Goal: Information Seeking & Learning: Learn about a topic

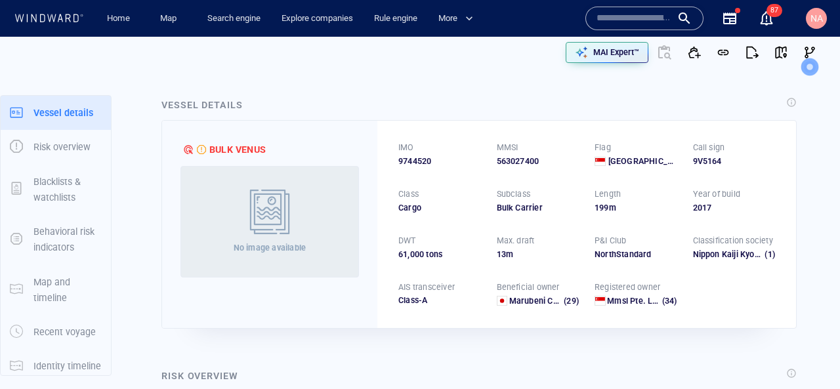
click at [173, 112] on div "Vessel details" at bounding box center [201, 105] width 81 height 16
drag, startPoint x: 173, startPoint y: 112, endPoint x: 246, endPoint y: 104, distance: 73.2
click at [246, 104] on div "Vessel details" at bounding box center [204, 105] width 90 height 23
drag, startPoint x: 400, startPoint y: 154, endPoint x: 546, endPoint y: 168, distance: 146.3
click at [546, 168] on div "IMO 9744520 MMSI 563027400 Flag Singapore Call sign 9V5164 Class Cargo Subclass…" at bounding box center [586, 224] width 419 height 207
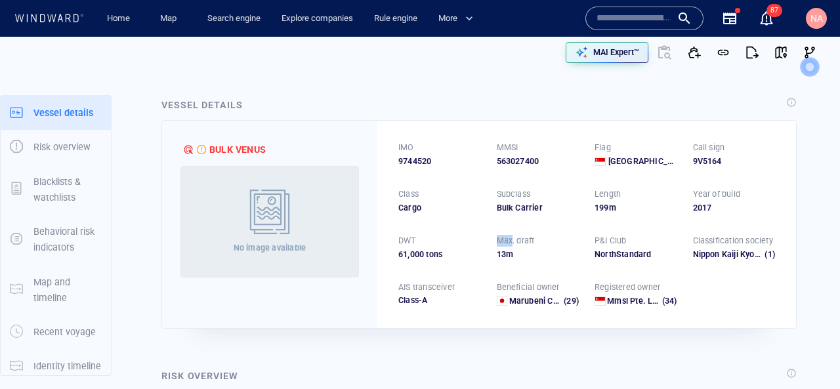
drag, startPoint x: 488, startPoint y: 245, endPoint x: 510, endPoint y: 244, distance: 22.3
click at [510, 244] on div "IMO 9744520 MMSI 563027400 Flag Singapore Call sign 9V5164 Class Cargo Subclass…" at bounding box center [586, 224] width 419 height 207
drag, startPoint x: 611, startPoint y: 191, endPoint x: 505, endPoint y: 215, distance: 108.9
click at [507, 216] on div "IMO 9744520 MMSI 563027400 Flag Singapore Call sign 9V5164 Class Cargo Subclass…" at bounding box center [586, 224] width 419 height 207
click at [501, 224] on div "IMO 9744520 MMSI 563027400 Flag Singapore Call sign 9V5164 Class Cargo Subclass…" at bounding box center [586, 224] width 419 height 207
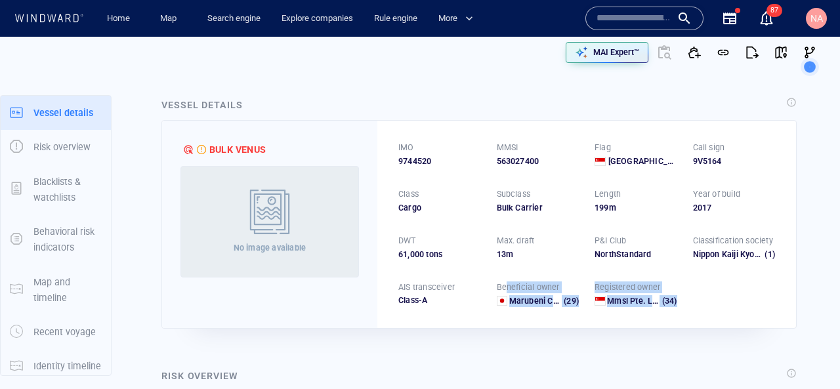
drag, startPoint x: 505, startPoint y: 288, endPoint x: 693, endPoint y: 310, distance: 190.2
click at [693, 310] on div "IMO 9744520 MMSI 563027400 Flag Singapore Call sign 9V5164 Class Cargo Subclass…" at bounding box center [586, 224] width 419 height 207
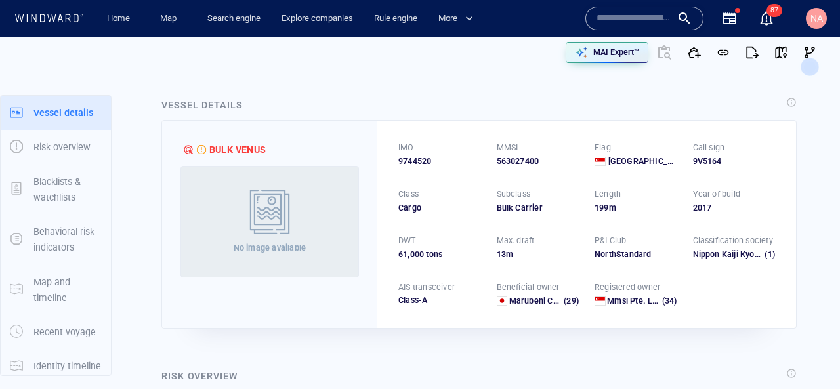
click at [552, 247] on div "Max. draft" at bounding box center [538, 240] width 88 height 17
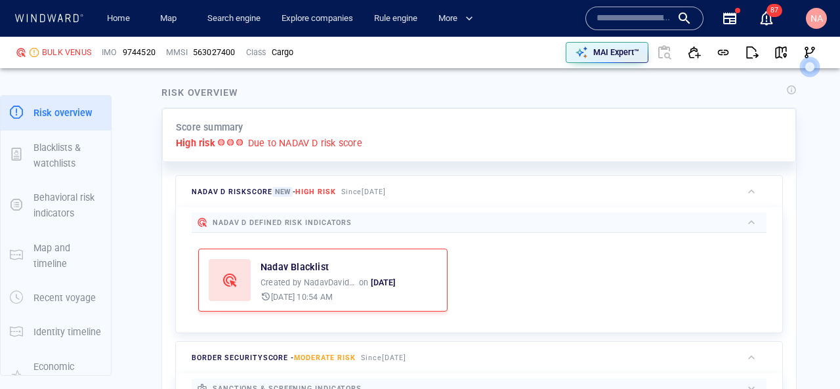
scroll to position [292, 0]
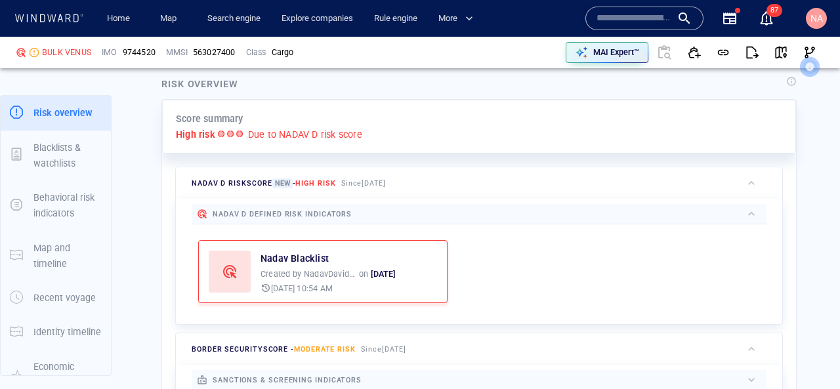
click at [270, 133] on p "Due to NADAV D risk score" at bounding box center [305, 135] width 114 height 16
drag, startPoint x: 270, startPoint y: 133, endPoint x: 354, endPoint y: 133, distance: 84.0
click at [353, 133] on p "Due to NADAV D risk score" at bounding box center [305, 135] width 114 height 16
click at [354, 133] on p "Due to NADAV D risk score" at bounding box center [305, 135] width 114 height 16
drag, startPoint x: 354, startPoint y: 133, endPoint x: 272, endPoint y: 134, distance: 82.0
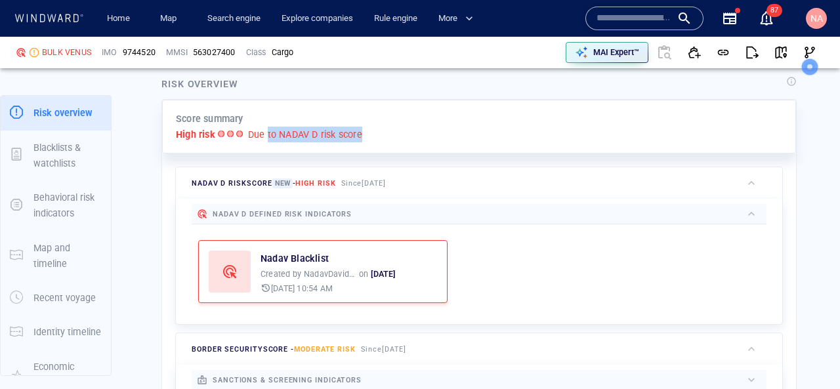
click at [272, 134] on p "Due to NADAV D risk score" at bounding box center [305, 135] width 114 height 16
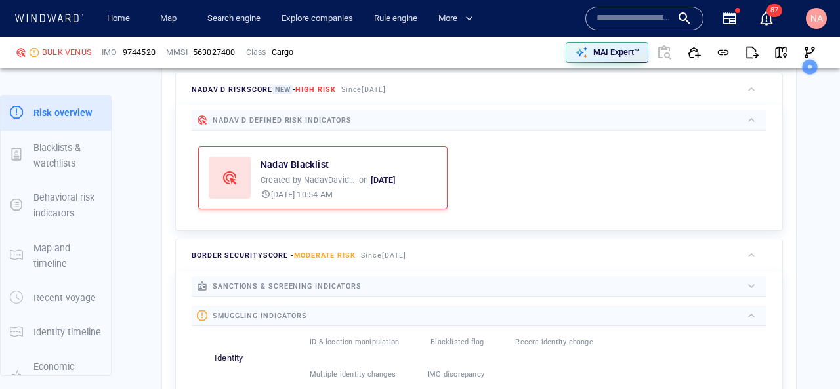
scroll to position [389, 0]
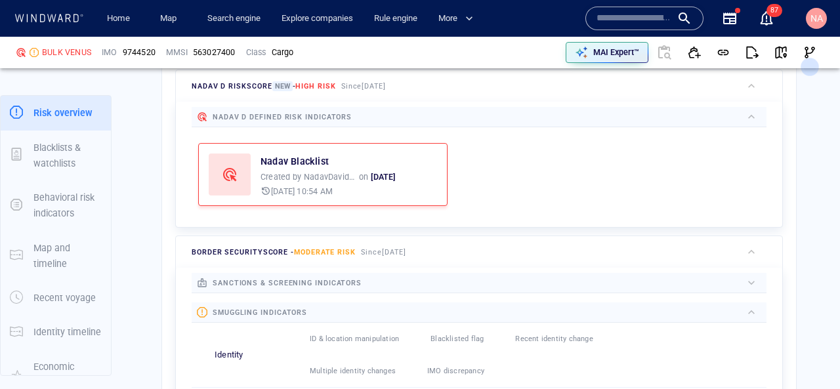
click at [336, 279] on span "sanctions & screening indicators" at bounding box center [287, 283] width 149 height 9
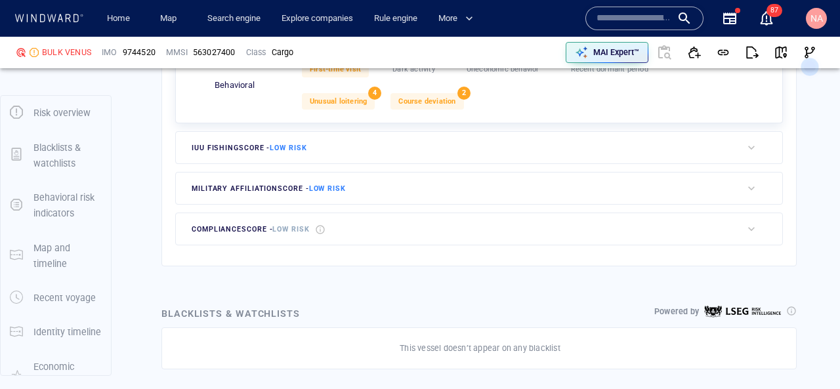
scroll to position [804, 0]
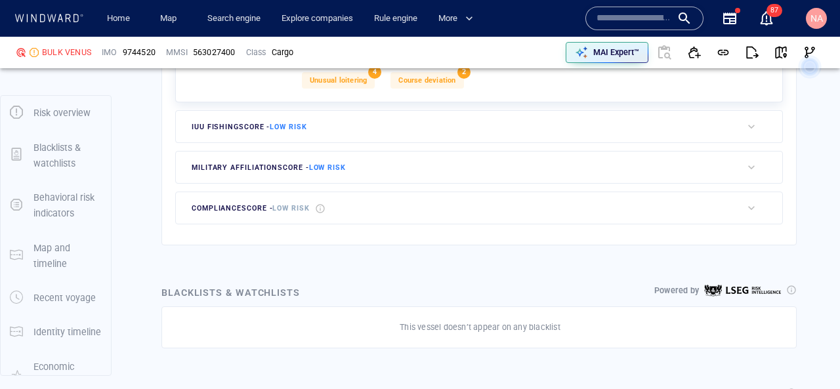
click at [438, 208] on div "compliance score - Low risk" at bounding box center [459, 207] width 566 height 31
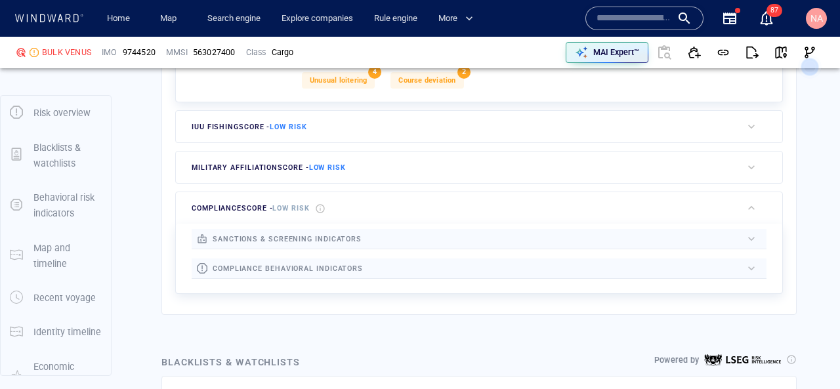
click at [423, 240] on div at bounding box center [552, 239] width 380 height 14
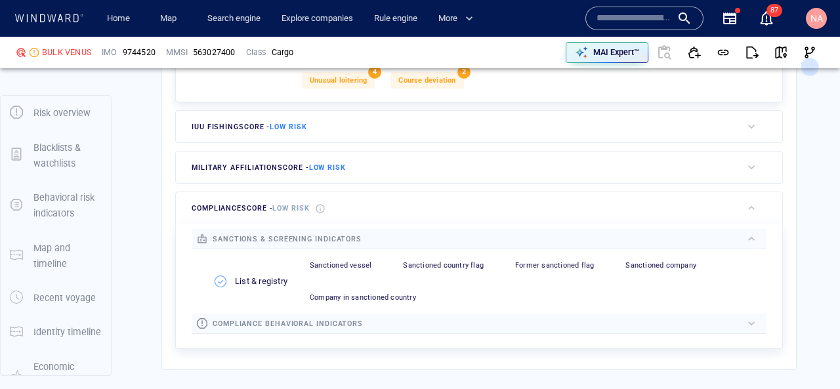
click at [412, 327] on div at bounding box center [552, 323] width 379 height 15
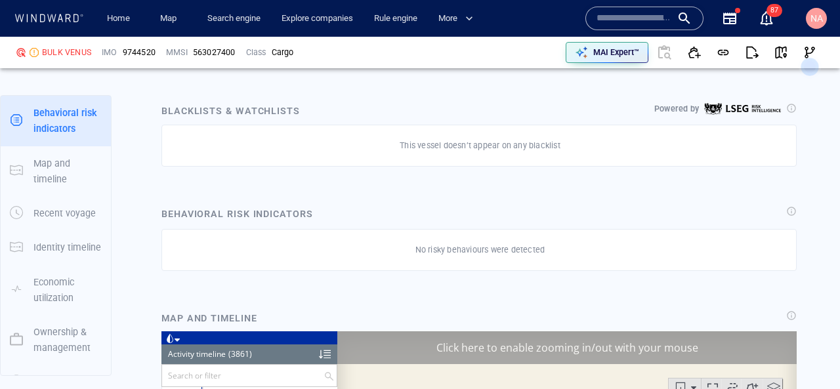
scroll to position [1199, 0]
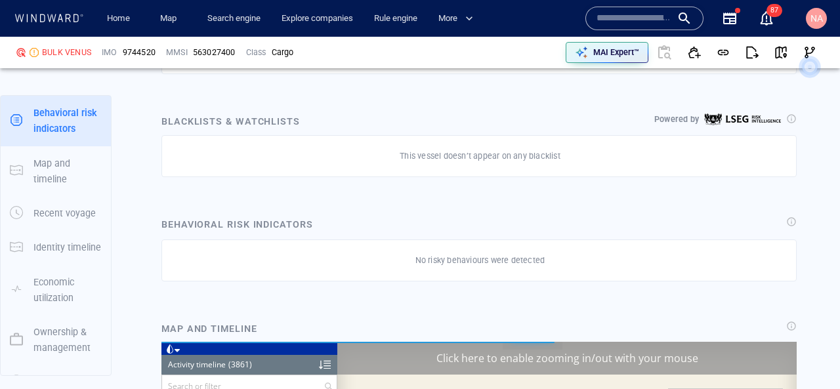
scroll to position [1157, 0]
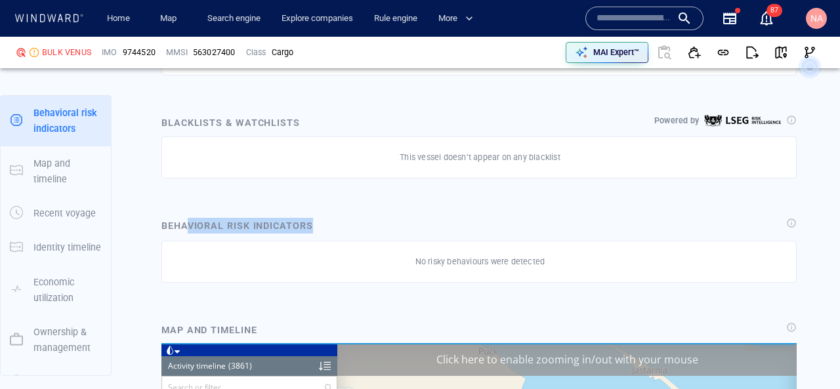
drag, startPoint x: 186, startPoint y: 220, endPoint x: 361, endPoint y: 220, distance: 174.5
click at [356, 220] on div "Behavioral risk indicators" at bounding box center [479, 226] width 640 height 23
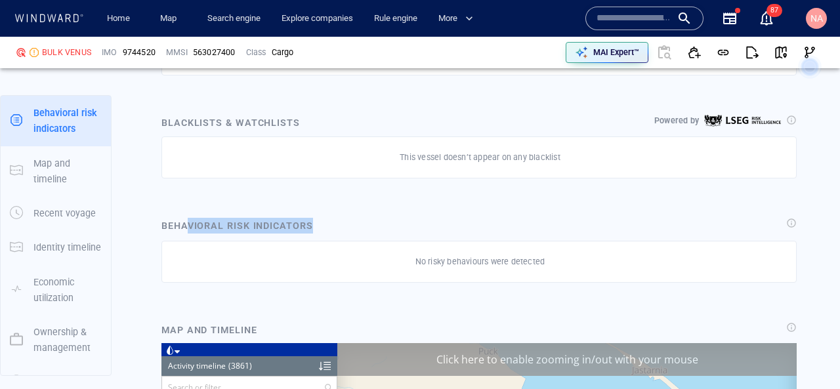
click at [361, 220] on div "Behavioral risk indicators" at bounding box center [479, 226] width 640 height 23
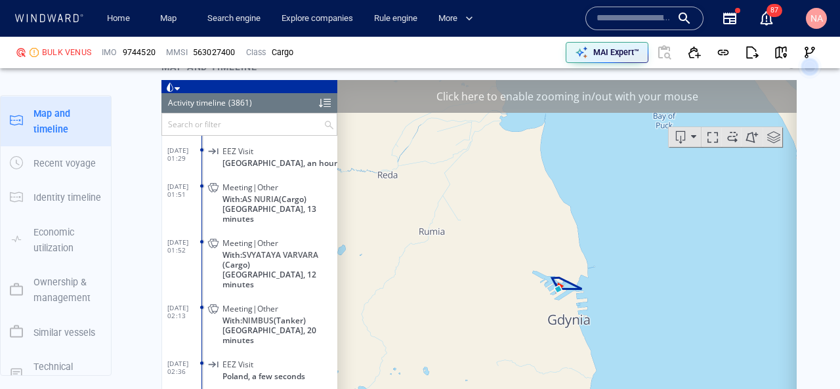
scroll to position [0, 0]
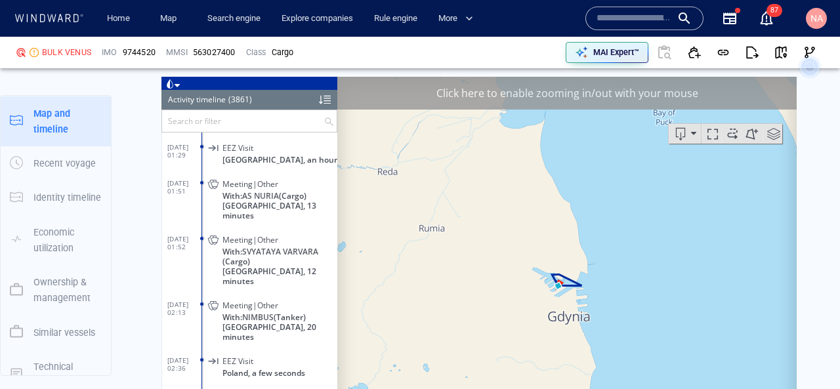
click at [588, 104] on div "Click here to enable zooming in/out with your mouse" at bounding box center [566, 92] width 459 height 33
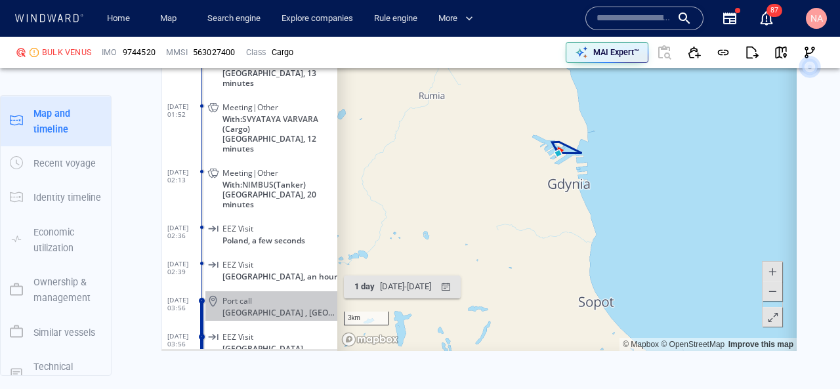
click at [772, 325] on span at bounding box center [772, 318] width 13 height 20
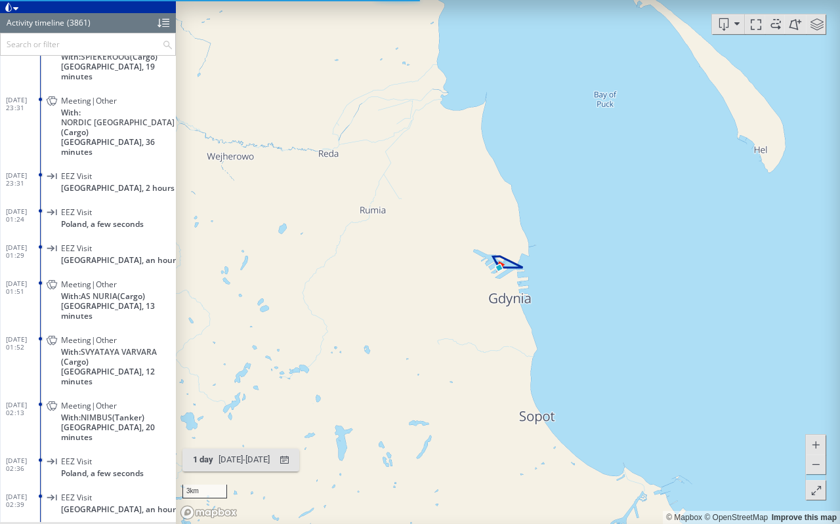
click at [73, 46] on input "text" at bounding box center [81, 44] width 161 height 22
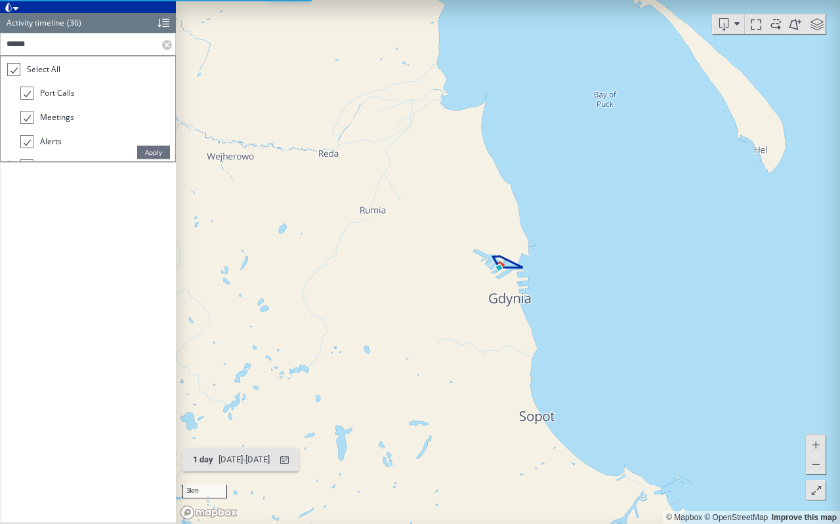
type input "******"
click at [157, 152] on span "Apply" at bounding box center [153, 152] width 33 height 13
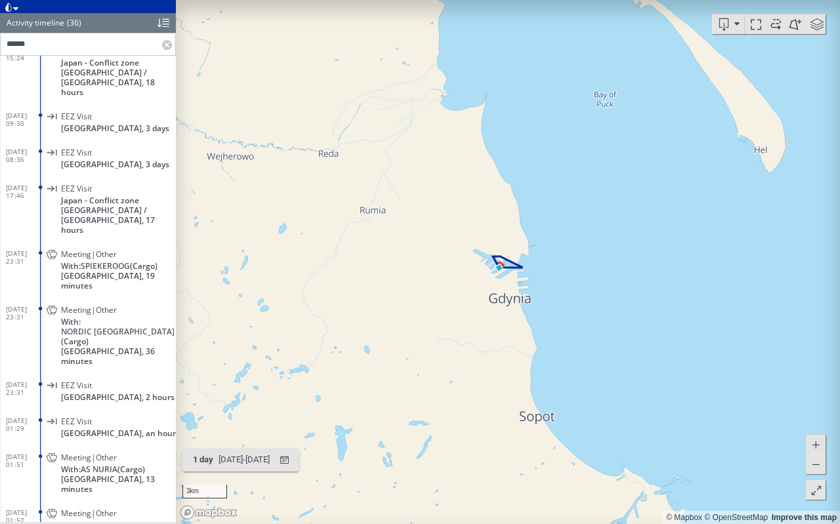
click at [165, 43] on label at bounding box center [168, 44] width 13 height 22
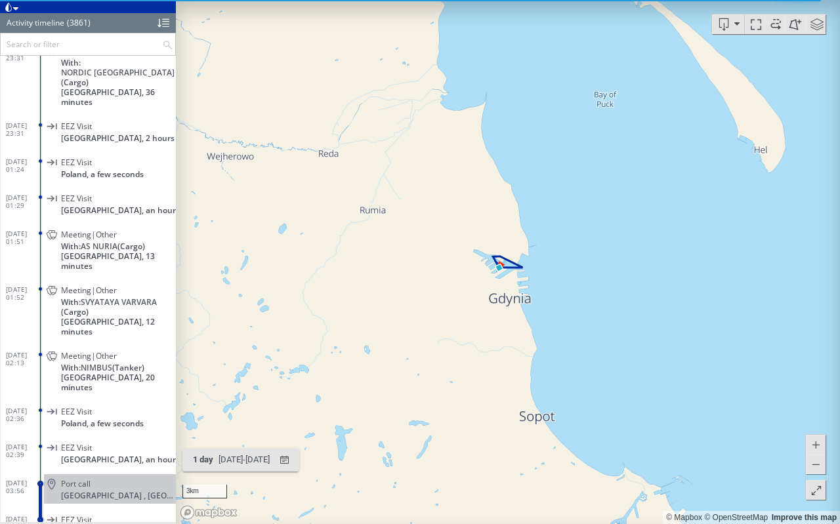
click at [117, 43] on input "text" at bounding box center [81, 44] width 161 height 22
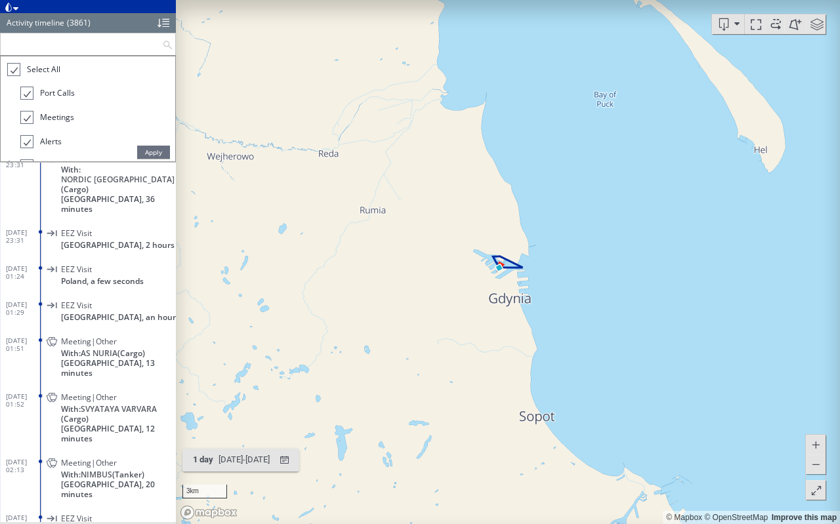
click at [12, 69] on div at bounding box center [13, 69] width 13 height 15
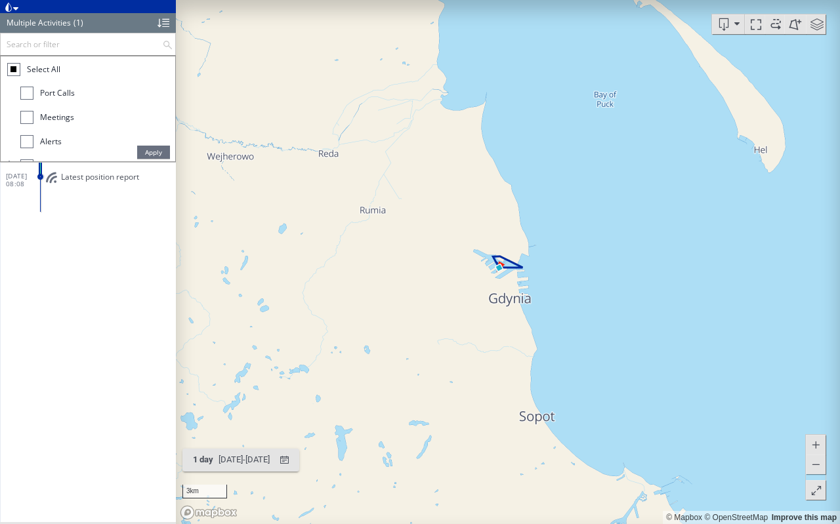
click at [28, 99] on div at bounding box center [26, 93] width 13 height 13
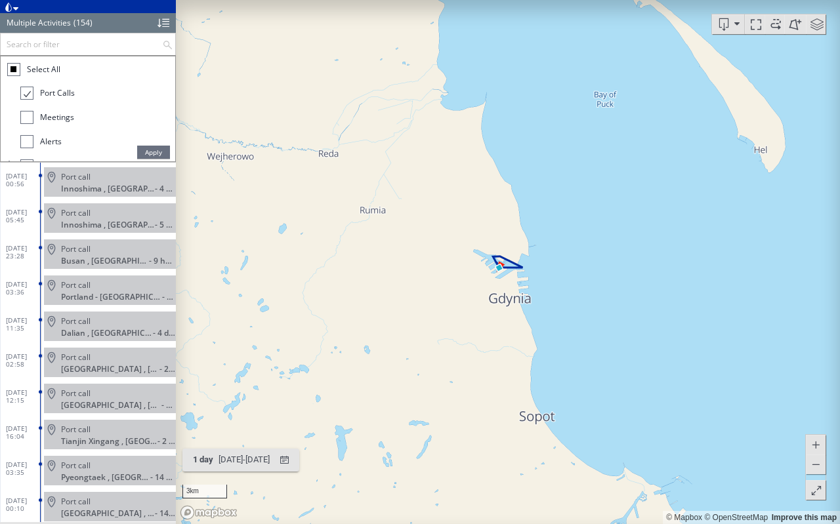
click at [151, 154] on span "Apply" at bounding box center [153, 152] width 33 height 13
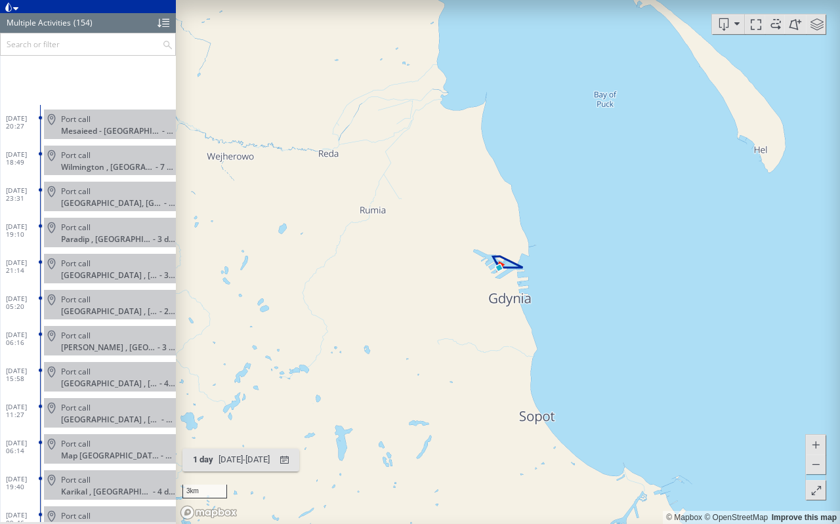
scroll to position [5104, 0]
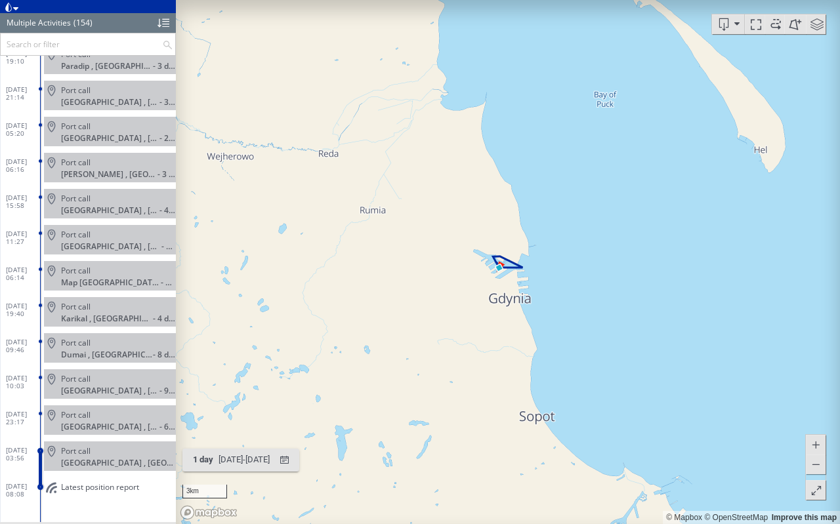
click at [45, 45] on input "text" at bounding box center [81, 44] width 161 height 22
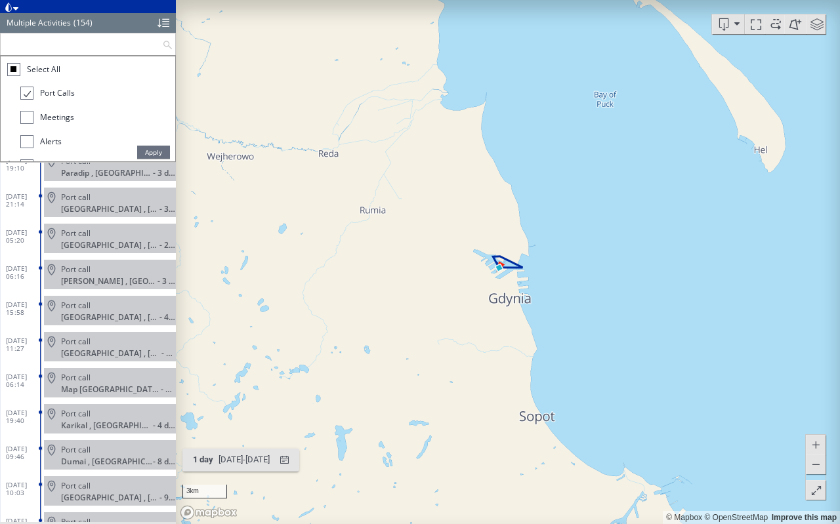
click at [37, 73] on span "Select All" at bounding box center [43, 69] width 33 height 11
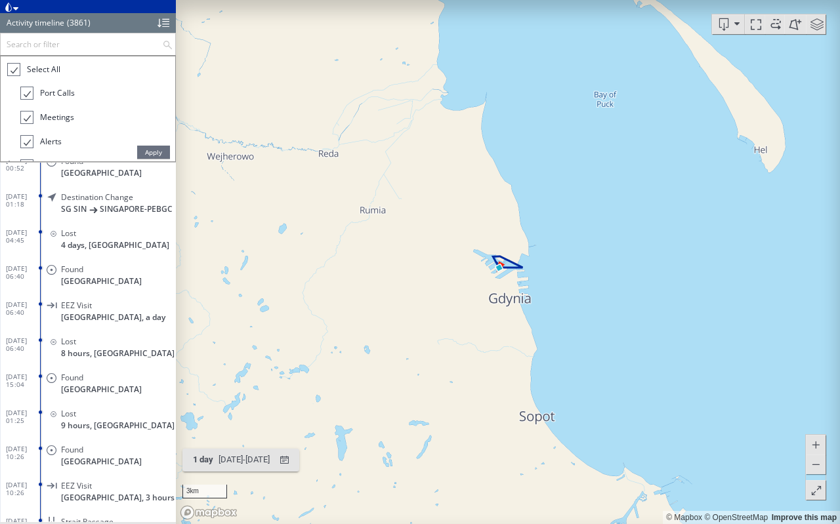
scroll to position [5211, 0]
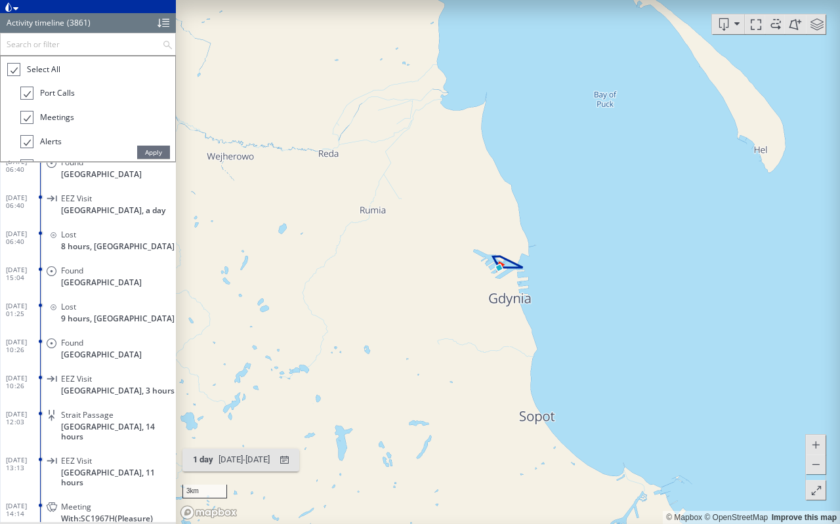
click at [154, 146] on span "Apply" at bounding box center [153, 152] width 33 height 13
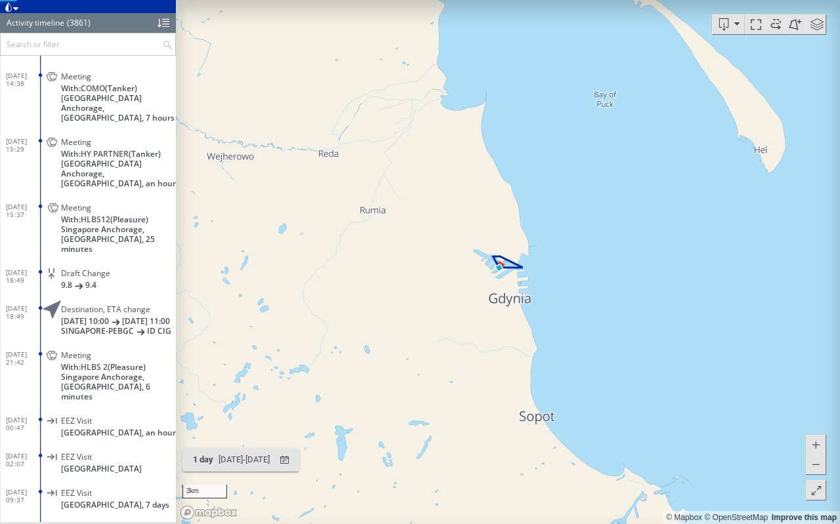
scroll to position [5734, 0]
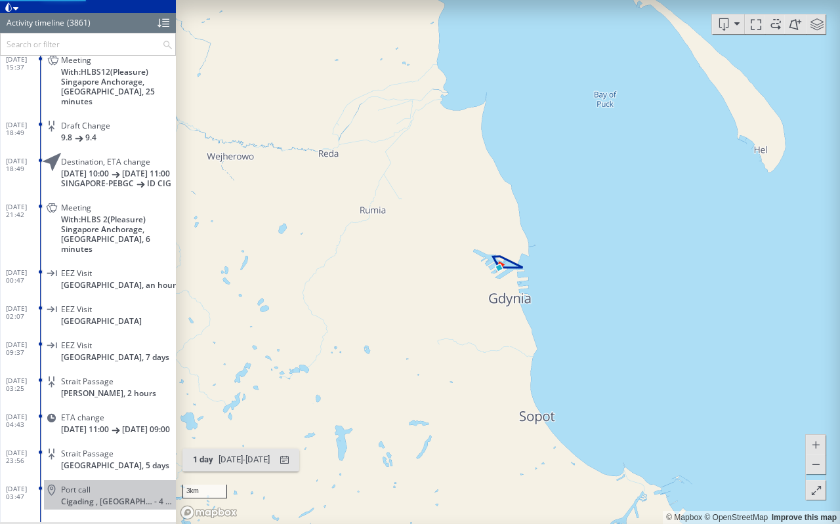
drag, startPoint x: 569, startPoint y: 319, endPoint x: 497, endPoint y: 357, distance: 81.6
click at [498, 357] on canvas "Map" at bounding box center [508, 262] width 664 height 524
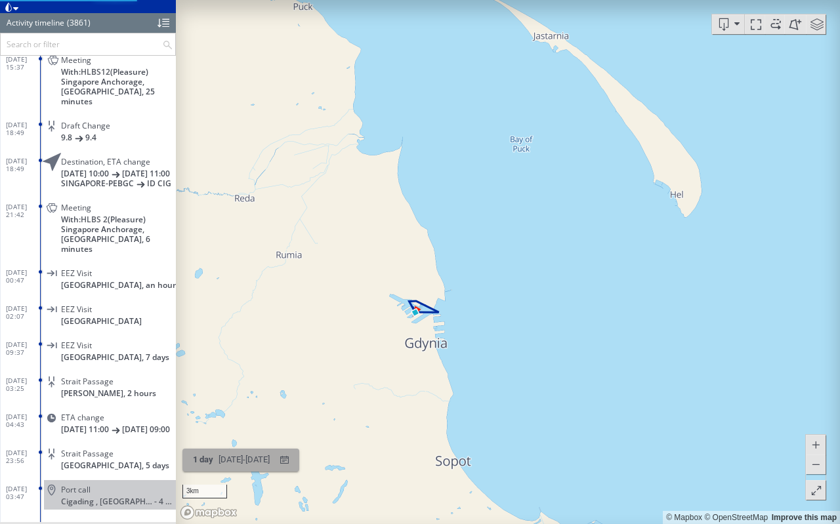
click at [272, 388] on div "21/09/2025 - 22/09/2025" at bounding box center [244, 460] width 56 height 20
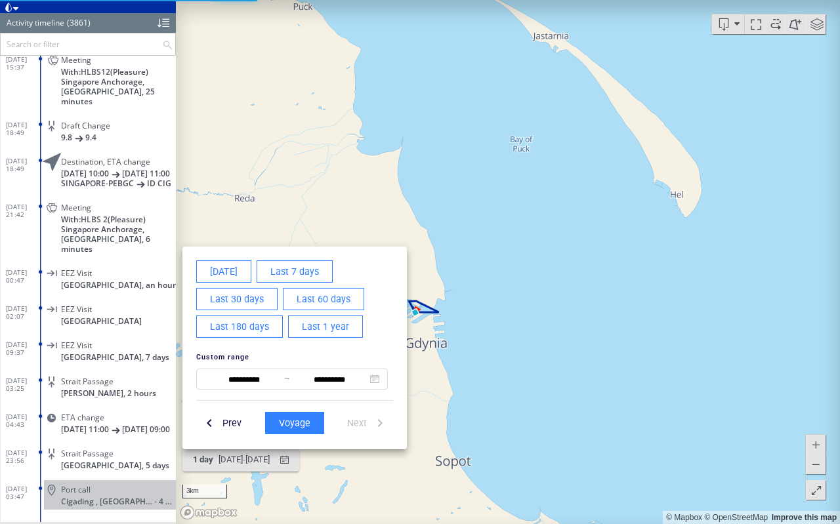
click at [255, 388] on div at bounding box center [294, 400] width 207 height 11
click at [255, 388] on span "**********" at bounding box center [292, 379] width 192 height 21
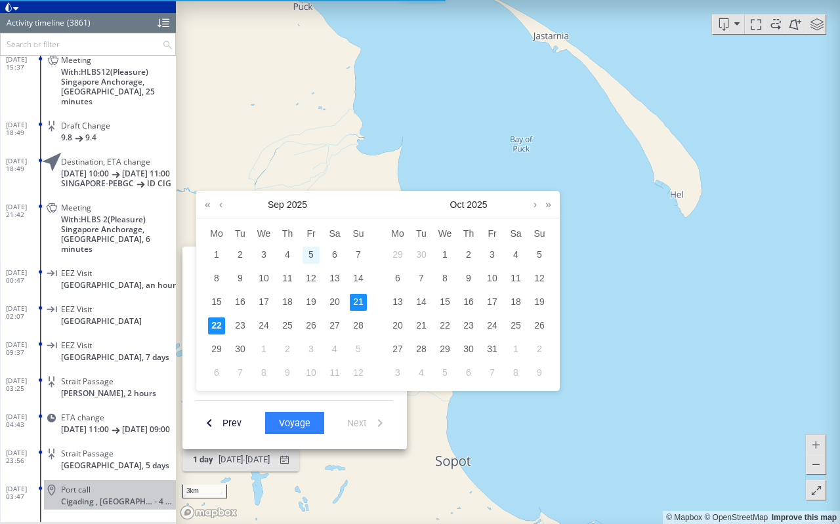
click at [308, 251] on div "5" at bounding box center [310, 255] width 17 height 17
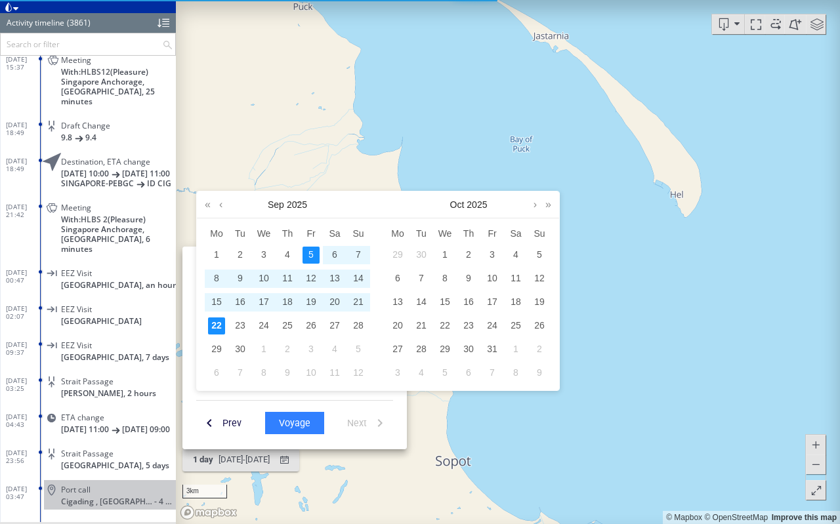
click at [211, 321] on div "22" at bounding box center [216, 326] width 17 height 17
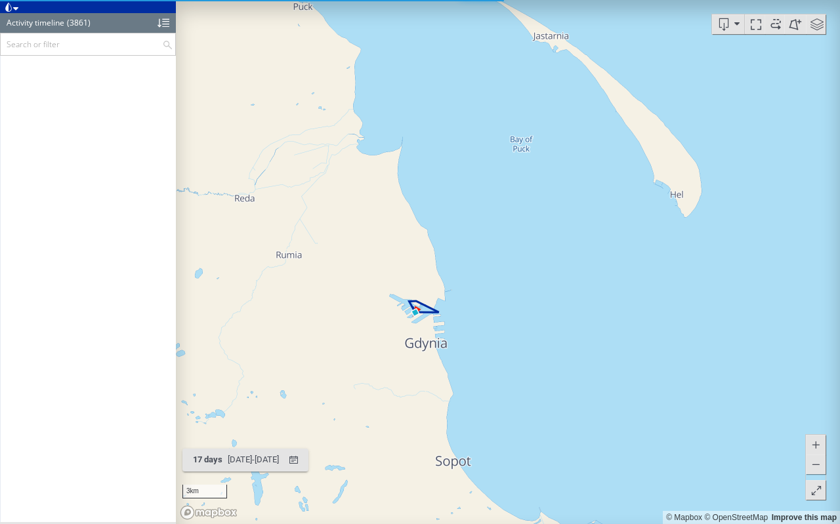
scroll to position [138857, 0]
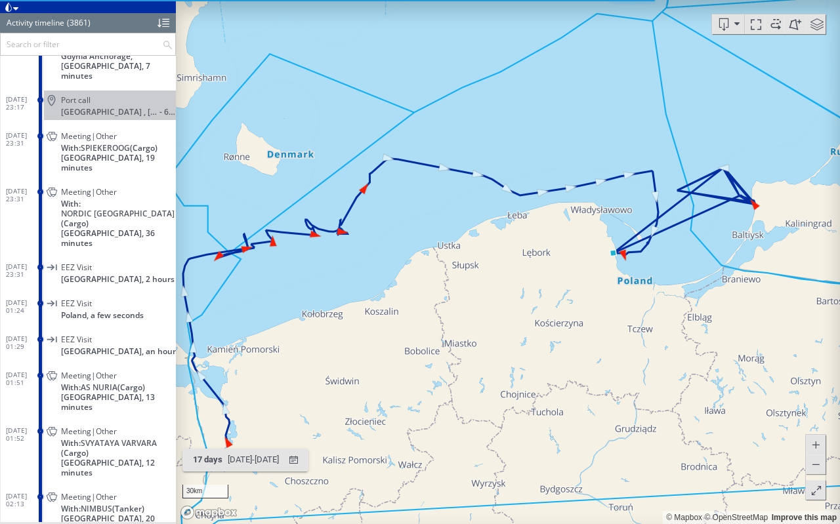
drag, startPoint x: 523, startPoint y: 304, endPoint x: 479, endPoint y: 345, distance: 60.3
click at [480, 344] on canvas "Map" at bounding box center [508, 262] width 664 height 524
drag, startPoint x: 527, startPoint y: 324, endPoint x: 384, endPoint y: 343, distance: 144.3
click at [386, 342] on canvas "Map" at bounding box center [508, 262] width 664 height 524
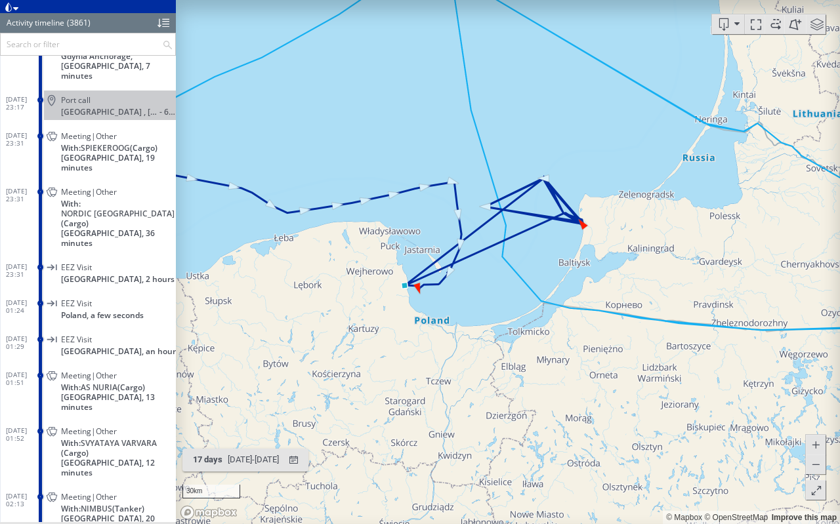
drag, startPoint x: 517, startPoint y: 290, endPoint x: 598, endPoint y: 332, distance: 91.0
click at [598, 331] on canvas "Map" at bounding box center [508, 262] width 664 height 524
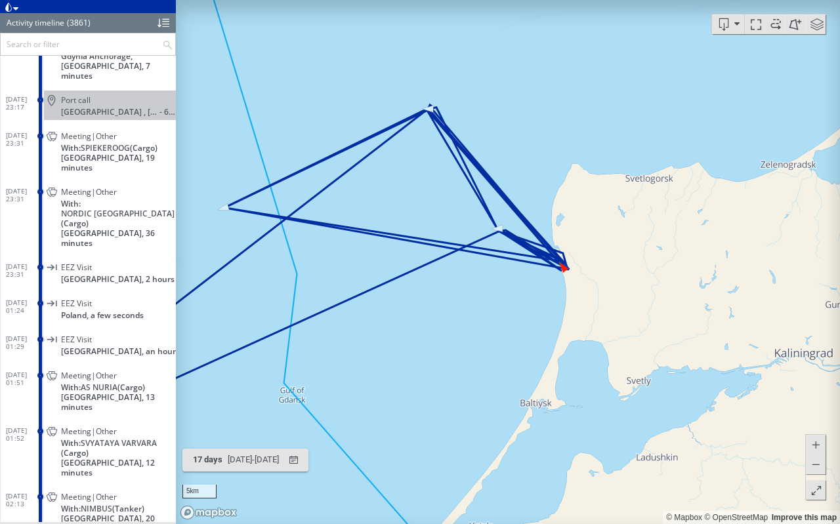
drag, startPoint x: 592, startPoint y: 239, endPoint x: 297, endPoint y: 409, distance: 340.3
click at [297, 388] on canvas "Map" at bounding box center [508, 262] width 664 height 524
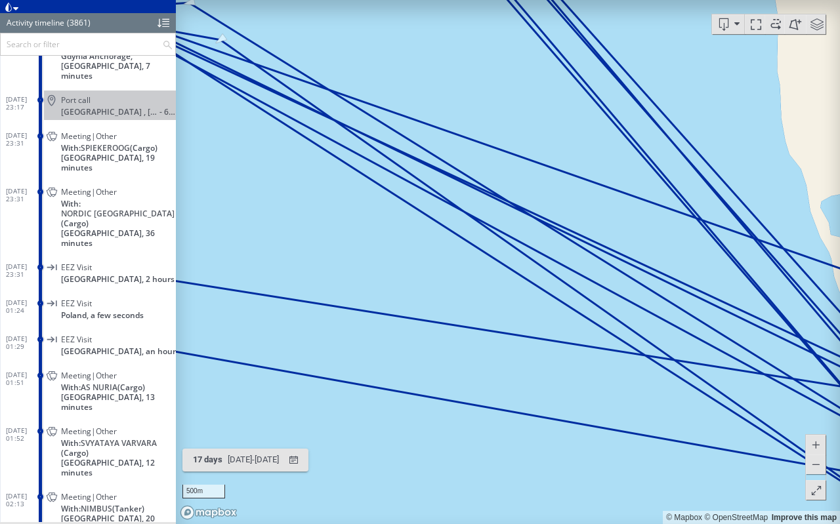
drag, startPoint x: 556, startPoint y: 285, endPoint x: 253, endPoint y: 273, distance: 303.4
click at [254, 273] on canvas "Map" at bounding box center [508, 262] width 664 height 524
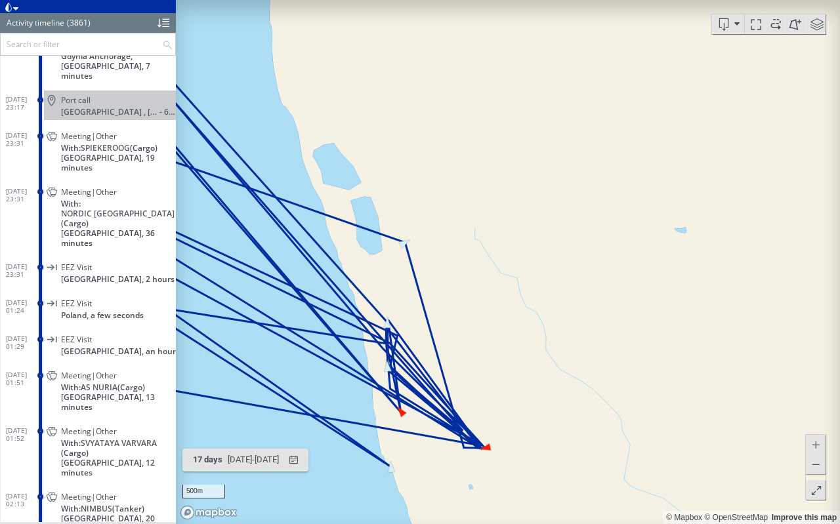
drag, startPoint x: 472, startPoint y: 373, endPoint x: 472, endPoint y: 278, distance: 95.8
click at [472, 278] on canvas "Map" at bounding box center [508, 262] width 664 height 524
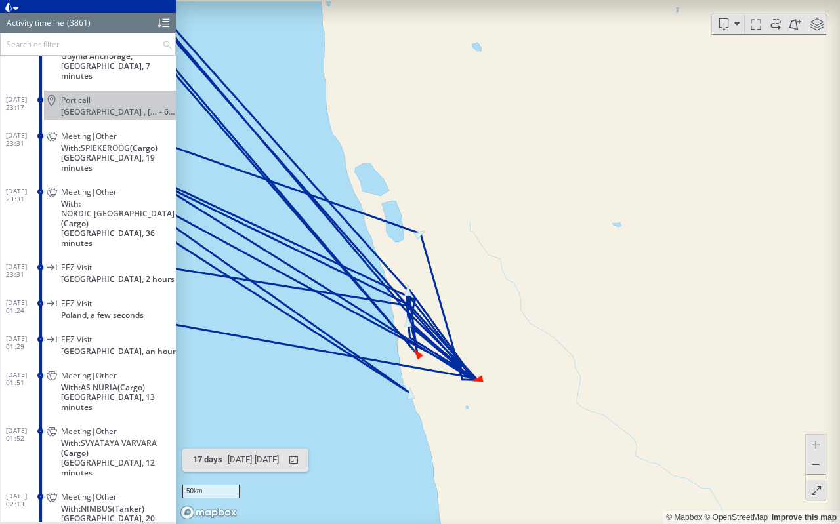
drag, startPoint x: 434, startPoint y: 405, endPoint x: 510, endPoint y: 362, distance: 87.2
click at [510, 362] on canvas "Map" at bounding box center [508, 262] width 664 height 524
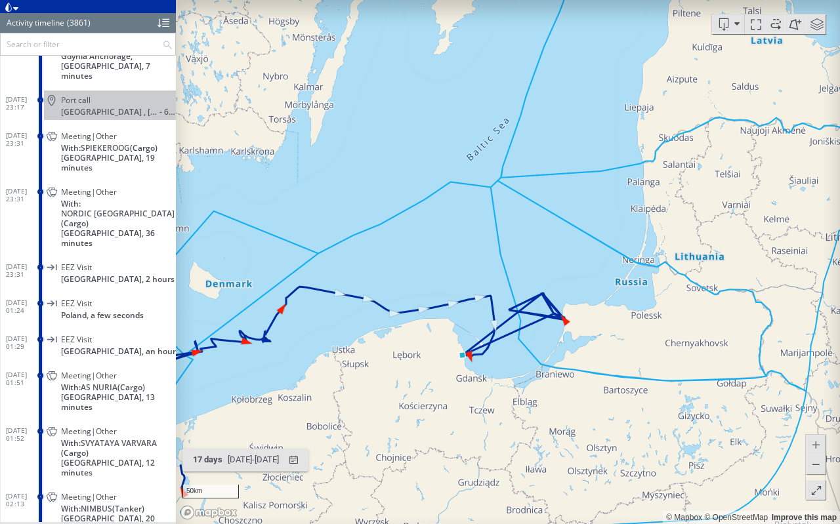
drag, startPoint x: 438, startPoint y: 378, endPoint x: 599, endPoint y: 368, distance: 161.0
click at [599, 368] on canvas "Map" at bounding box center [508, 262] width 664 height 524
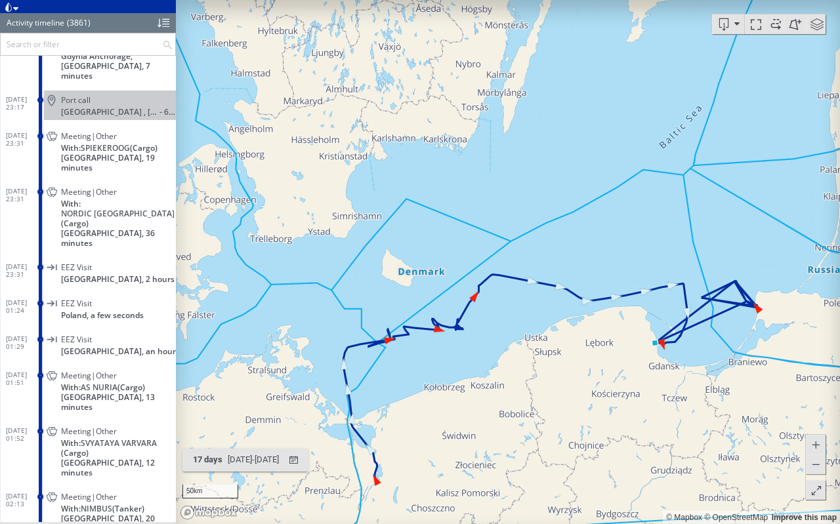
drag, startPoint x: 367, startPoint y: 417, endPoint x: 410, endPoint y: 335, distance: 93.3
click at [410, 335] on canvas "Map" at bounding box center [508, 262] width 664 height 524
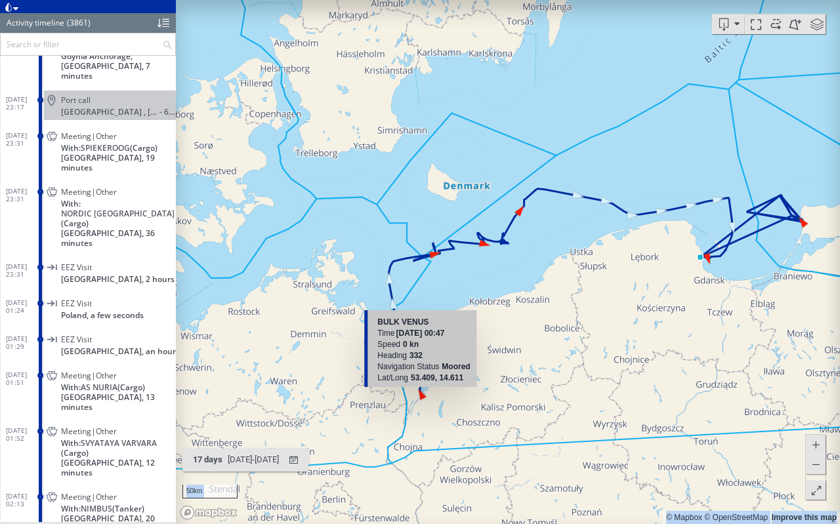
drag, startPoint x: 430, startPoint y: 318, endPoint x: 434, endPoint y: 394, distance: 75.6
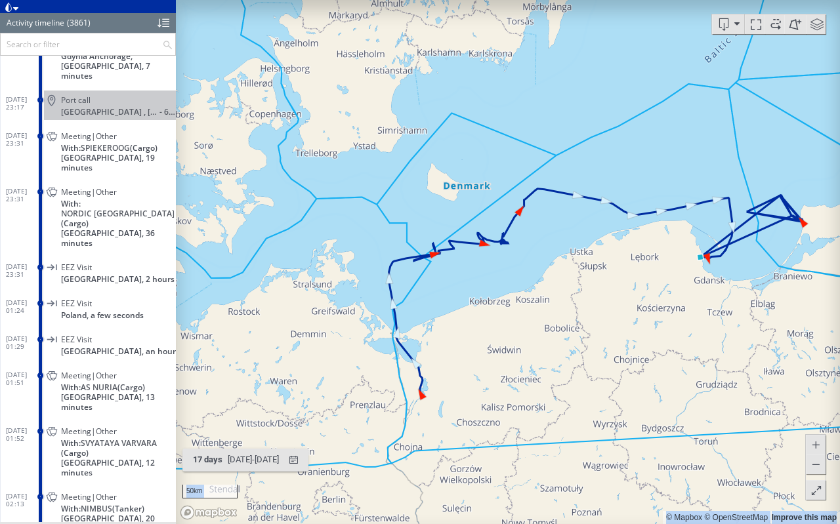
click at [567, 306] on canvas "Map" at bounding box center [508, 262] width 664 height 524
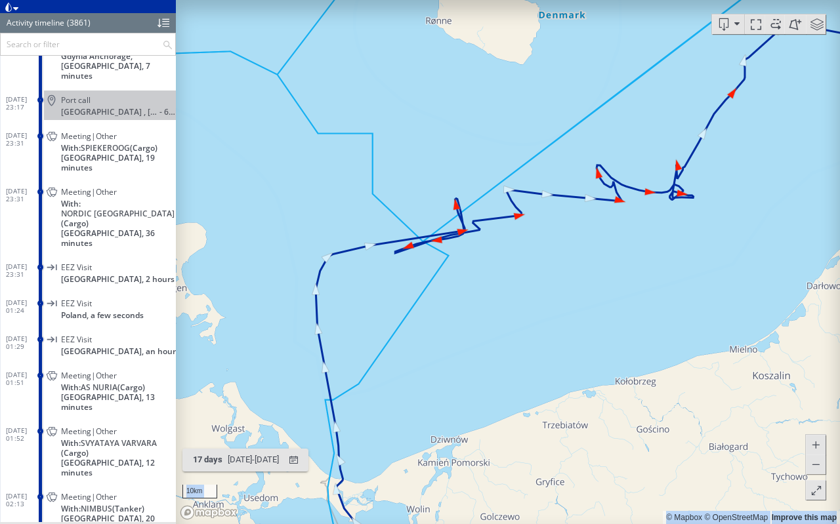
drag, startPoint x: 502, startPoint y: 261, endPoint x: 476, endPoint y: 306, distance: 51.4
click at [476, 306] on canvas "Map" at bounding box center [508, 262] width 664 height 524
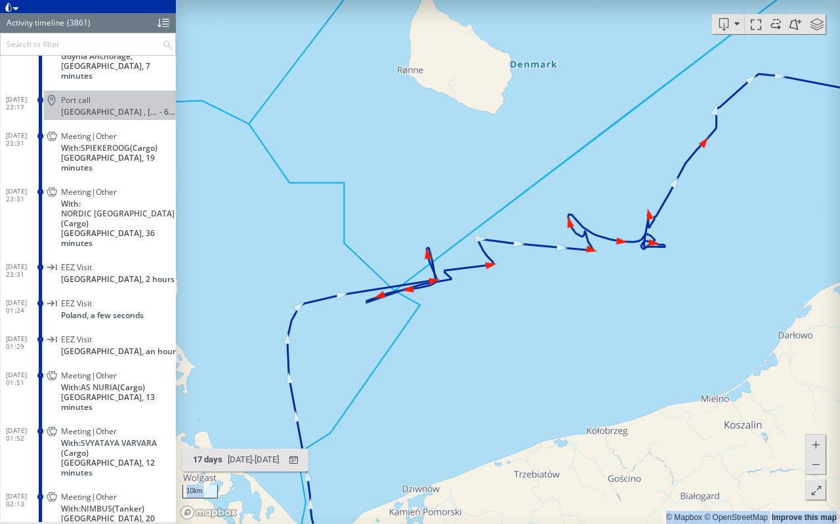
drag, startPoint x: 477, startPoint y: 313, endPoint x: 447, endPoint y: 360, distance: 55.7
click at [449, 360] on canvas "Map" at bounding box center [508, 262] width 664 height 524
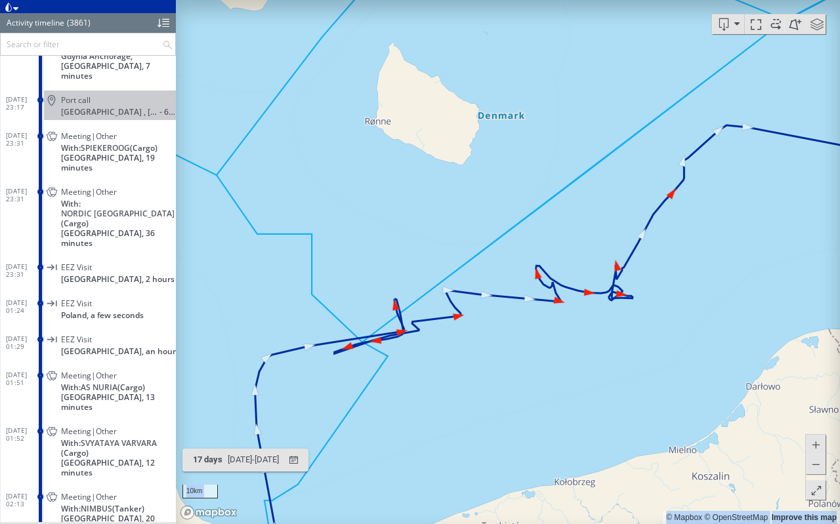
drag, startPoint x: 428, startPoint y: 281, endPoint x: 354, endPoint y: 287, distance: 74.4
click at [354, 285] on canvas "Map" at bounding box center [508, 262] width 664 height 524
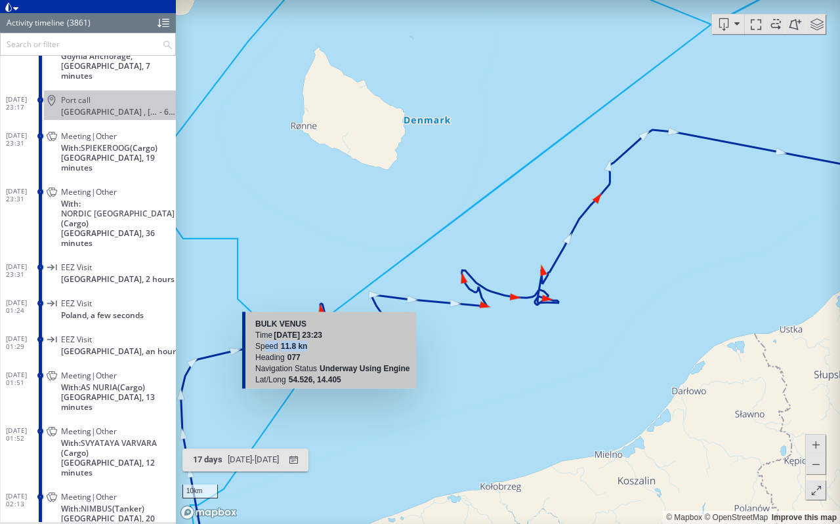
drag, startPoint x: 267, startPoint y: 346, endPoint x: 341, endPoint y: 346, distance: 73.5
click at [341, 346] on div "Speed 11.8 kn" at bounding box center [332, 346] width 154 height 11
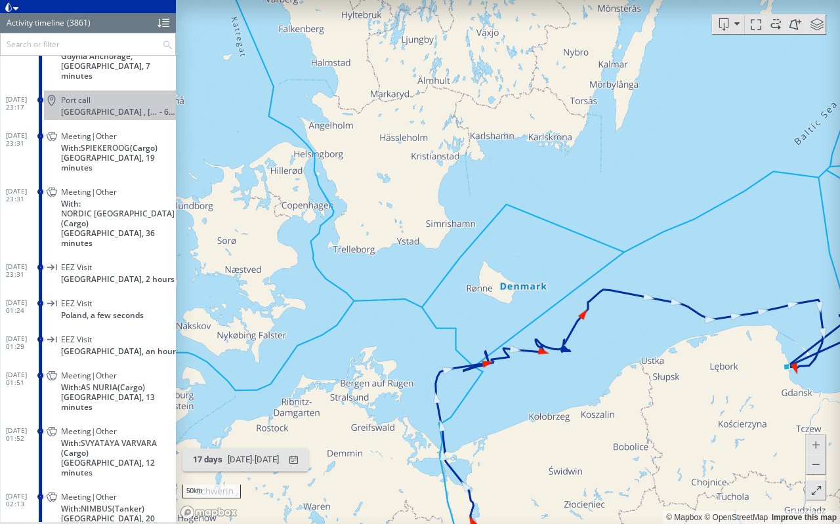
drag, startPoint x: 576, startPoint y: 378, endPoint x: 466, endPoint y: 378, distance: 110.2
click at [467, 378] on canvas "Map" at bounding box center [508, 262] width 664 height 524
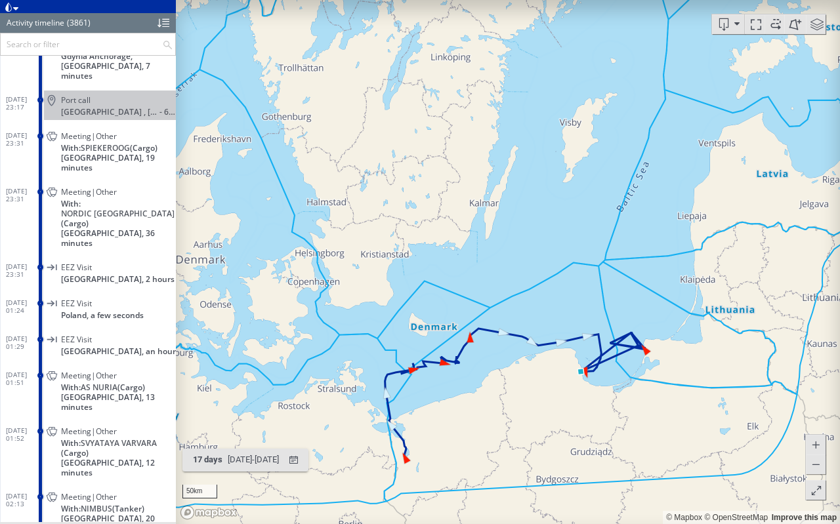
drag, startPoint x: 466, startPoint y: 378, endPoint x: 420, endPoint y: 307, distance: 84.4
click at [420, 307] on canvas "Map" at bounding box center [508, 262] width 664 height 524
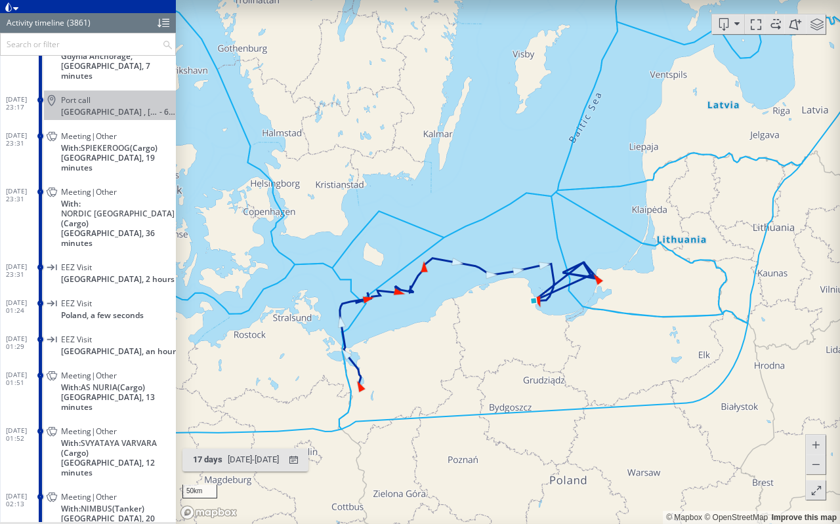
click at [816, 22] on span at bounding box center [817, 24] width 20 height 20
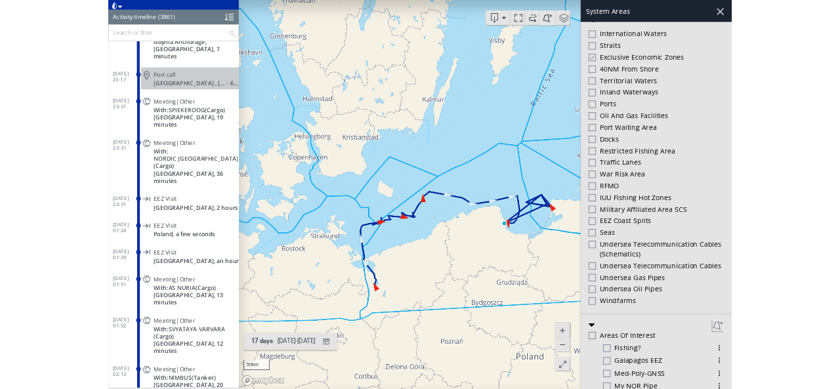
scroll to position [369, 0]
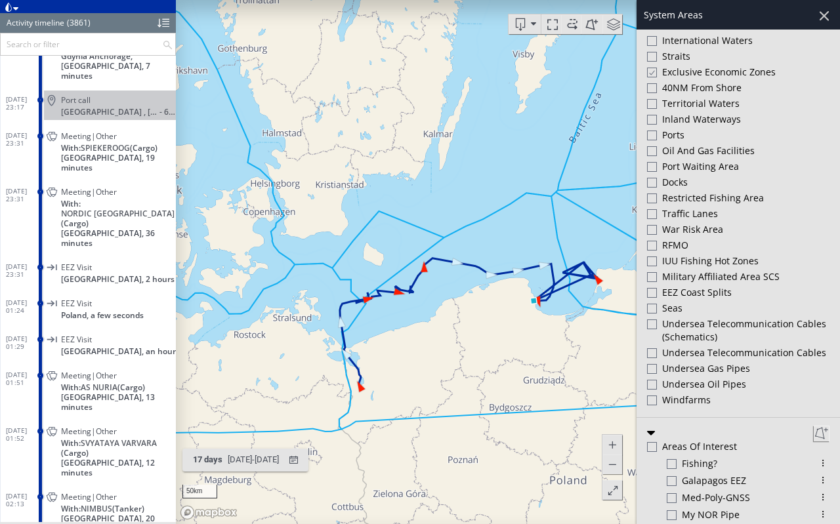
click at [655, 320] on div at bounding box center [652, 325] width 10 height 10
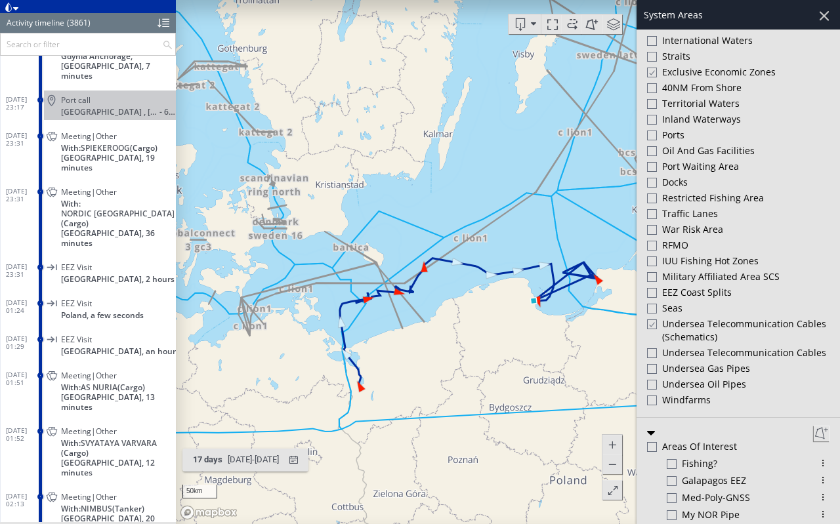
click at [823, 11] on div at bounding box center [824, 16] width 22 height 22
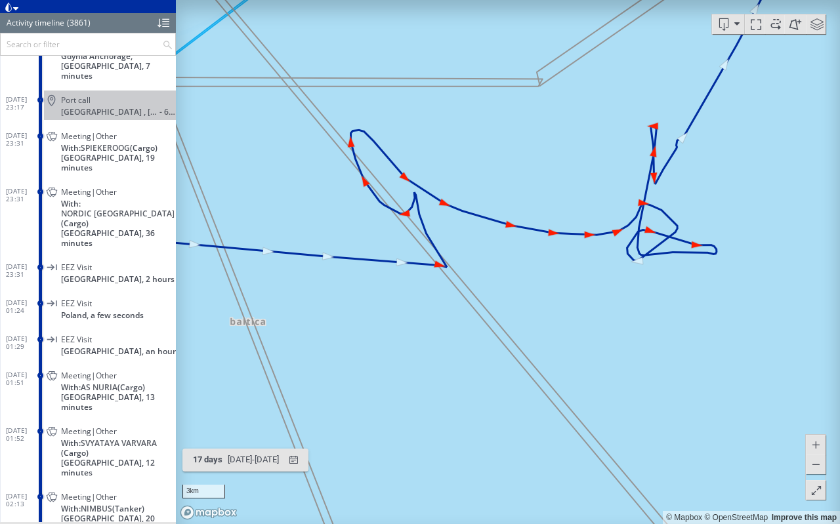
drag, startPoint x: 447, startPoint y: 250, endPoint x: 472, endPoint y: 303, distance: 59.0
click at [472, 302] on canvas "Map" at bounding box center [508, 262] width 664 height 524
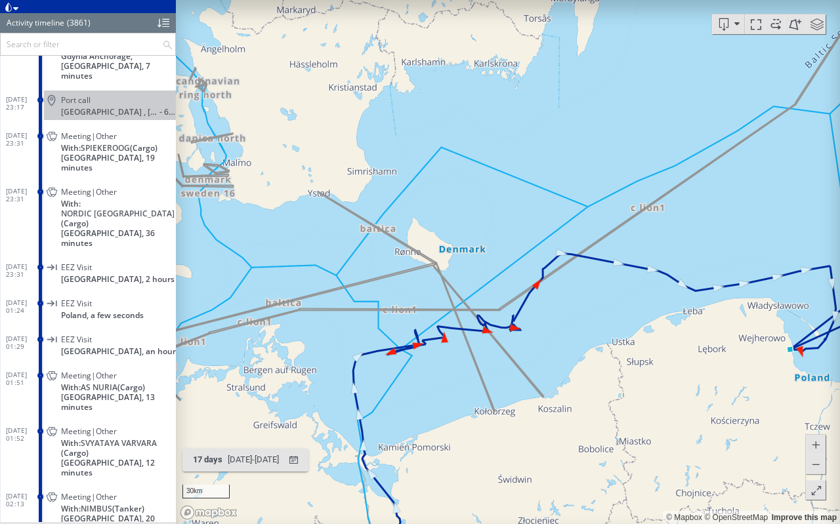
click at [813, 23] on span at bounding box center [817, 24] width 20 height 20
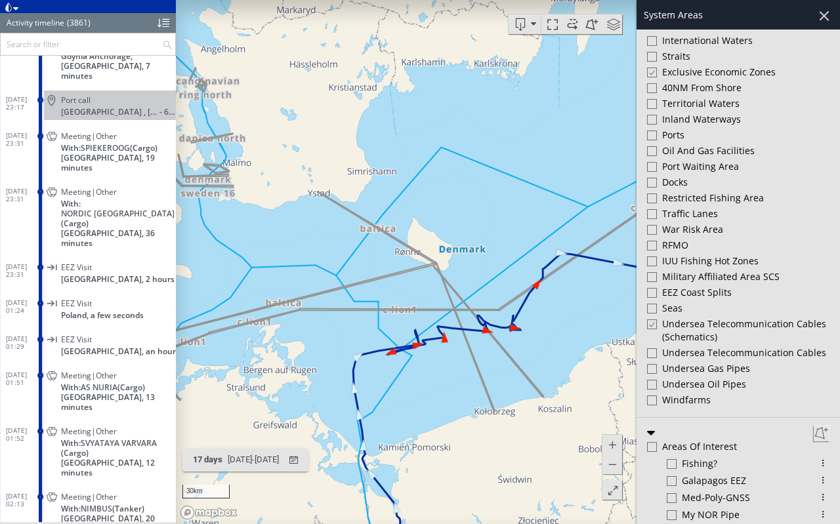
click at [651, 319] on div at bounding box center [651, 324] width 10 height 11
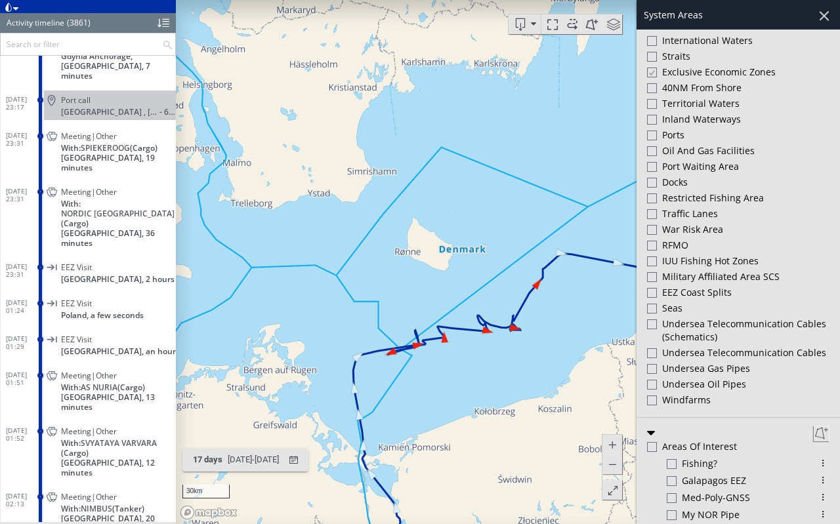
click at [824, 12] on div at bounding box center [824, 16] width 22 height 22
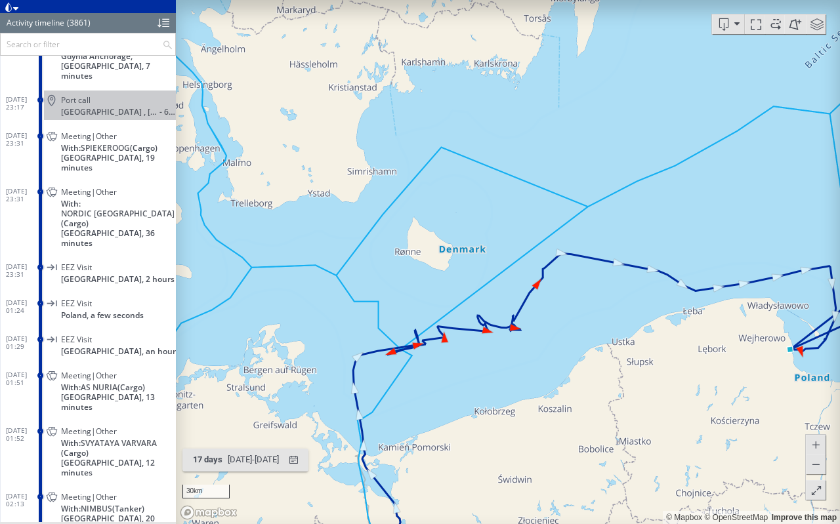
click at [779, 22] on span at bounding box center [776, 24] width 20 height 20
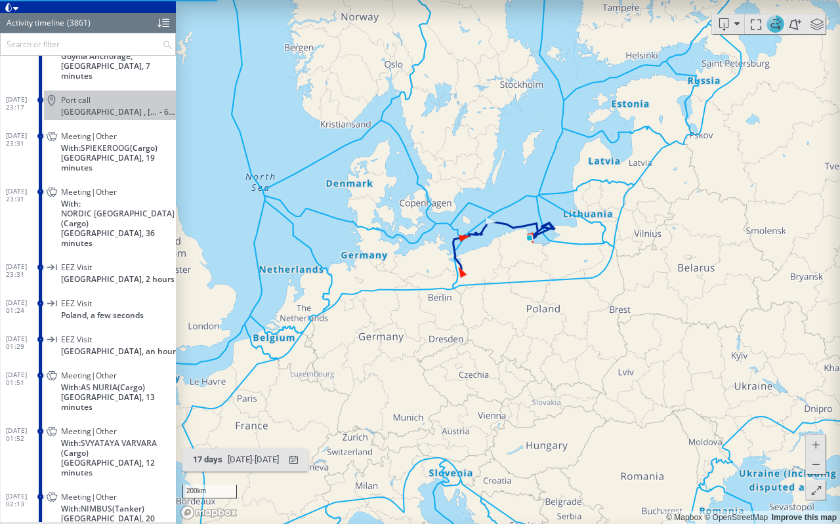
drag, startPoint x: 474, startPoint y: 215, endPoint x: 425, endPoint y: 297, distance: 95.6
click at [424, 297] on canvas "Map" at bounding box center [508, 262] width 664 height 524
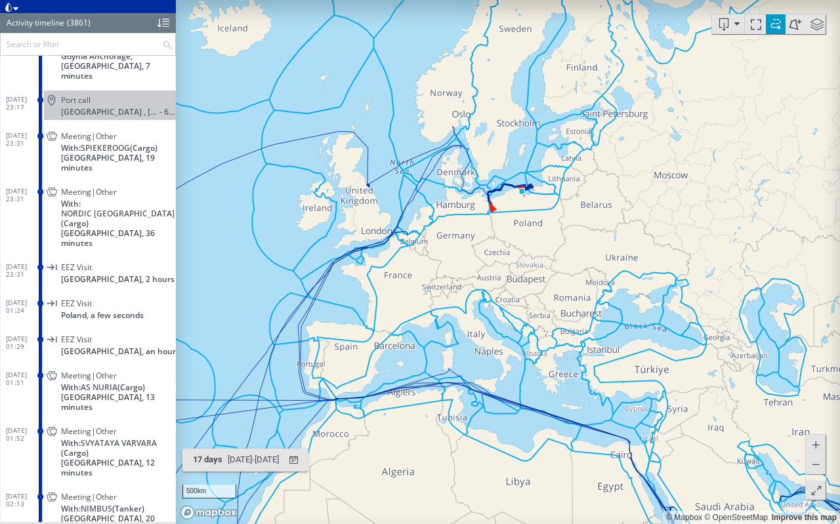
drag, startPoint x: 456, startPoint y: 355, endPoint x: 552, endPoint y: 226, distance: 161.3
click at [552, 226] on canvas "Map" at bounding box center [508, 262] width 664 height 524
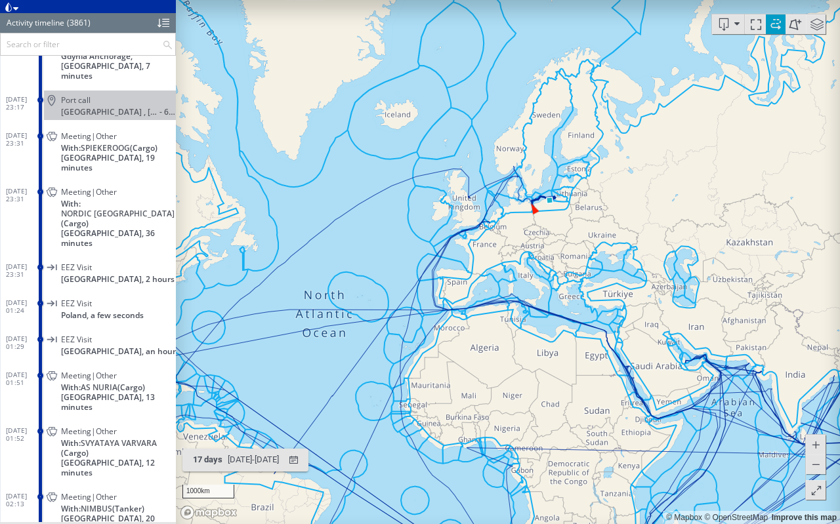
drag, startPoint x: 526, startPoint y: 268, endPoint x: 449, endPoint y: 259, distance: 77.2
click at [449, 259] on canvas "Map" at bounding box center [508, 262] width 664 height 524
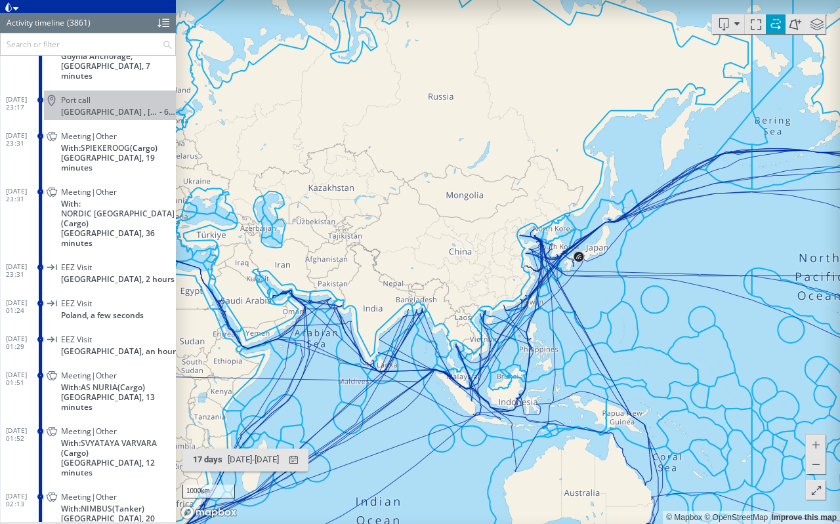
drag, startPoint x: 648, startPoint y: 385, endPoint x: 628, endPoint y: 440, distance: 58.7
click at [628, 388] on canvas "Map" at bounding box center [508, 262] width 664 height 524
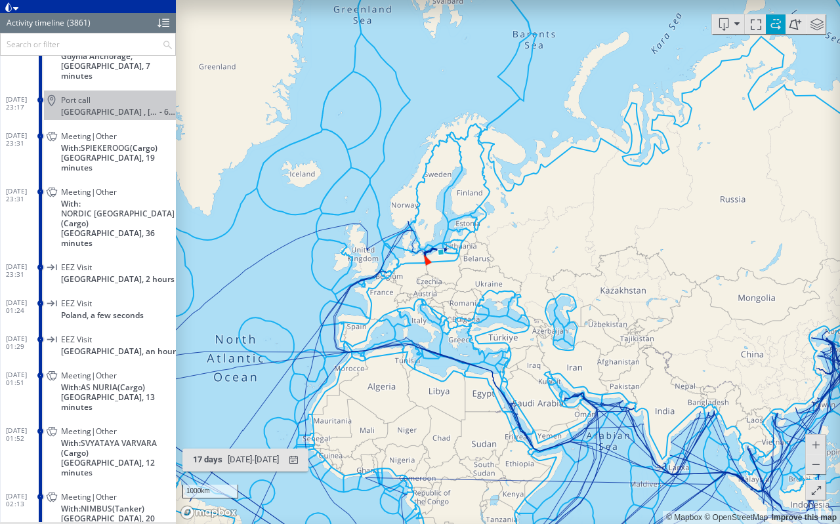
click at [774, 22] on span at bounding box center [776, 24] width 20 height 20
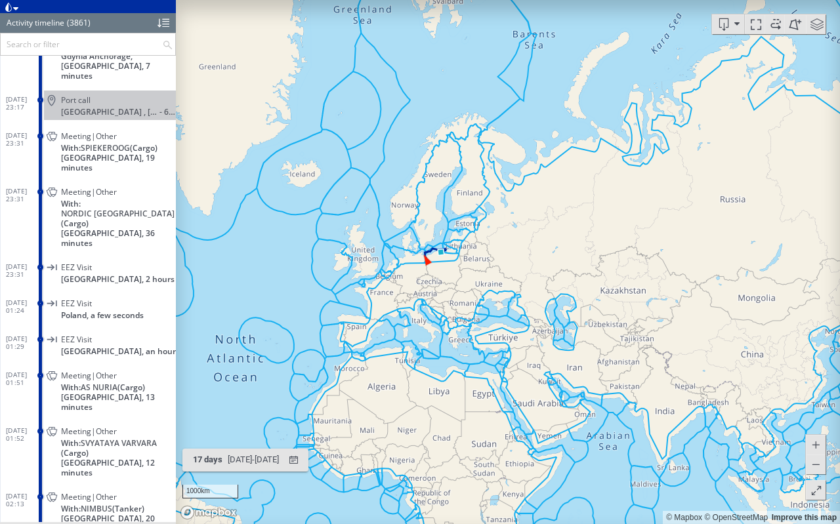
click at [806, 388] on button at bounding box center [816, 490] width 20 height 20
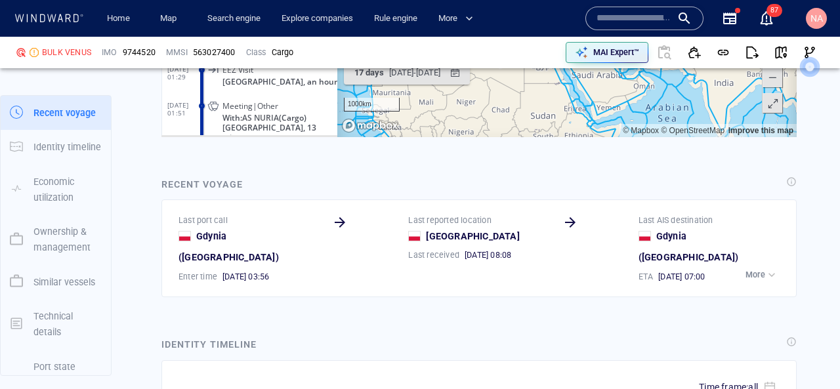
scroll to position [1769, 0]
click at [761, 266] on button "More" at bounding box center [761, 275] width 39 height 18
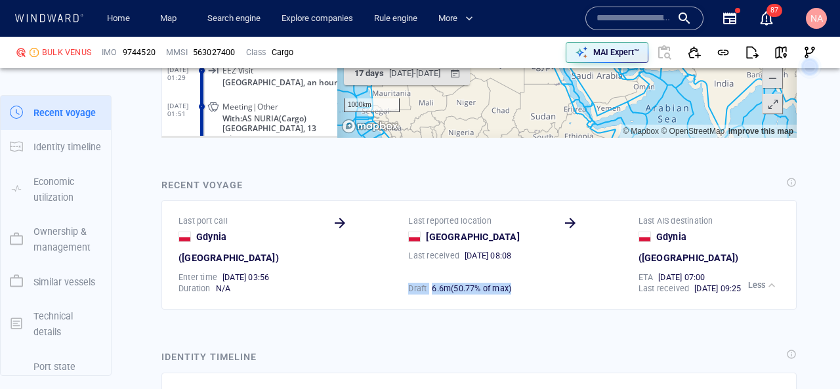
drag, startPoint x: 405, startPoint y: 267, endPoint x: 522, endPoint y: 268, distance: 116.8
click at [522, 280] on div "Draft 6 . 6 m ( 50.77% of max )" at bounding box center [479, 288] width 148 height 17
click at [568, 291] on div "Recent voyage Last port call Gdynia ( Poland ) Enter time 21/09/2025 03:56 Last…" at bounding box center [479, 244] width 656 height 154
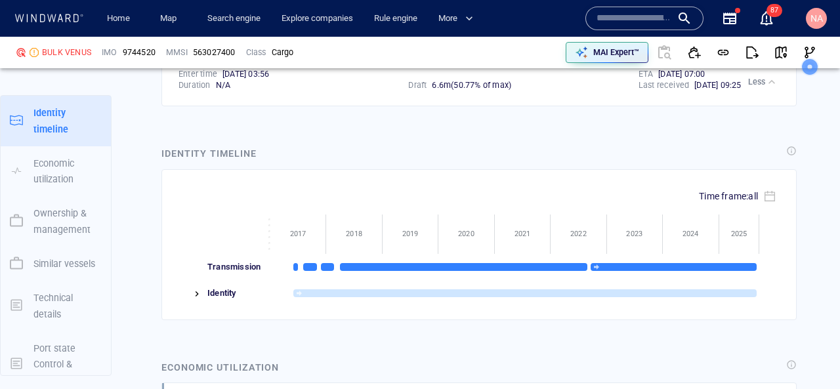
scroll to position [1975, 0]
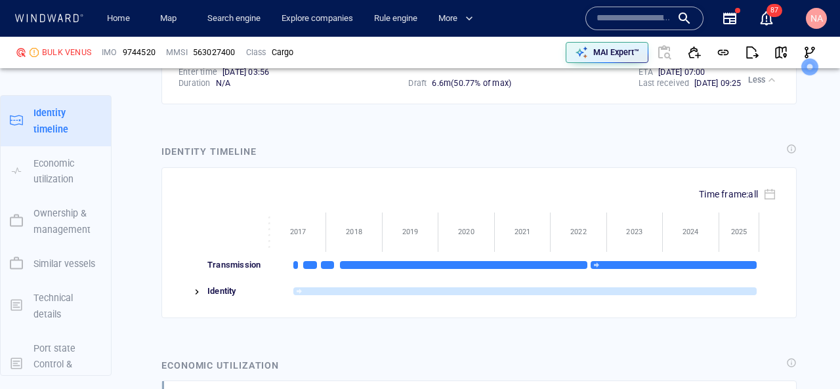
click at [189, 278] on div at bounding box center [190, 291] width 25 height 26
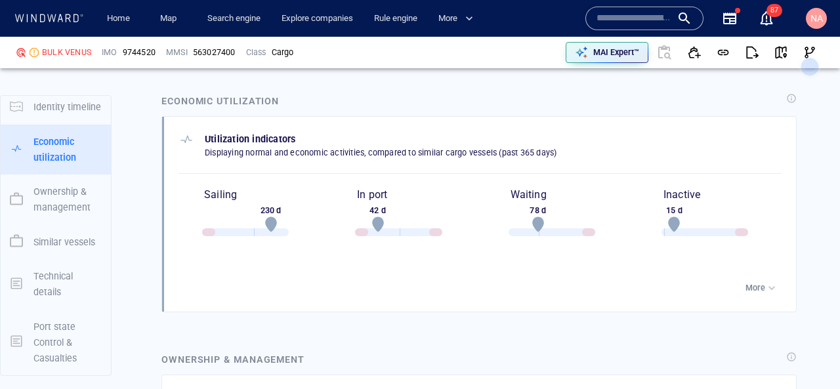
scroll to position [2321, 0]
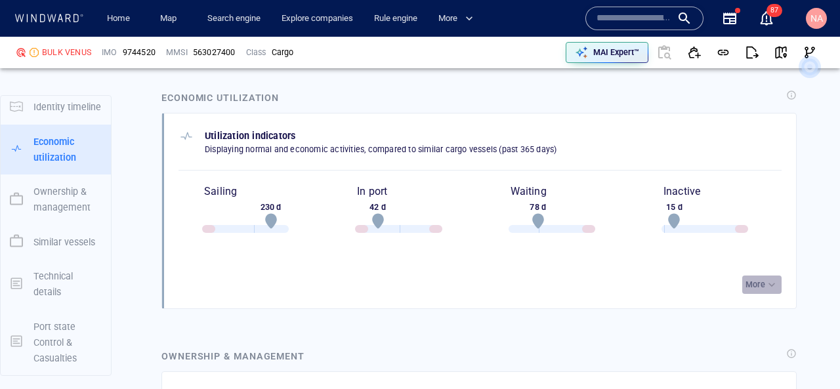
click at [753, 276] on button "More" at bounding box center [761, 285] width 39 height 18
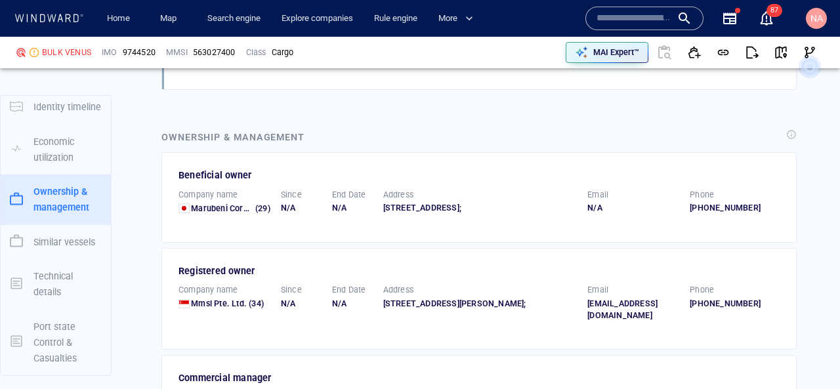
scroll to position [2649, 0]
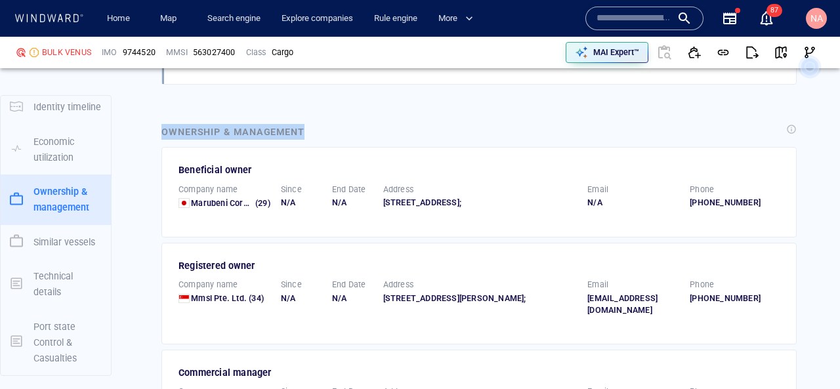
drag, startPoint x: 148, startPoint y: 108, endPoint x: 314, endPoint y: 116, distance: 166.8
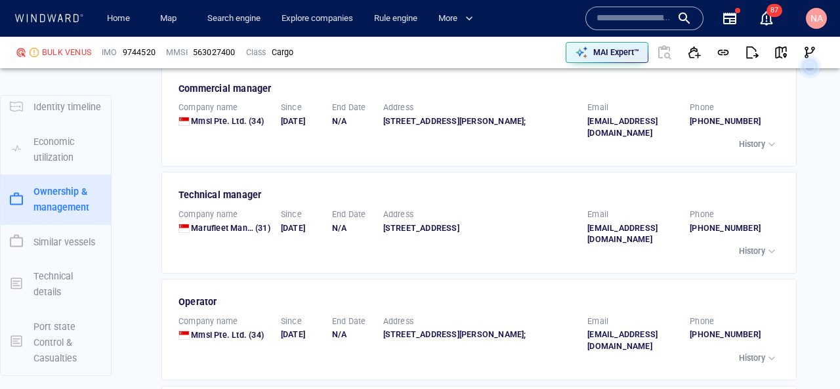
scroll to position [2941, 0]
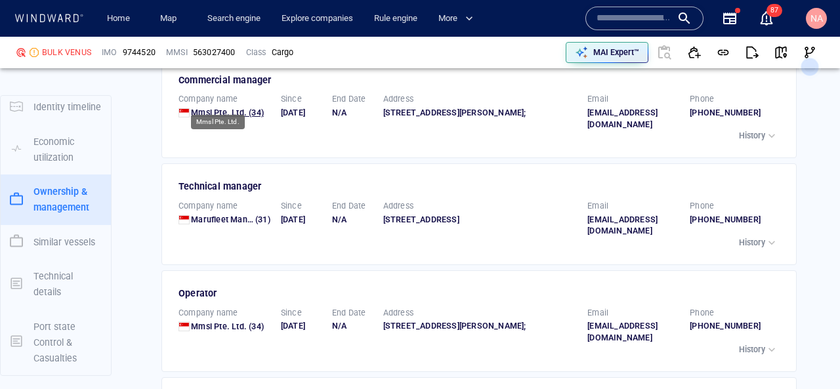
click at [232, 108] on span "Mmsl Pte. Ltd." at bounding box center [219, 113] width 56 height 10
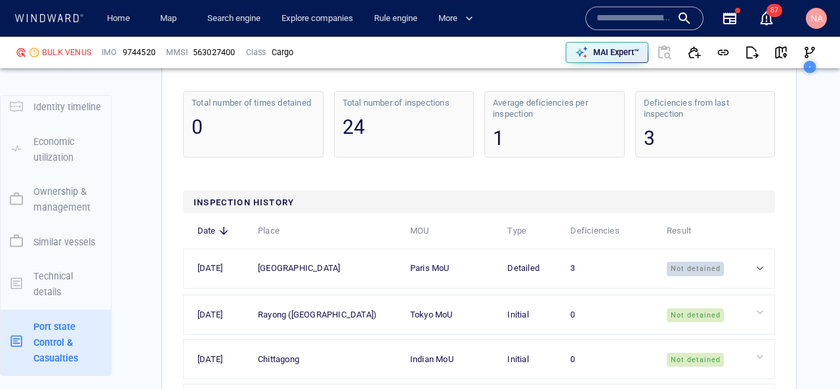
scroll to position [3742, 0]
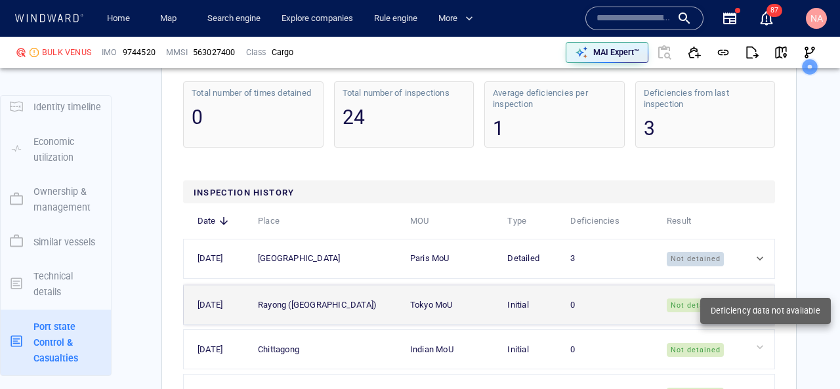
click at [764, 296] on div at bounding box center [762, 302] width 18 height 13
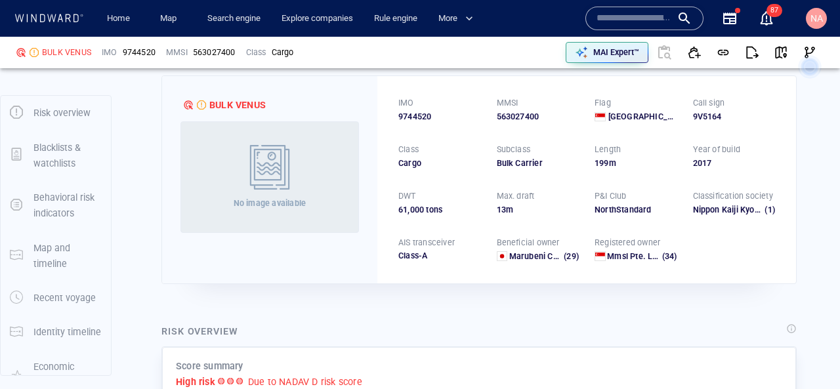
scroll to position [0, 0]
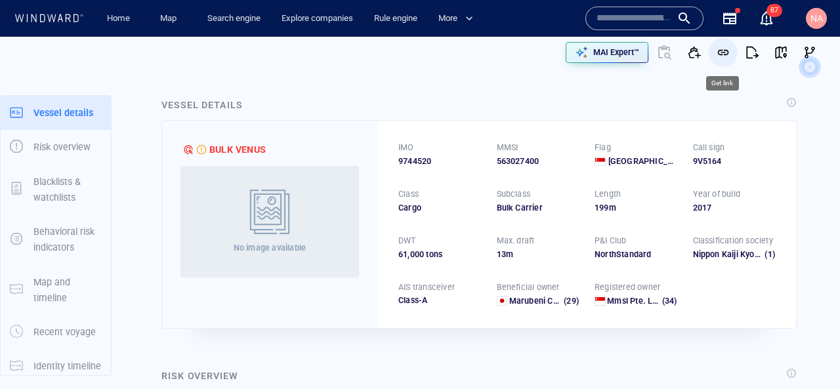
click at [724, 53] on span "button" at bounding box center [722, 52] width 13 height 13
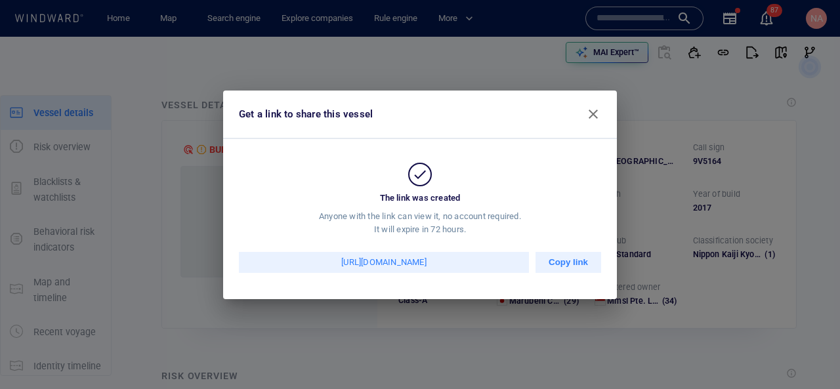
click at [592, 123] on button "button" at bounding box center [592, 113] width 31 height 31
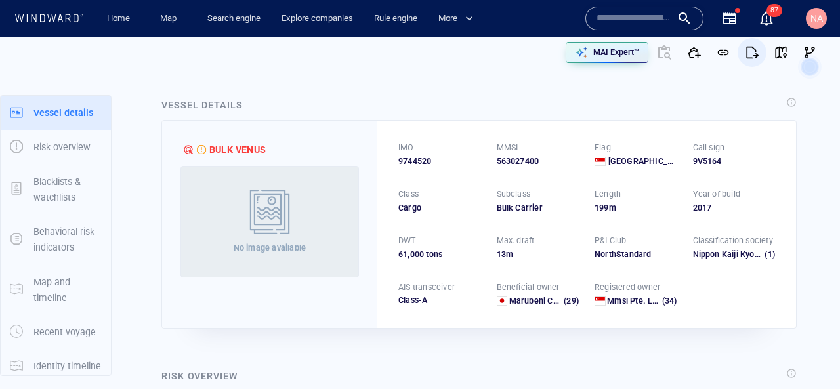
click at [747, 51] on span "button" at bounding box center [751, 52] width 13 height 13
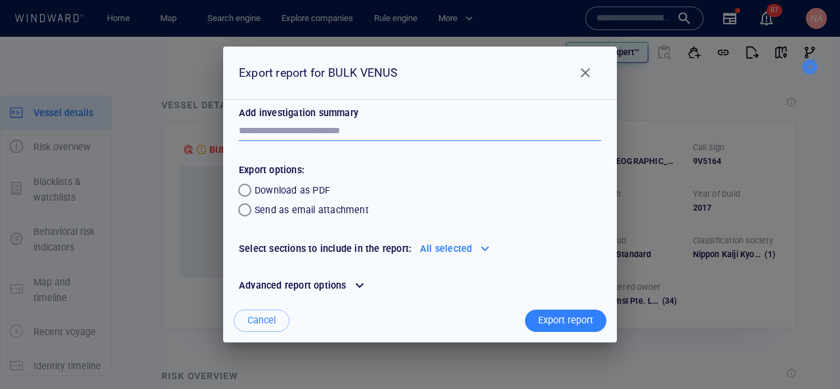
click at [440, 127] on textarea at bounding box center [420, 130] width 362 height 11
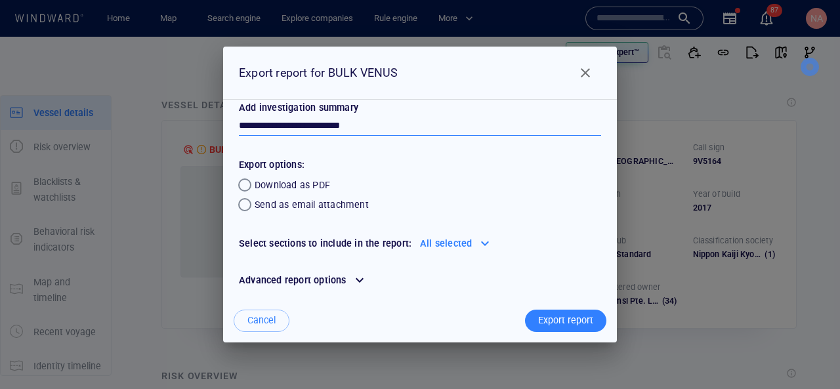
type textarea "**********"
click at [479, 246] on div at bounding box center [484, 243] width 21 height 21
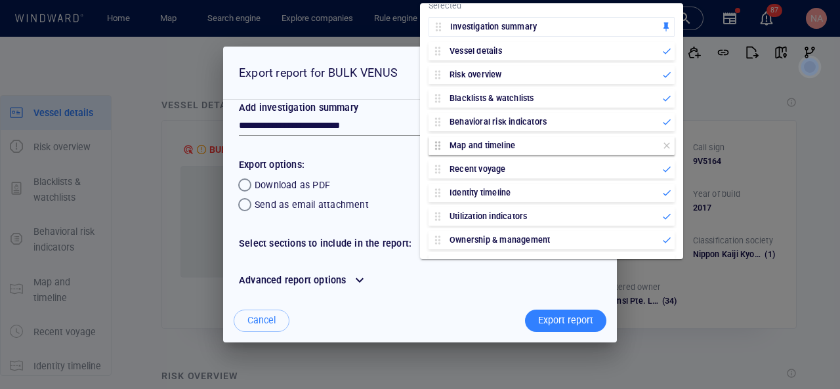
scroll to position [0, 0]
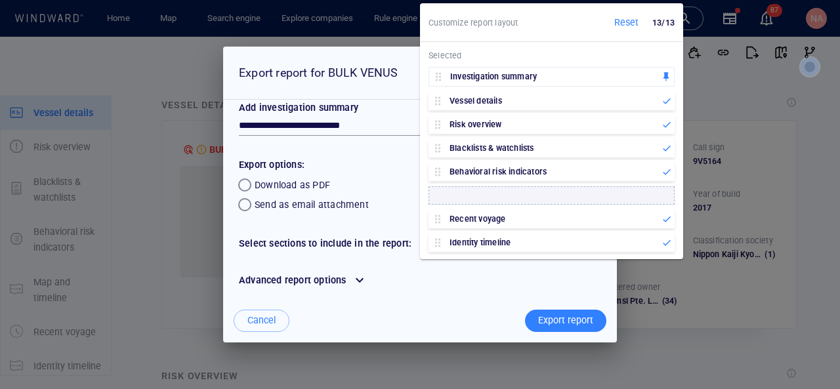
drag, startPoint x: 439, startPoint y: 199, endPoint x: 443, endPoint y: 205, distance: 7.1
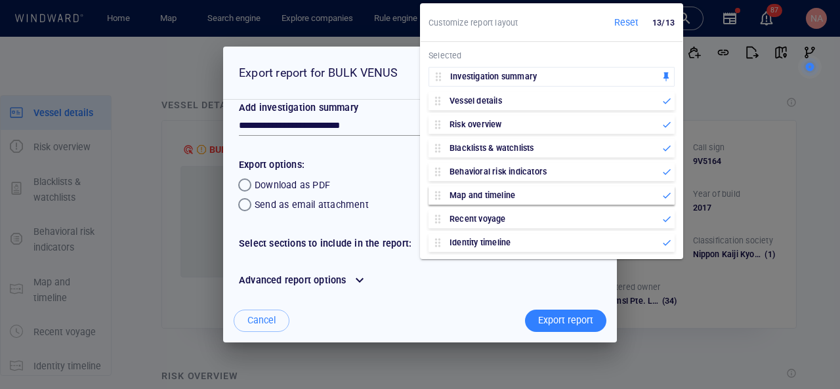
click at [369, 241] on p "Select sections to include in the report:" at bounding box center [329, 244] width 181 height 16
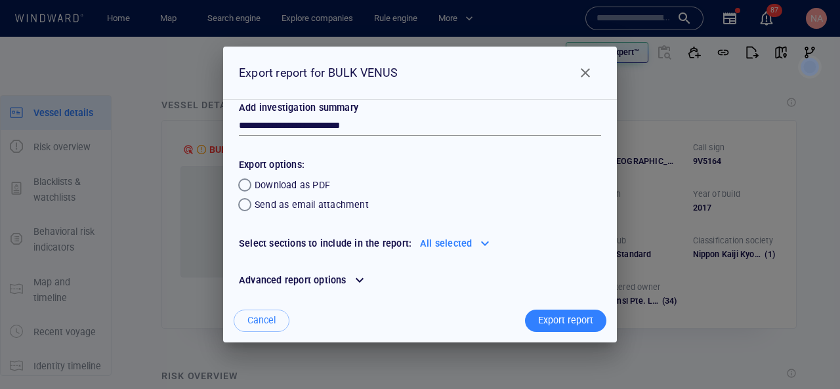
click at [363, 282] on div at bounding box center [359, 280] width 21 height 21
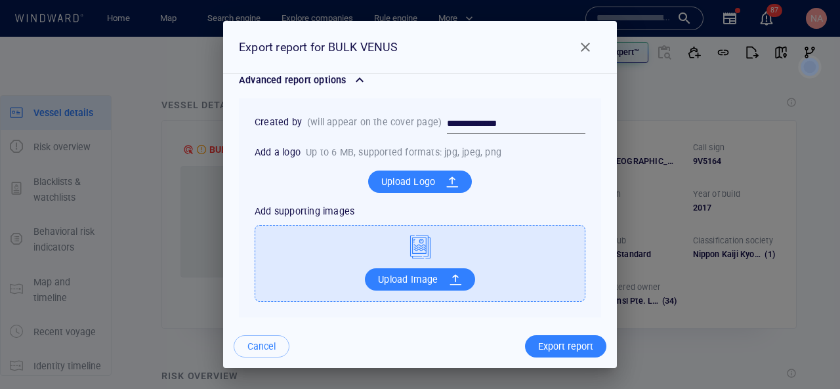
scroll to position [182, 0]
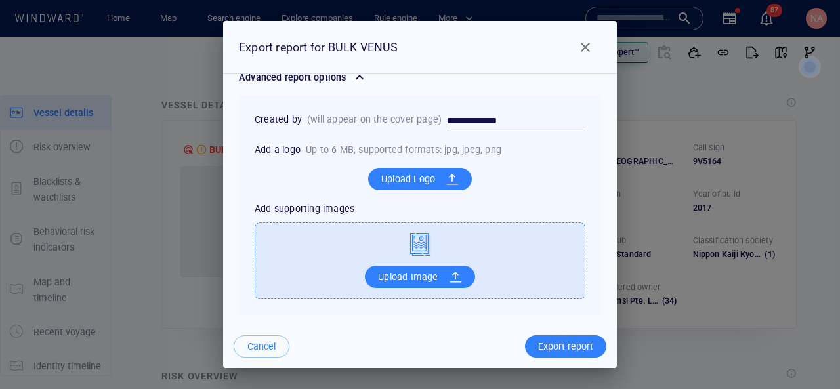
click at [564, 345] on div "Export report" at bounding box center [565, 347] width 60 height 22
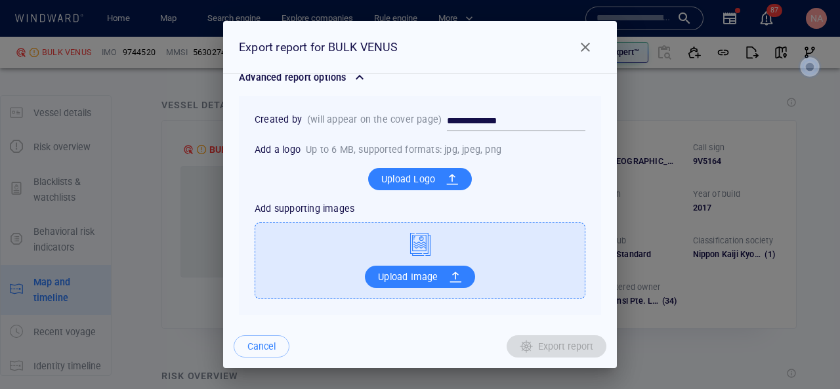
scroll to position [169, 0]
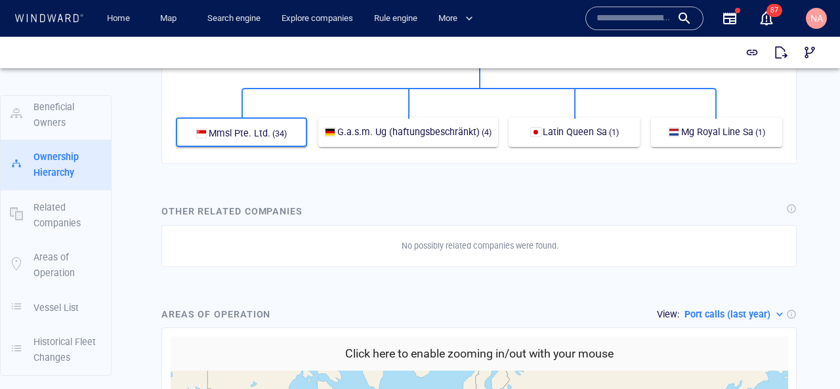
scroll to position [1527, 0]
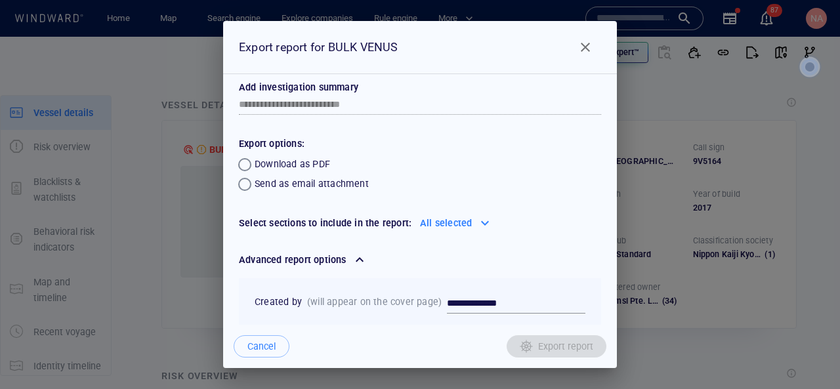
click at [498, 146] on p "Export options:" at bounding box center [420, 144] width 362 height 16
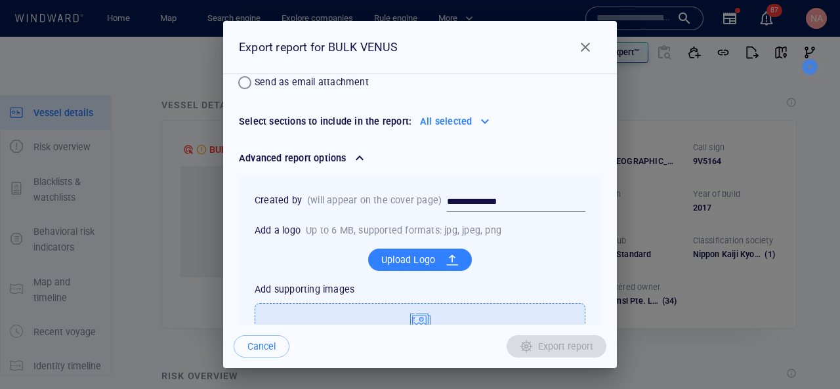
scroll to position [182, 0]
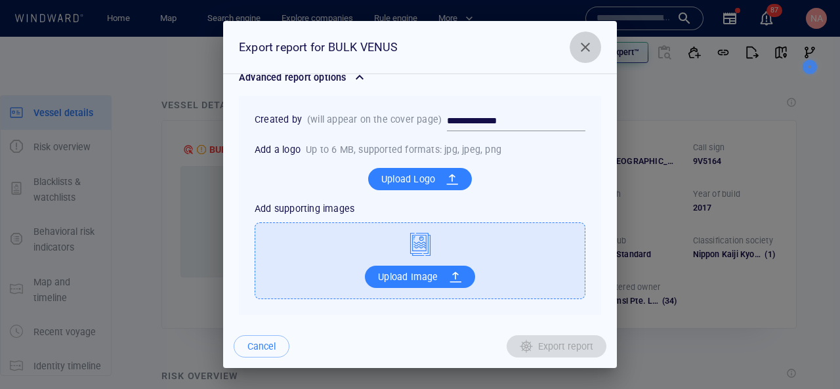
click at [583, 49] on span "Close" at bounding box center [585, 47] width 16 height 16
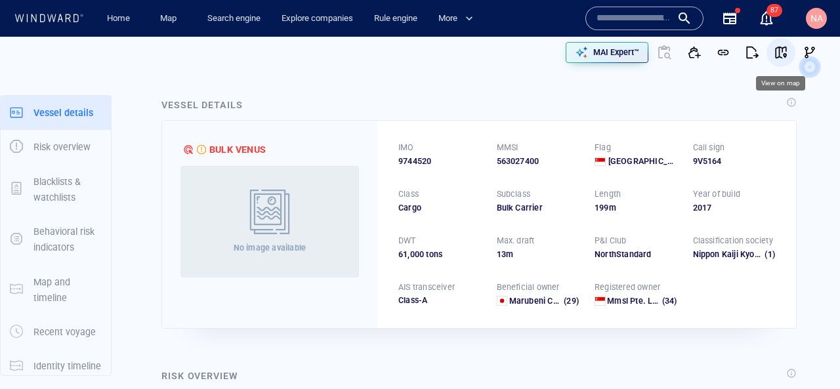
click at [779, 46] on span "button" at bounding box center [780, 52] width 13 height 13
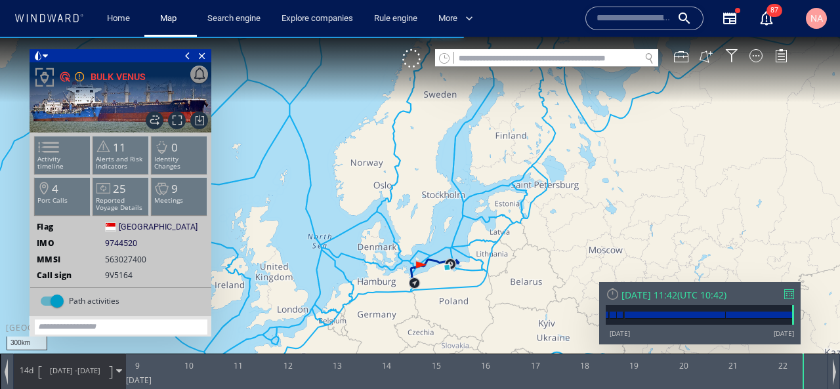
drag, startPoint x: 434, startPoint y: 258, endPoint x: 449, endPoint y: 213, distance: 47.5
click at [449, 213] on canvas "Map" at bounding box center [420, 206] width 840 height 339
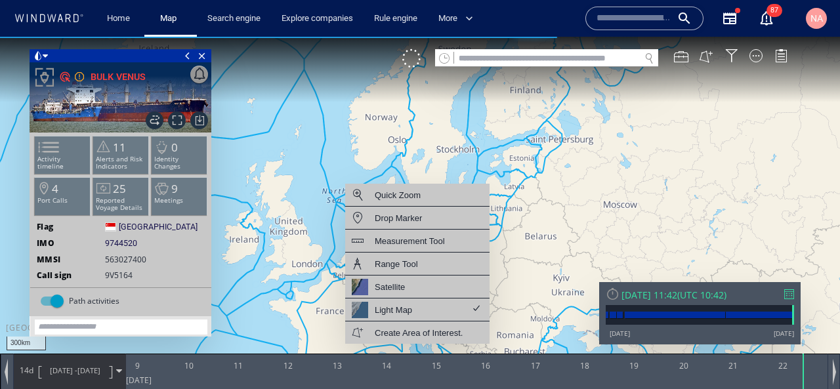
click at [561, 178] on canvas "Map" at bounding box center [420, 206] width 840 height 339
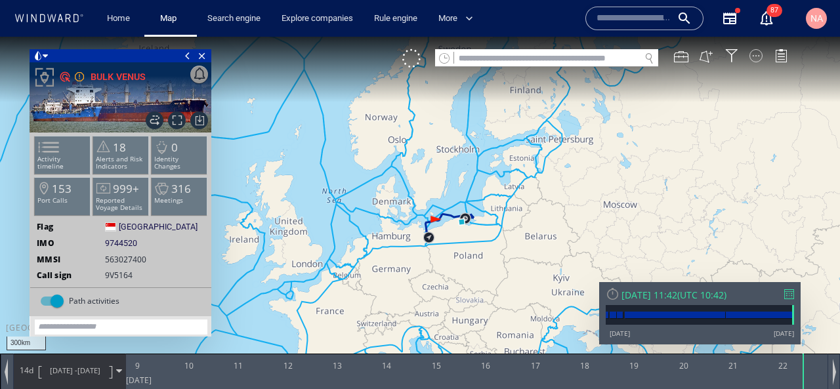
click at [756, 52] on div at bounding box center [755, 55] width 13 height 13
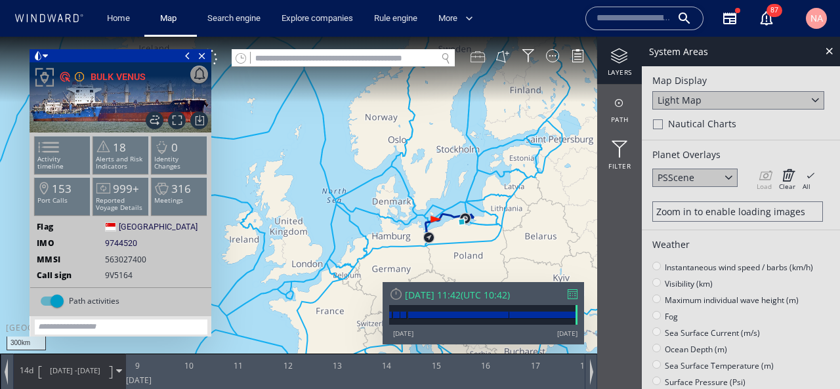
click at [476, 60] on div at bounding box center [477, 56] width 14 height 14
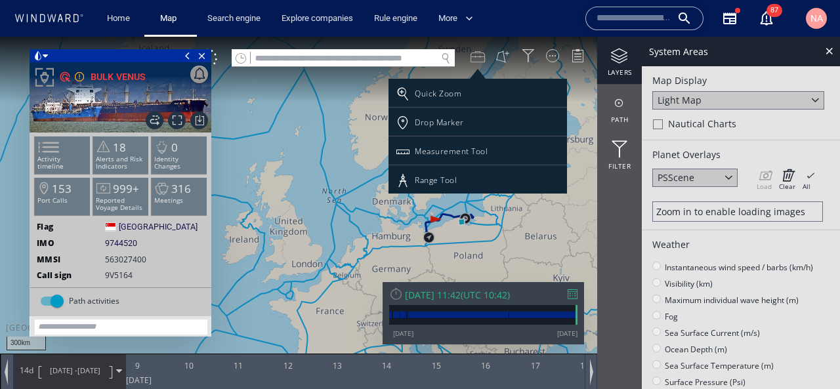
click at [476, 60] on div at bounding box center [420, 213] width 840 height 352
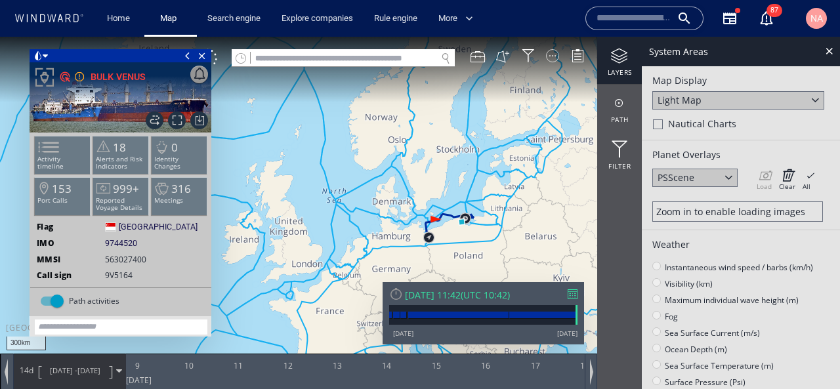
click at [550, 57] on div at bounding box center [552, 55] width 13 height 13
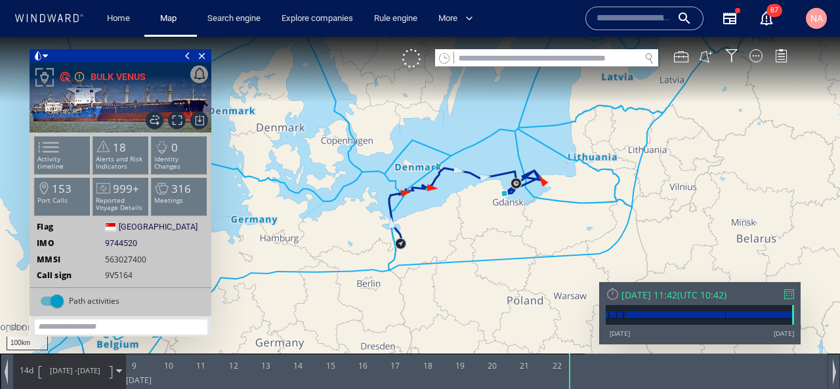
drag, startPoint x: 471, startPoint y: 230, endPoint x: 539, endPoint y: 128, distance: 122.6
click at [539, 128] on canvas "Map" at bounding box center [420, 206] width 840 height 339
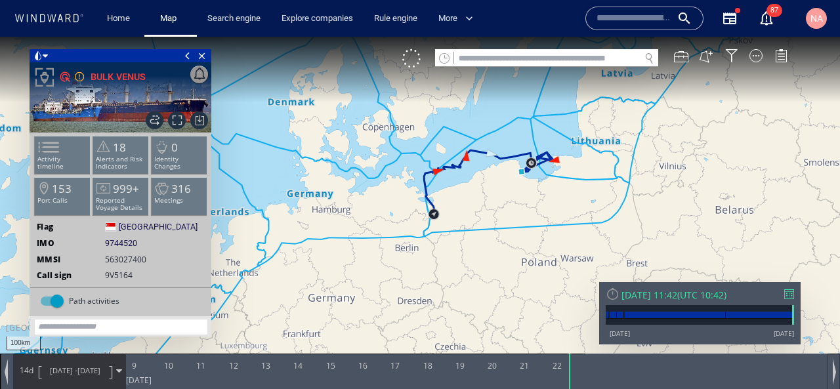
click at [756, 68] on canvas "Map" at bounding box center [420, 206] width 840 height 339
click at [756, 67] on div "VM" at bounding box center [601, 58] width 398 height 18
click at [756, 64] on div "VM" at bounding box center [601, 58] width 398 height 18
click at [754, 62] on div "VM" at bounding box center [601, 58] width 398 height 18
click at [754, 50] on div at bounding box center [755, 55] width 13 height 13
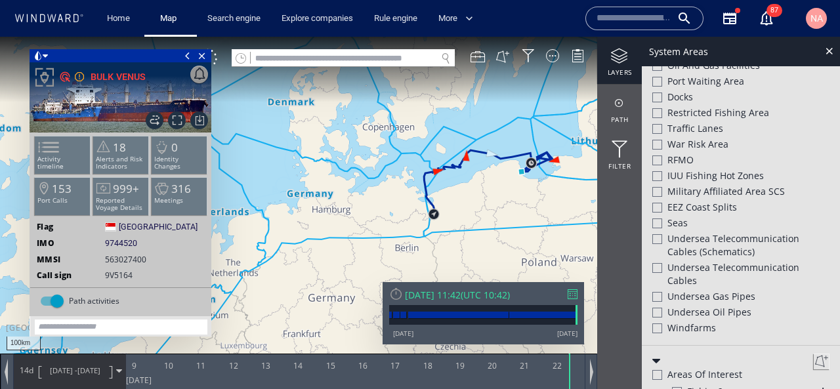
scroll to position [503, 0]
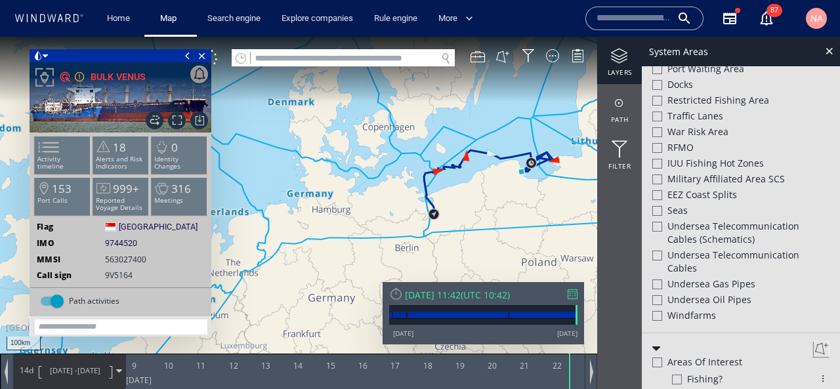
click at [654, 226] on div at bounding box center [657, 227] width 10 height 10
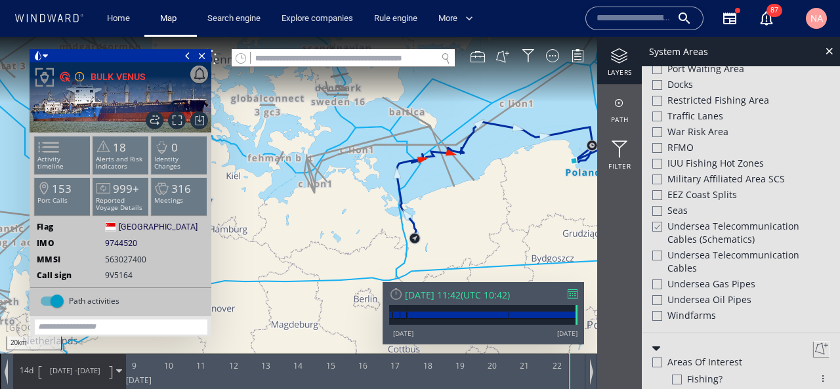
drag, startPoint x: 451, startPoint y: 148, endPoint x: 463, endPoint y: 254, distance: 106.3
click at [463, 254] on canvas "Map" at bounding box center [420, 206] width 840 height 339
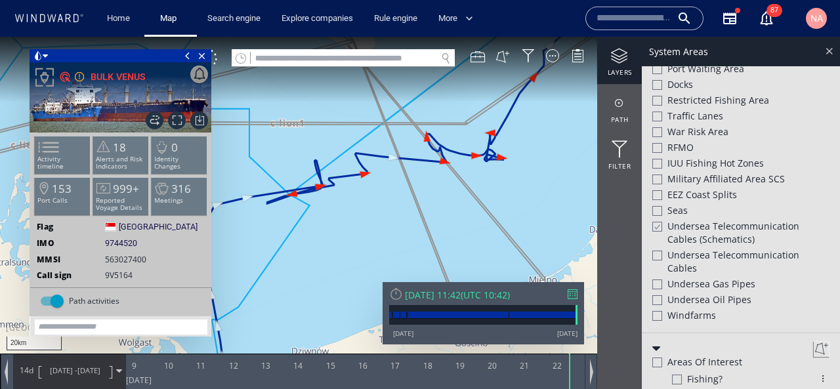
click at [830, 47] on div at bounding box center [828, 50] width 15 height 15
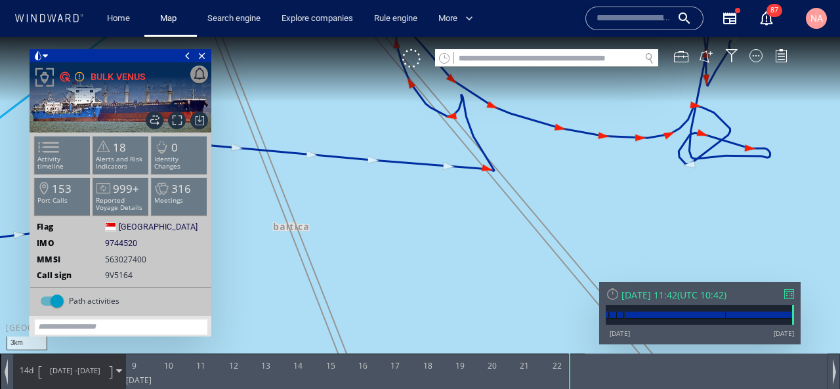
drag, startPoint x: 383, startPoint y: 102, endPoint x: 389, endPoint y: 215, distance: 113.0
click at [389, 215] on canvas "Map" at bounding box center [420, 206] width 840 height 339
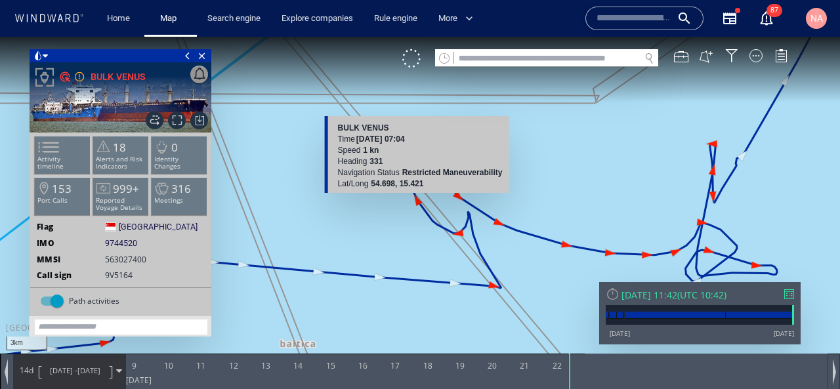
click at [417, 197] on canvas "Map" at bounding box center [420, 206] width 840 height 339
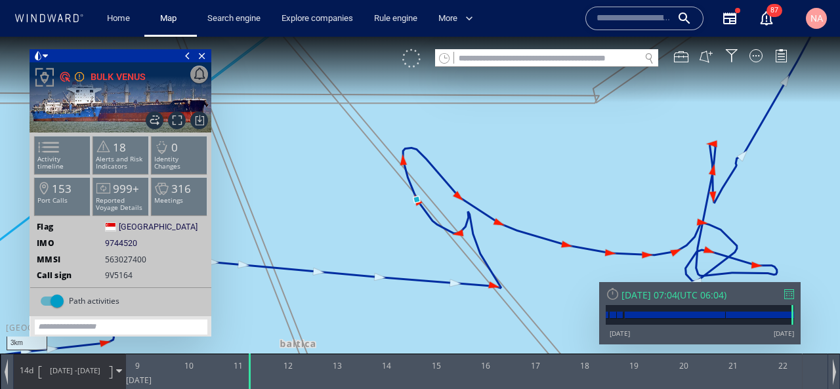
click at [412, 61] on div at bounding box center [411, 58] width 18 height 18
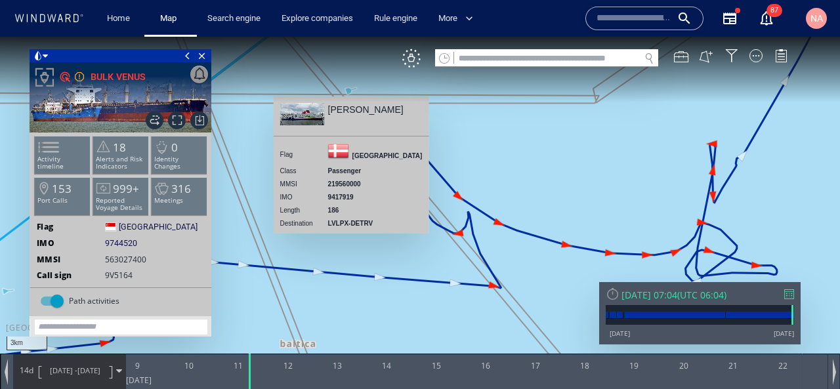
click at [350, 90] on canvas "Map" at bounding box center [420, 206] width 840 height 339
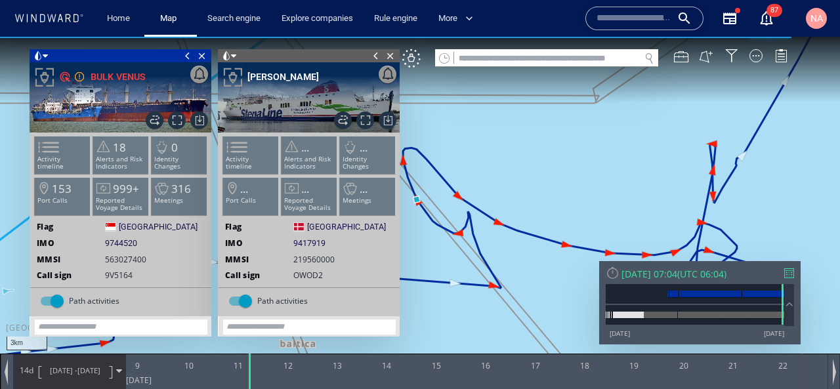
click at [185, 53] on span at bounding box center [187, 55] width 14 height 13
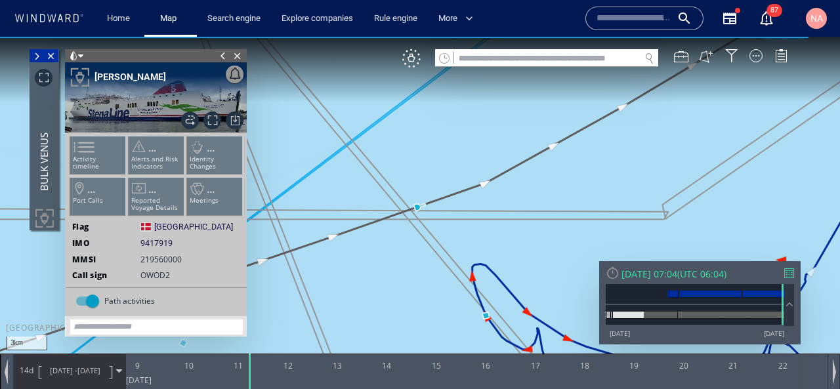
click at [220, 56] on span at bounding box center [223, 55] width 14 height 13
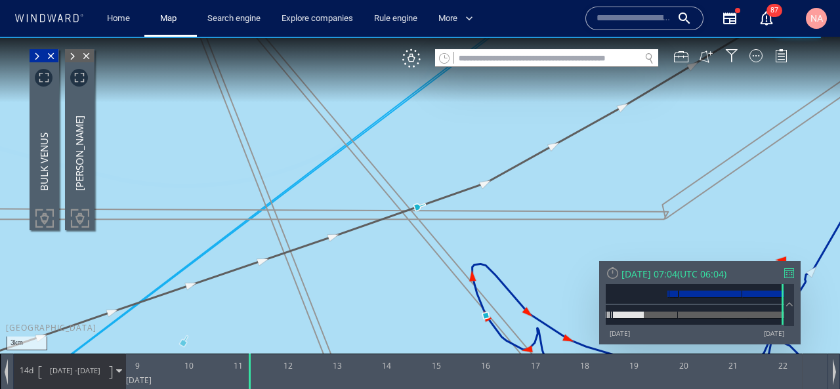
drag, startPoint x: 357, startPoint y: 163, endPoint x: 249, endPoint y: 117, distance: 116.7
click at [249, 117] on canvas "Map" at bounding box center [420, 206] width 840 height 339
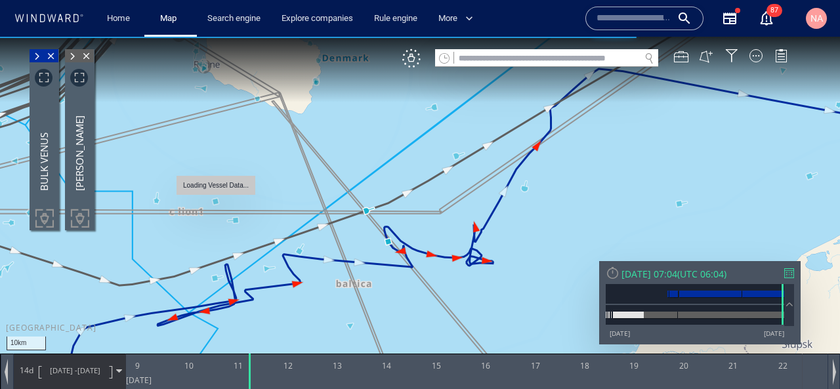
click at [218, 201] on canvas "Map" at bounding box center [420, 206] width 840 height 339
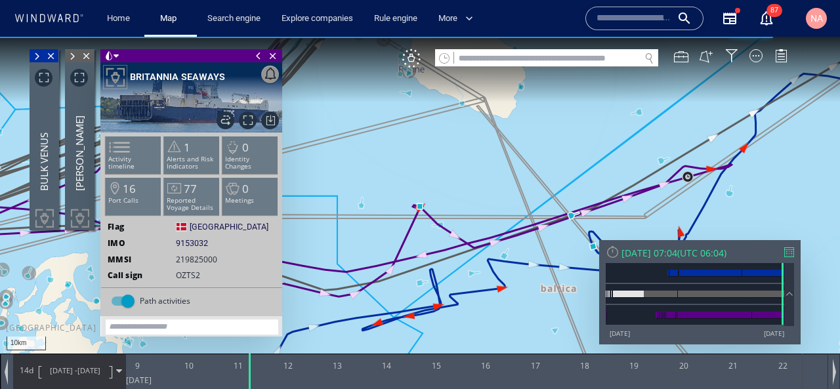
click at [640, 115] on canvas "Map" at bounding box center [420, 206] width 840 height 339
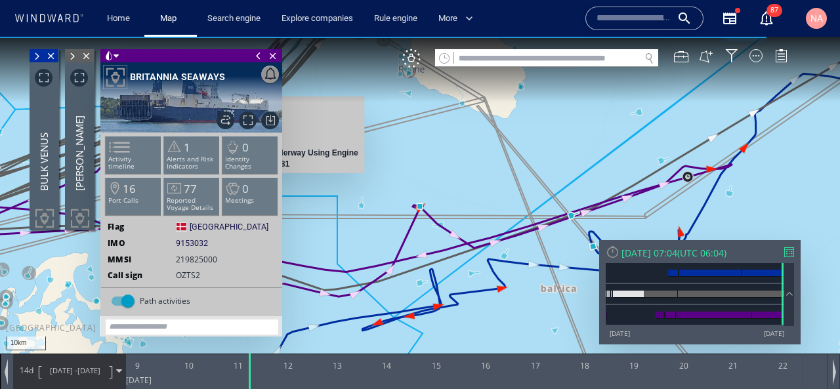
click at [256, 54] on span at bounding box center [258, 55] width 14 height 13
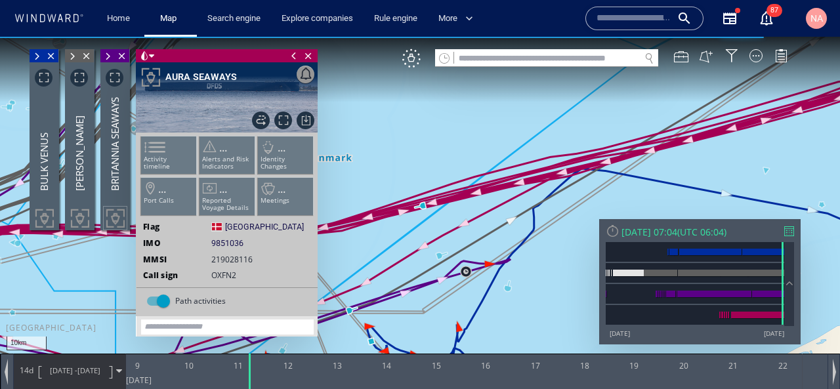
click at [294, 54] on span at bounding box center [294, 55] width 14 height 13
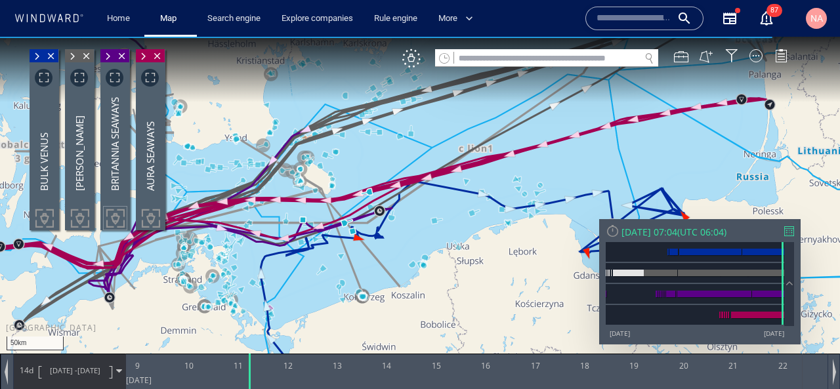
drag, startPoint x: 356, startPoint y: 319, endPoint x: 445, endPoint y: 309, distance: 90.4
click at [445, 309] on canvas "Map" at bounding box center [420, 206] width 840 height 339
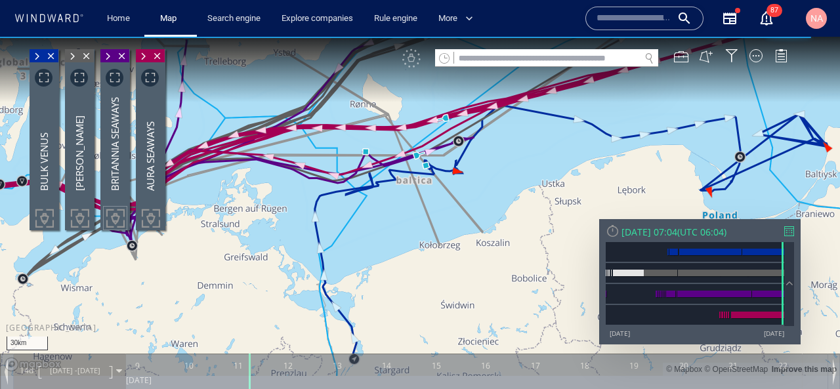
drag, startPoint x: 423, startPoint y: 240, endPoint x: 424, endPoint y: 294, distance: 53.8
click at [423, 293] on canvas "Map" at bounding box center [420, 206] width 840 height 339
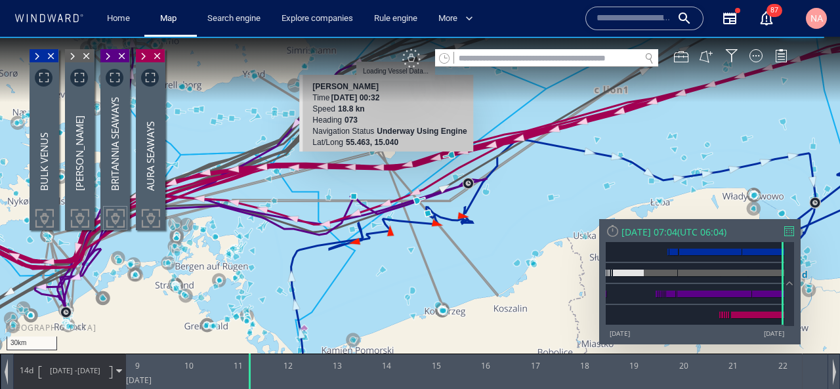
click at [413, 56] on div "VM" at bounding box center [411, 58] width 18 height 18
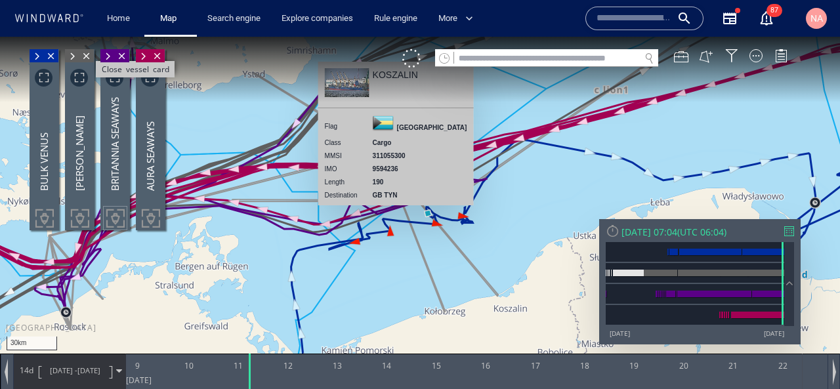
click at [89, 56] on span "Close vessel card" at bounding box center [86, 55] width 14 height 13
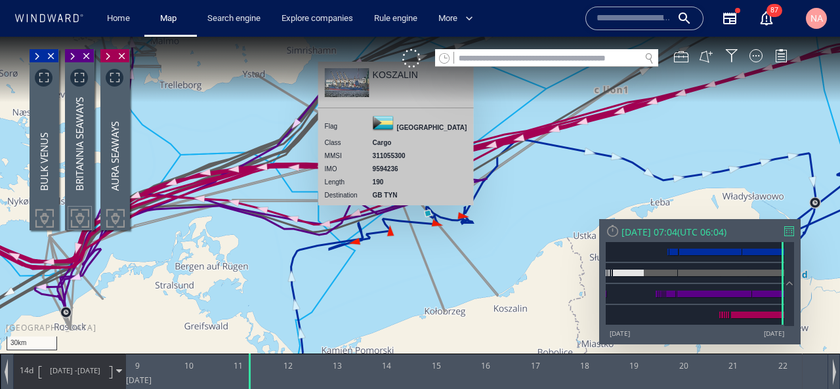
click at [89, 56] on span "Close vessel card" at bounding box center [86, 55] width 14 height 13
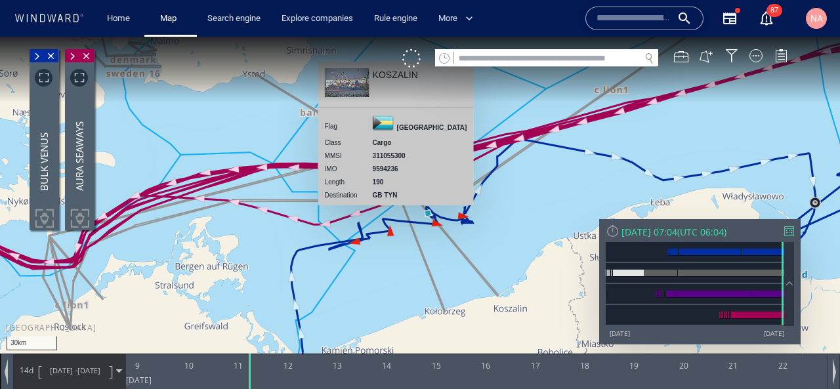
click at [89, 56] on span "Close vessel card" at bounding box center [86, 55] width 14 height 13
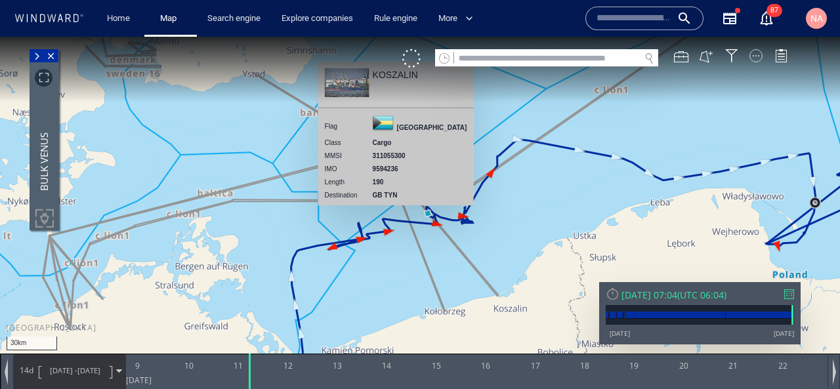
click at [757, 53] on div at bounding box center [755, 55] width 13 height 13
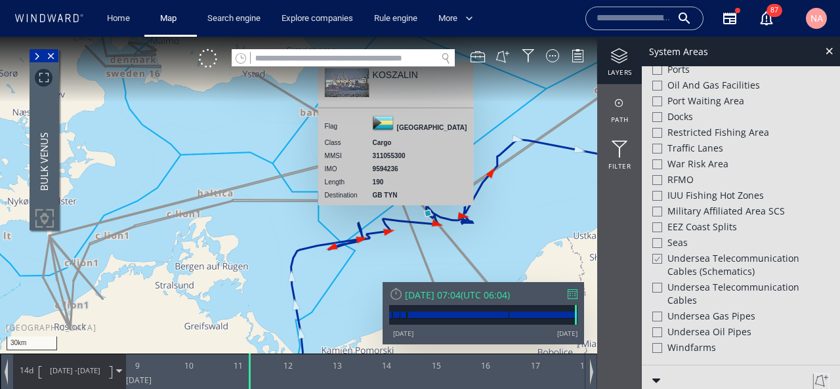
scroll to position [456, 0]
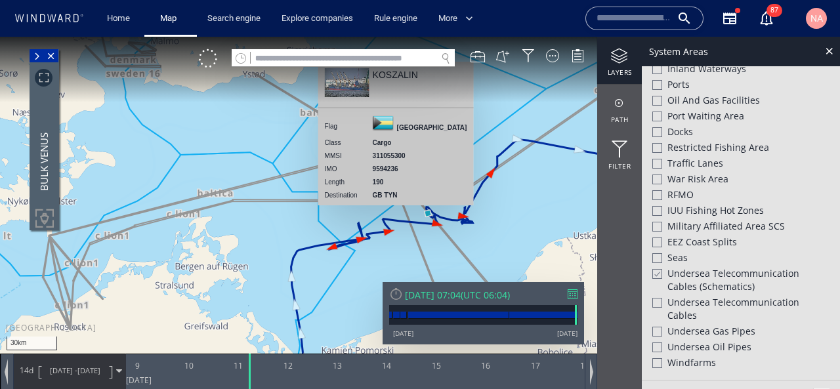
click at [722, 273] on span "Undersea Telecommunication cables (schematics)" at bounding box center [748, 280] width 162 height 26
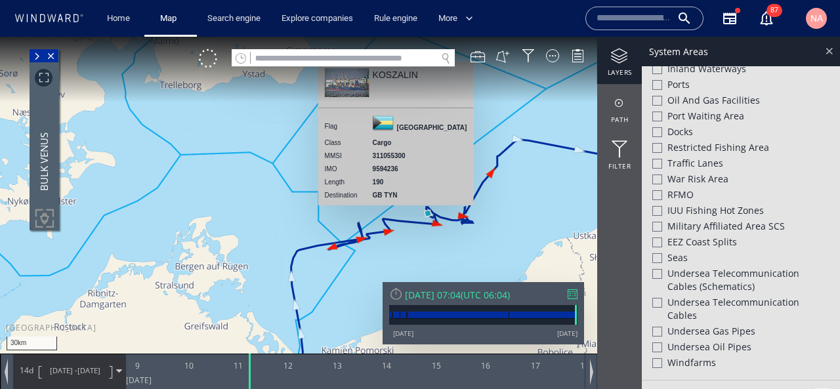
click at [827, 51] on div at bounding box center [828, 50] width 15 height 15
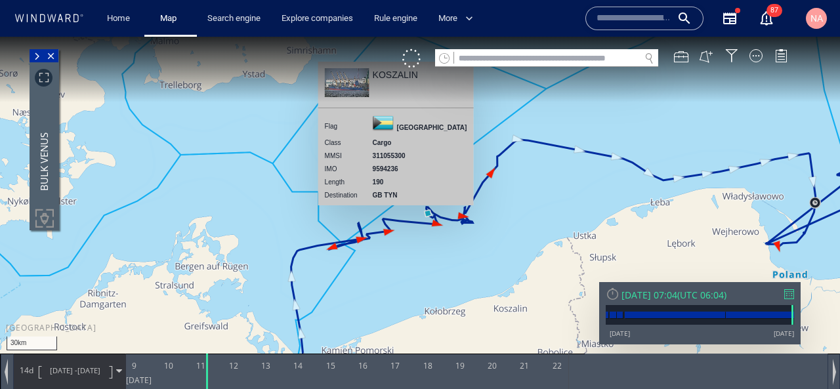
click at [500, 246] on canvas "Map" at bounding box center [420, 206] width 840 height 339
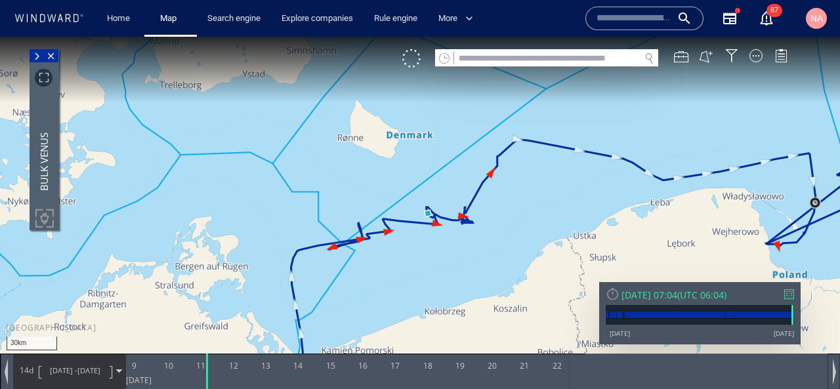
click at [561, 56] on input "text" at bounding box center [547, 59] width 186 height 18
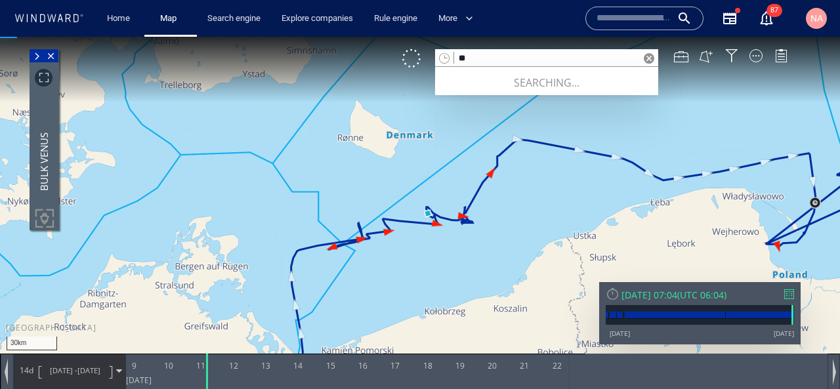
type input "*"
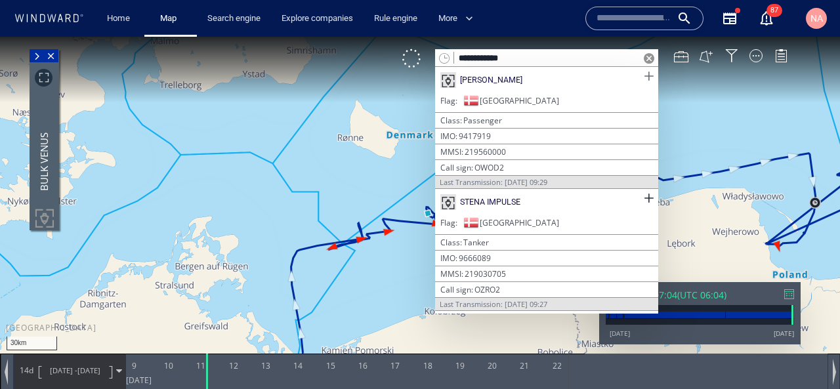
type input "**********"
click at [640, 75] on span at bounding box center [648, 76] width 16 height 16
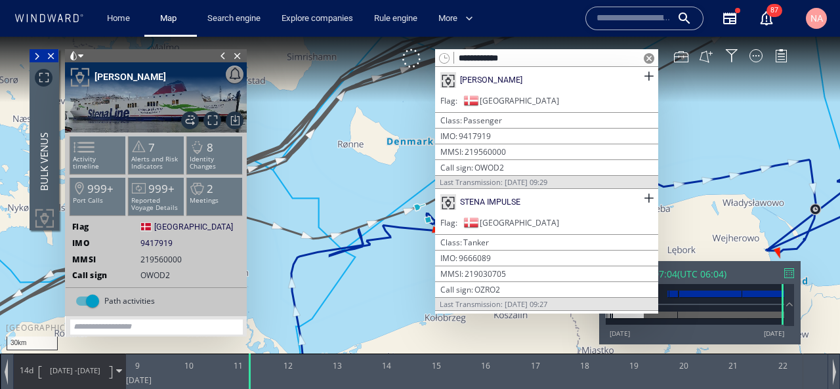
click at [650, 57] on span at bounding box center [649, 58] width 10 height 10
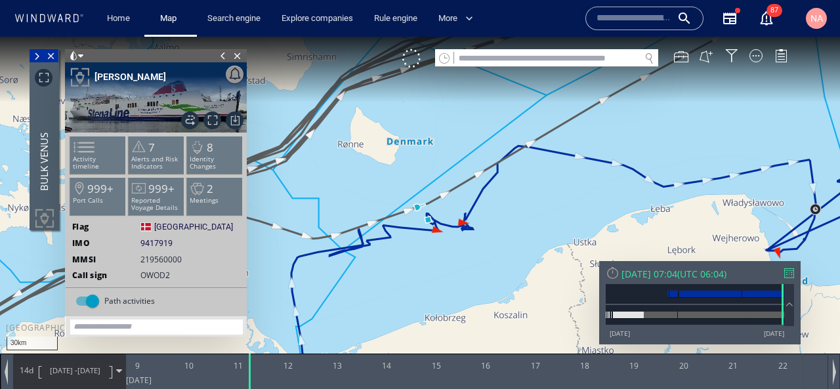
click at [222, 56] on span at bounding box center [223, 55] width 14 height 13
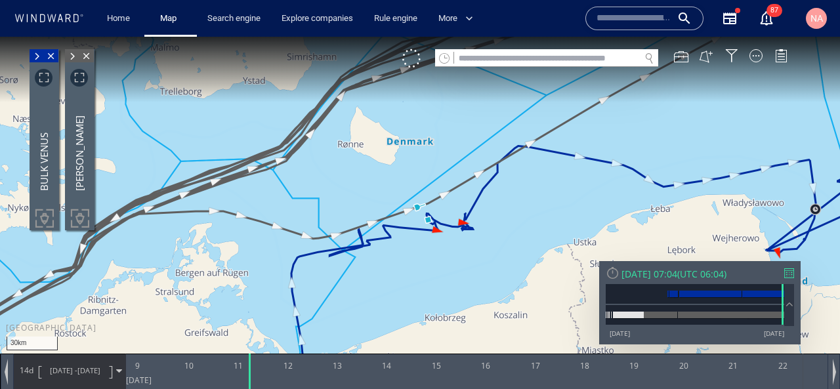
click at [647, 276] on div "Thu 11/09/2025 07:04" at bounding box center [649, 274] width 56 height 12
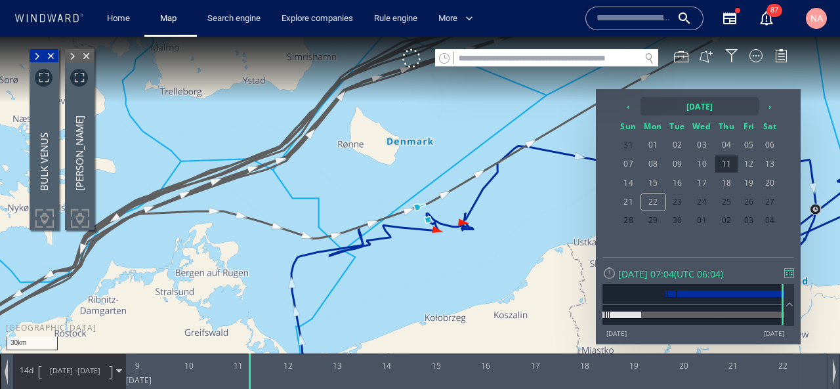
click at [673, 110] on th "2025 September" at bounding box center [699, 106] width 118 height 18
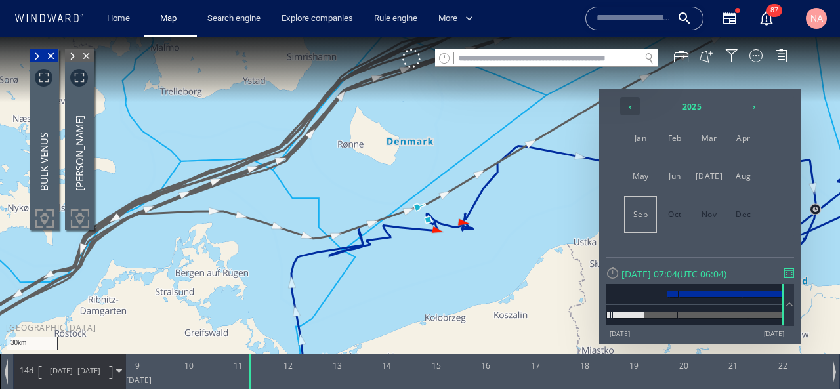
click at [637, 106] on th "‹" at bounding box center [630, 106] width 20 height 18
click at [679, 182] on span "Jun" at bounding box center [674, 176] width 31 height 35
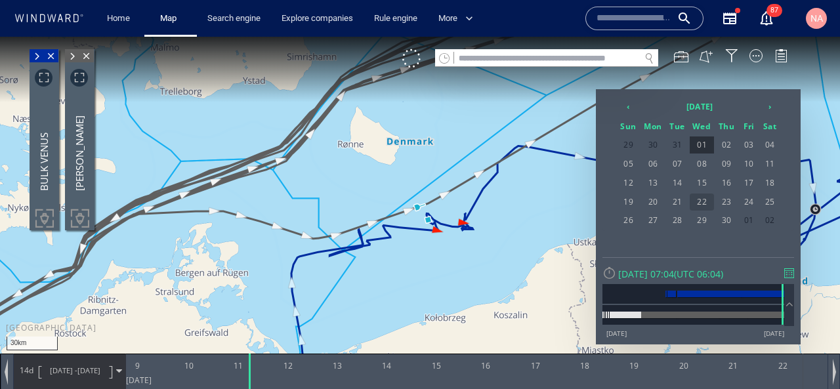
click at [701, 203] on span "22" at bounding box center [702, 202] width 25 height 17
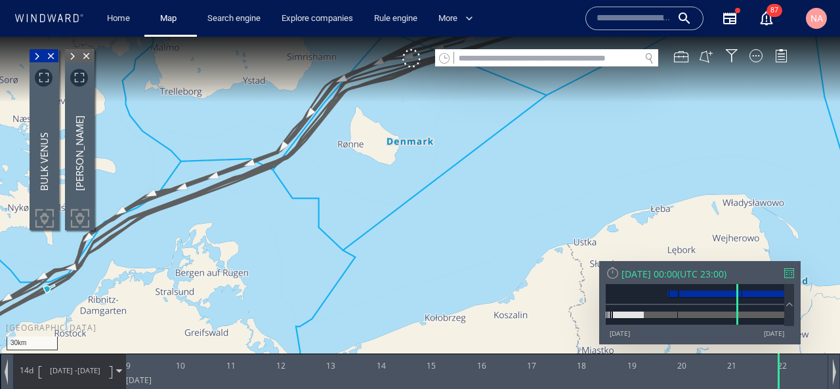
click at [50, 372] on span "08/06/22 -" at bounding box center [64, 370] width 28 height 10
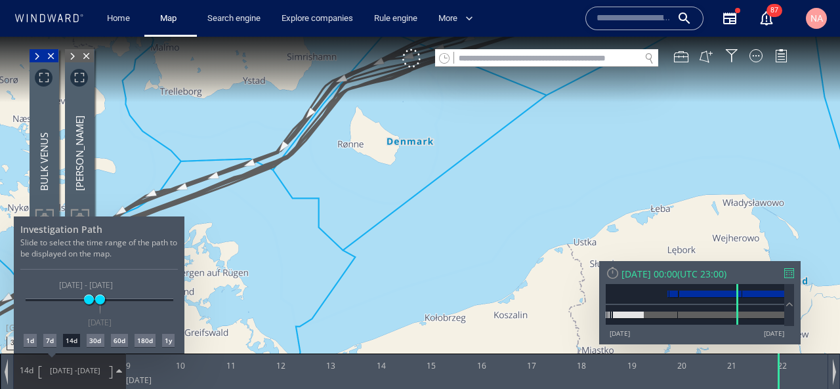
click at [125, 344] on div "60d" at bounding box center [119, 340] width 17 height 13
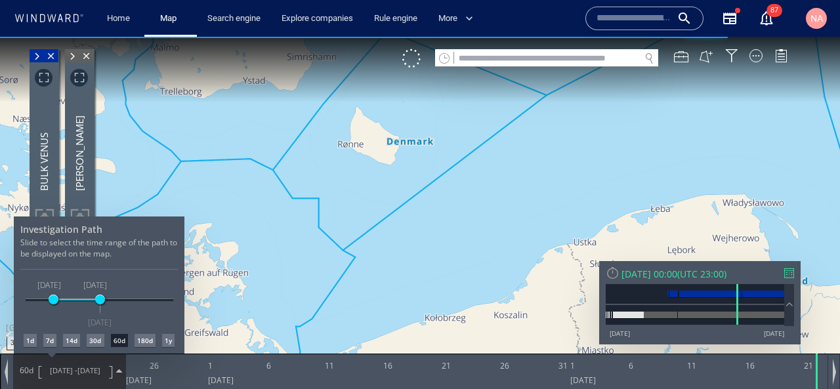
click at [263, 287] on div at bounding box center [420, 213] width 840 height 352
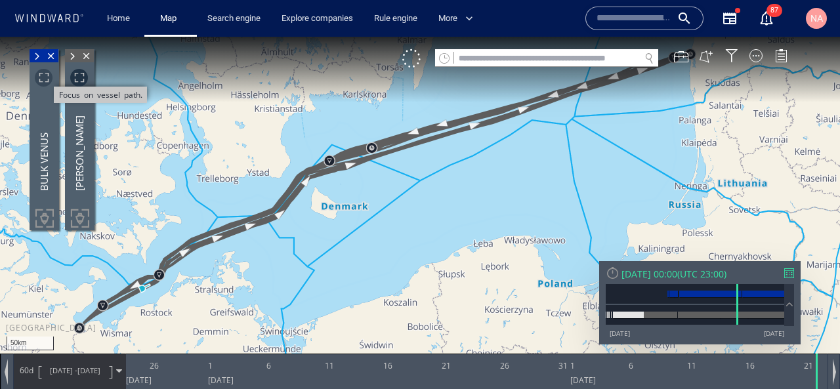
click at [47, 77] on span "Focus on vessel path." at bounding box center [44, 78] width 18 height 18
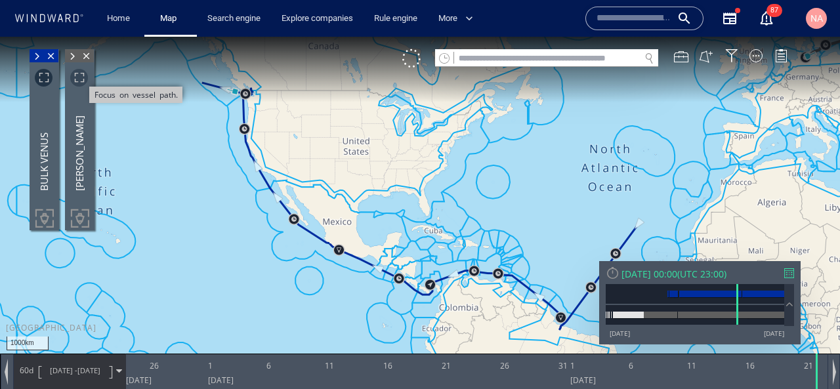
click at [76, 75] on span "Focus on vessel path." at bounding box center [79, 78] width 18 height 18
click at [330, 181] on canvas "Map" at bounding box center [420, 206] width 840 height 339
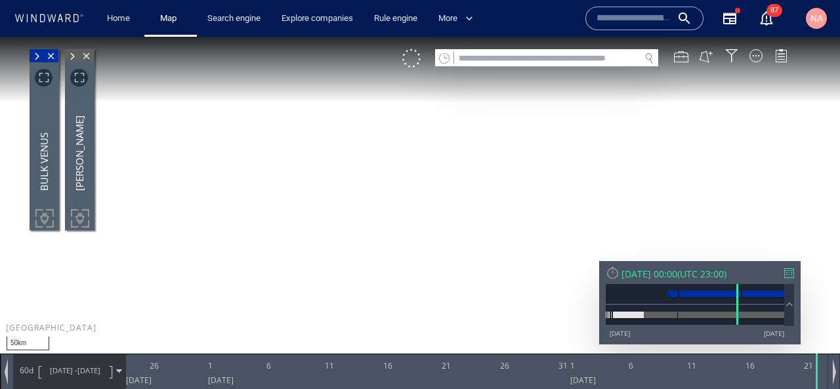
drag, startPoint x: 192, startPoint y: 188, endPoint x: 325, endPoint y: 199, distance: 134.3
click at [325, 199] on canvas "Map" at bounding box center [420, 206] width 840 height 339
drag, startPoint x: 241, startPoint y: 192, endPoint x: 326, endPoint y: 199, distance: 84.9
click at [325, 197] on canvas "Map" at bounding box center [420, 206] width 840 height 339
drag, startPoint x: 326, startPoint y: 199, endPoint x: 328, endPoint y: 273, distance: 73.5
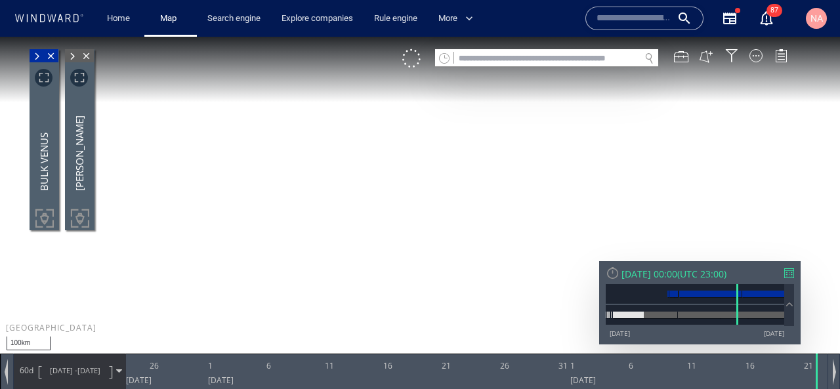
click at [328, 272] on canvas "Map" at bounding box center [420, 206] width 840 height 339
drag, startPoint x: 281, startPoint y: 247, endPoint x: 295, endPoint y: 230, distance: 22.9
click at [295, 230] on canvas "Map" at bounding box center [420, 206] width 840 height 339
drag, startPoint x: 287, startPoint y: 176, endPoint x: 337, endPoint y: 222, distance: 67.3
click at [335, 220] on canvas "Map" at bounding box center [420, 206] width 840 height 339
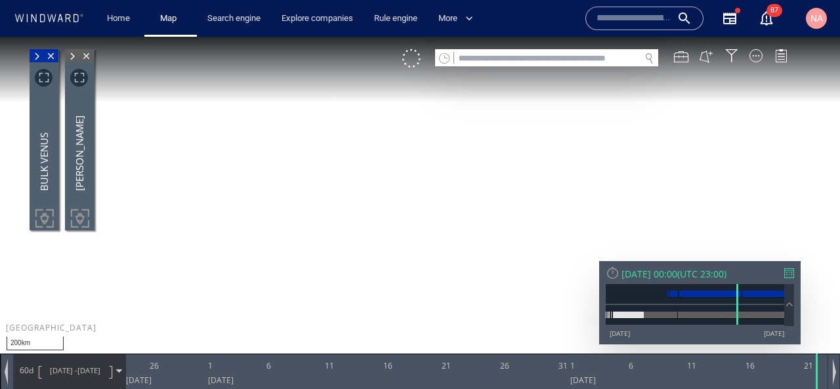
drag, startPoint x: 338, startPoint y: 213, endPoint x: 335, endPoint y: 244, distance: 31.7
click at [335, 243] on canvas "Map" at bounding box center [420, 206] width 840 height 339
drag, startPoint x: 337, startPoint y: 289, endPoint x: 342, endPoint y: 126, distance: 162.8
click at [342, 126] on canvas "Map" at bounding box center [420, 206] width 840 height 339
drag, startPoint x: 351, startPoint y: 272, endPoint x: 350, endPoint y: 161, distance: 111.5
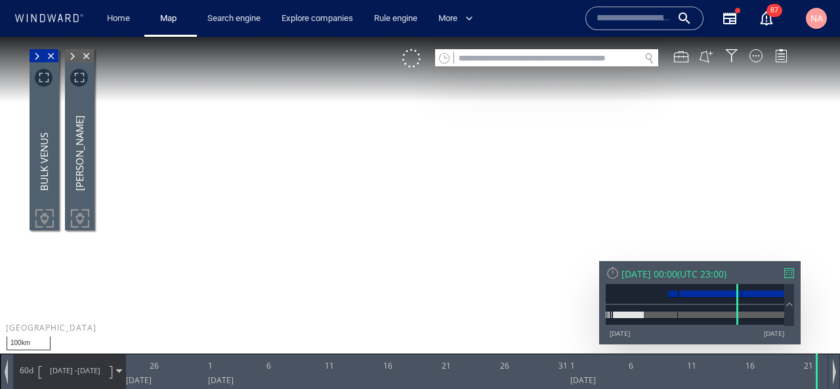
click at [350, 161] on canvas "Map" at bounding box center [420, 206] width 840 height 339
drag, startPoint x: 331, startPoint y: 227, endPoint x: 272, endPoint y: 163, distance: 87.3
click at [271, 163] on canvas "Map" at bounding box center [420, 206] width 840 height 339
click at [52, 56] on span "Close vessel card" at bounding box center [51, 55] width 14 height 13
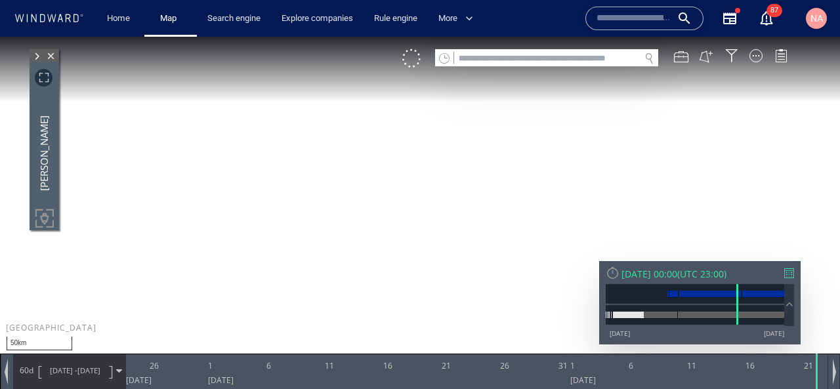
click at [52, 56] on span "Close vessel card" at bounding box center [51, 55] width 14 height 13
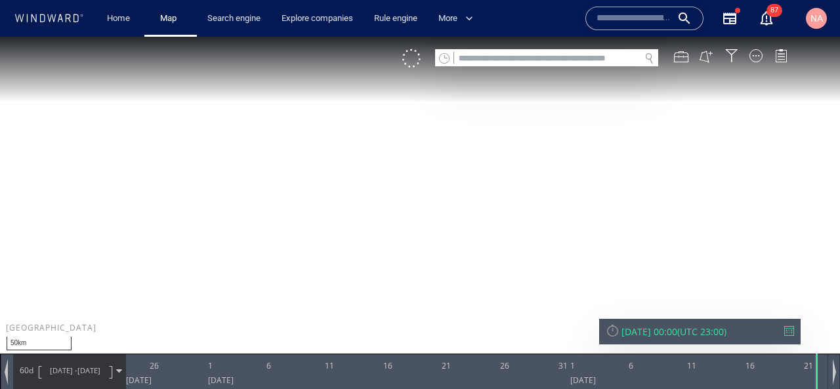
drag, startPoint x: 293, startPoint y: 250, endPoint x: 329, endPoint y: 205, distance: 57.0
click at [329, 205] on canvas "Map" at bounding box center [420, 206] width 840 height 339
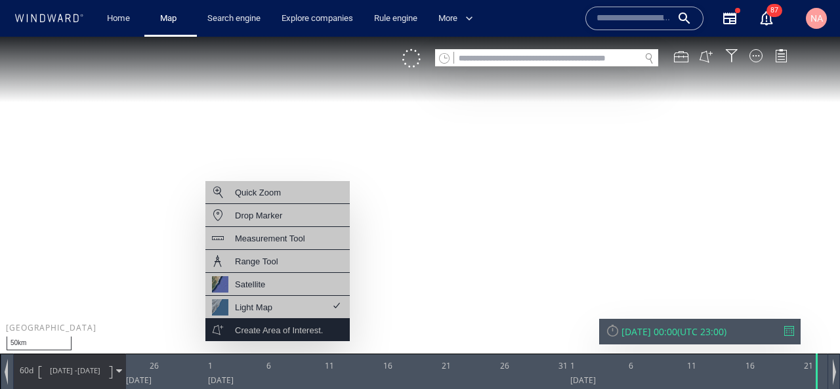
click at [274, 329] on div "Create Area of Interest." at bounding box center [279, 330] width 88 height 16
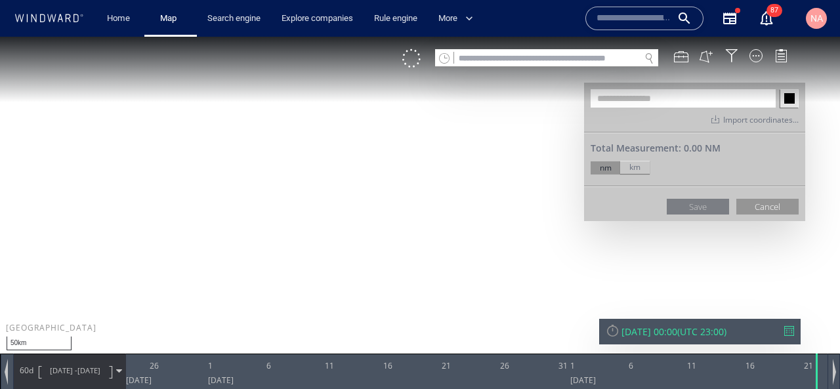
click at [283, 249] on canvas "Map" at bounding box center [420, 206] width 840 height 339
click at [200, 218] on canvas "Map" at bounding box center [420, 206] width 840 height 339
click at [145, 279] on canvas "Map" at bounding box center [420, 206] width 840 height 339
click at [175, 323] on canvas "Map" at bounding box center [420, 206] width 840 height 339
click at [272, 335] on canvas "Map" at bounding box center [420, 206] width 840 height 339
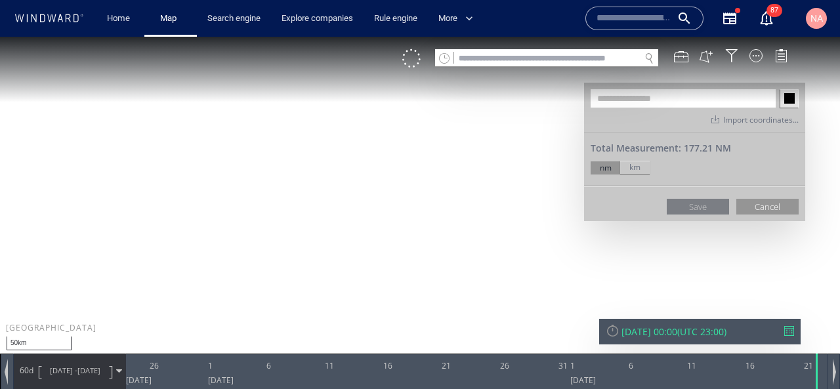
click at [367, 321] on canvas "Map" at bounding box center [420, 206] width 840 height 339
click at [274, 308] on canvas "Map" at bounding box center [420, 206] width 840 height 339
click at [160, 302] on canvas "Map" at bounding box center [420, 206] width 840 height 339
click at [203, 273] on canvas "Map" at bounding box center [420, 206] width 840 height 339
click at [350, 292] on canvas "Map" at bounding box center [420, 206] width 840 height 339
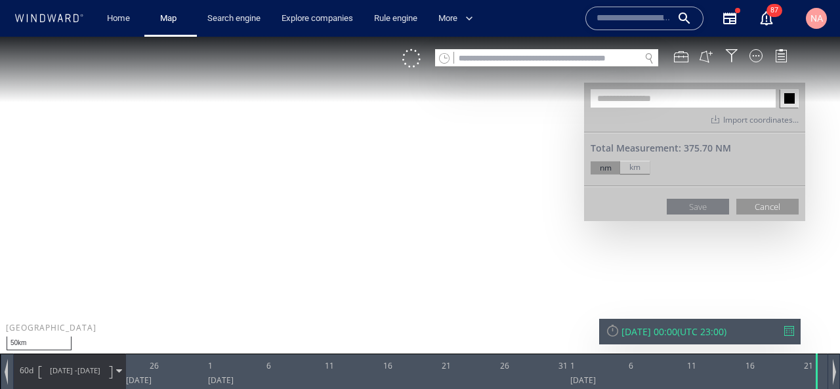
click at [347, 232] on canvas "Map" at bounding box center [420, 206] width 840 height 339
click at [317, 258] on canvas "Map" at bounding box center [420, 206] width 840 height 339
click at [291, 228] on canvas "Map" at bounding box center [420, 206] width 840 height 339
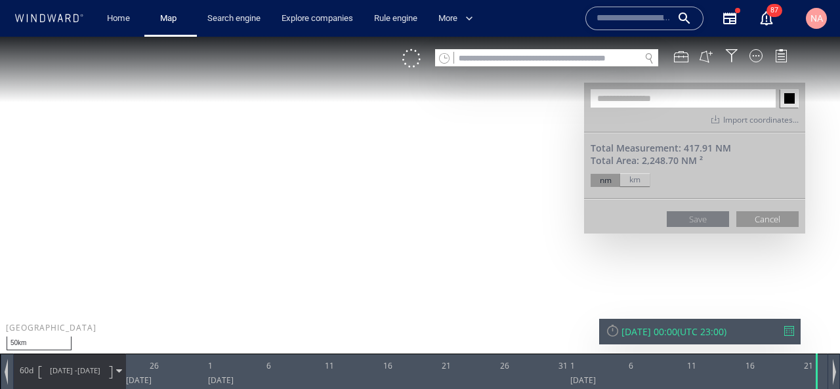
drag, startPoint x: 284, startPoint y: 247, endPoint x: 284, endPoint y: 274, distance: 26.9
click at [284, 249] on canvas "Map" at bounding box center [420, 206] width 840 height 339
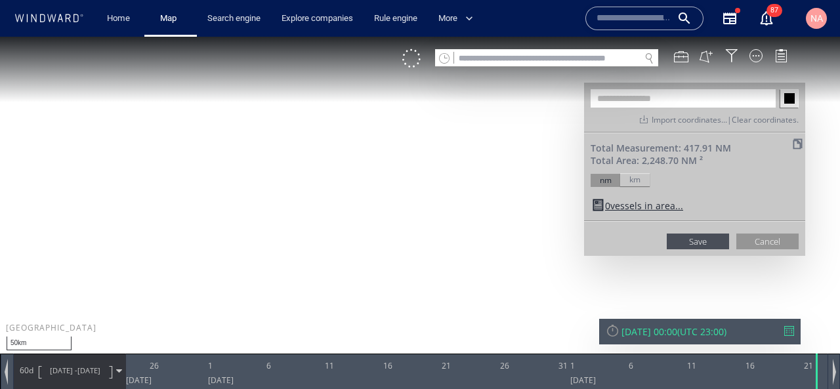
click at [655, 96] on input "text" at bounding box center [682, 98] width 185 height 18
type input "******"
click at [768, 230] on ww-map-aoi-controls "Save Cancel" at bounding box center [694, 237] width 221 height 35
click at [766, 235] on button "Cancel" at bounding box center [767, 242] width 62 height 16
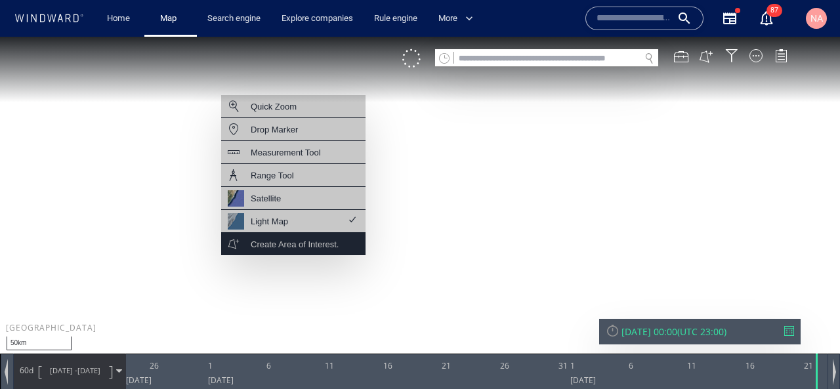
click at [306, 244] on div "Create Area of Interest." at bounding box center [295, 244] width 88 height 16
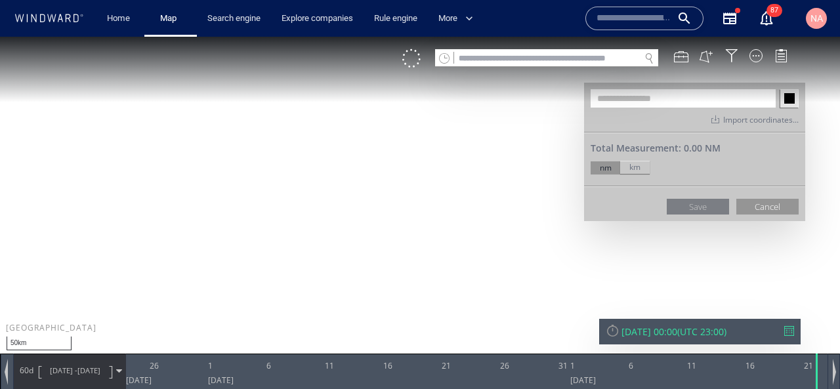
click at [247, 175] on canvas "Map" at bounding box center [420, 206] width 840 height 339
click at [424, 330] on canvas "Map" at bounding box center [420, 206] width 840 height 339
click at [268, 349] on canvas "Map" at bounding box center [420, 206] width 840 height 339
click at [93, 282] on canvas "Map" at bounding box center [420, 206] width 840 height 339
click at [150, 179] on canvas "Map" at bounding box center [420, 206] width 840 height 339
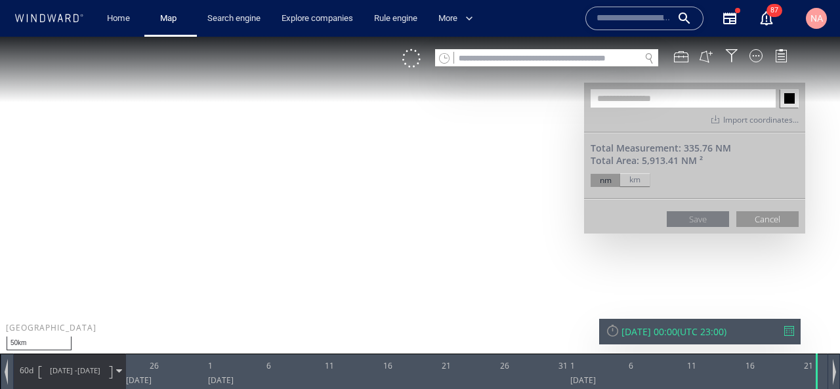
click at [246, 174] on canvas "Map" at bounding box center [420, 206] width 840 height 339
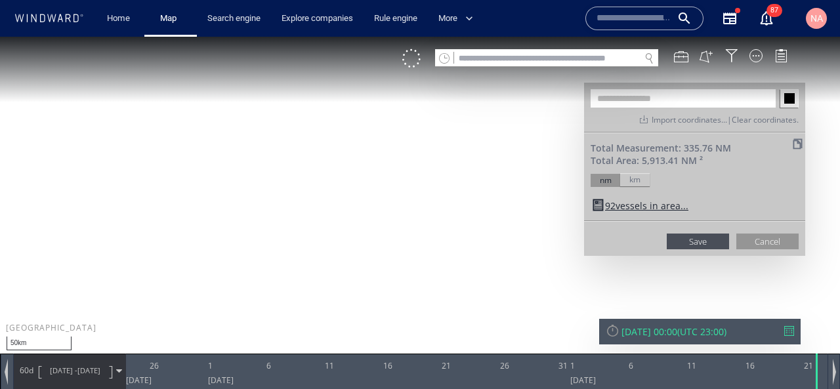
click at [640, 107] on input "text" at bounding box center [682, 98] width 185 height 18
type input "******"
click at [711, 245] on button "Save" at bounding box center [698, 242] width 62 height 16
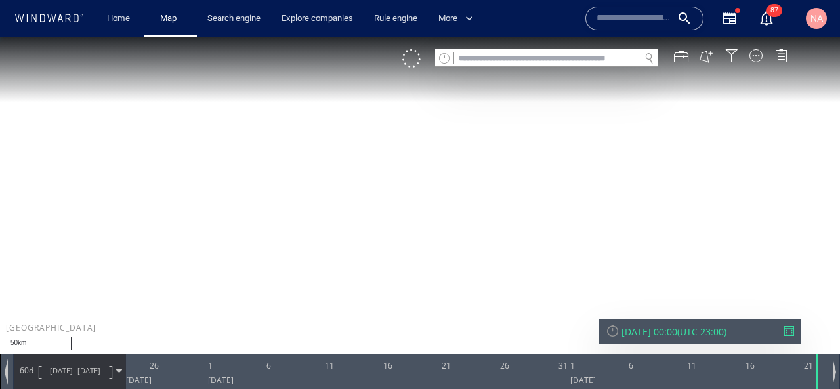
click at [683, 241] on canvas "Map" at bounding box center [420, 206] width 840 height 339
click at [754, 54] on div at bounding box center [755, 55] width 13 height 13
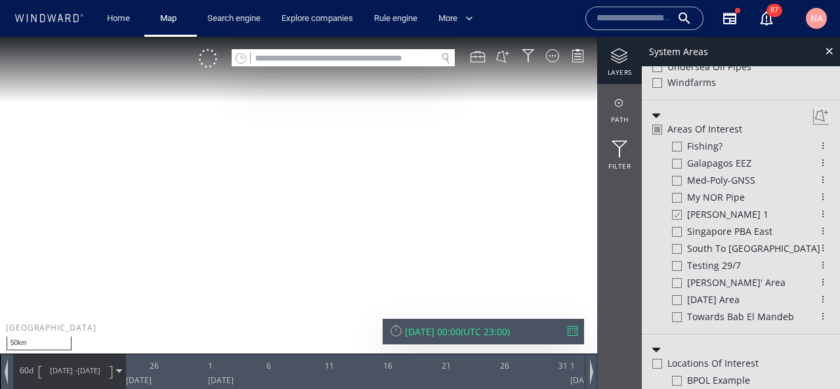
scroll to position [757, 0]
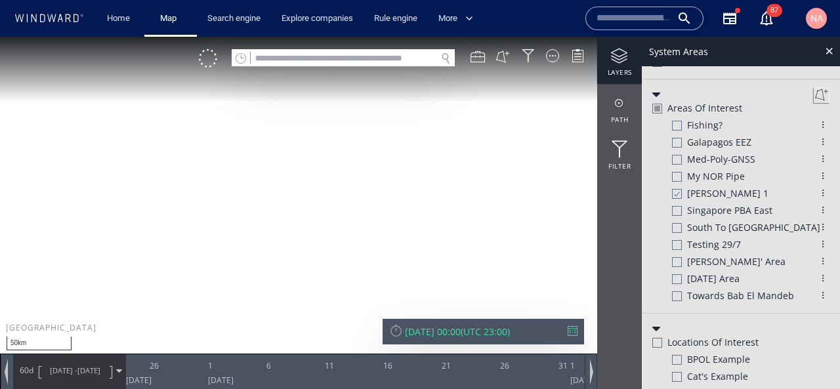
click at [817, 189] on div at bounding box center [823, 193] width 12 height 12
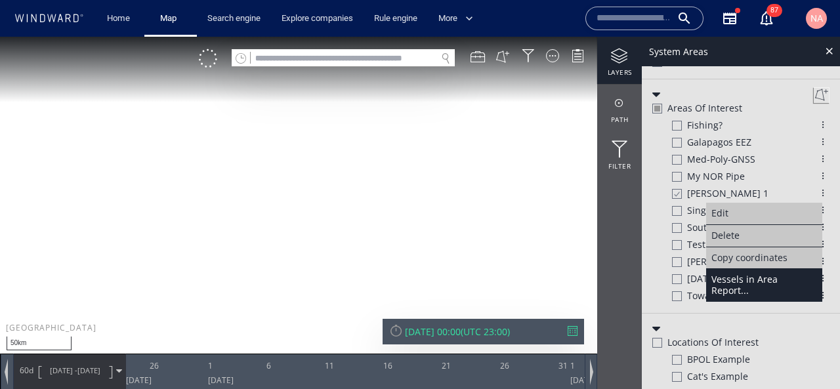
click at [753, 280] on div "Vessels in Area Report..." at bounding box center [764, 285] width 116 height 33
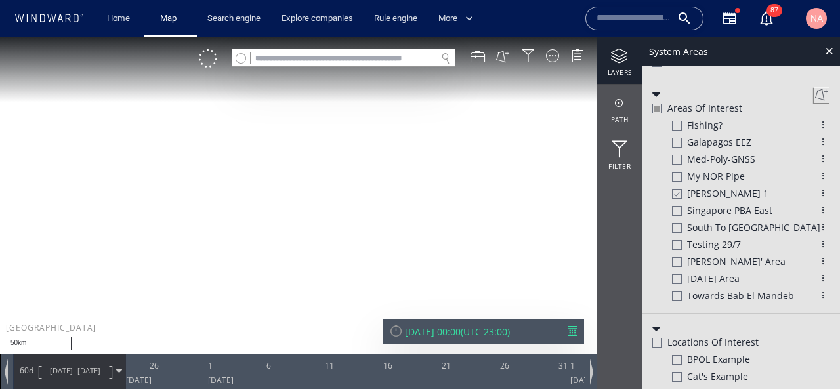
click at [307, 218] on canvas "Map" at bounding box center [420, 206] width 840 height 339
click at [243, 25] on link "Search engine" at bounding box center [234, 18] width 64 height 23
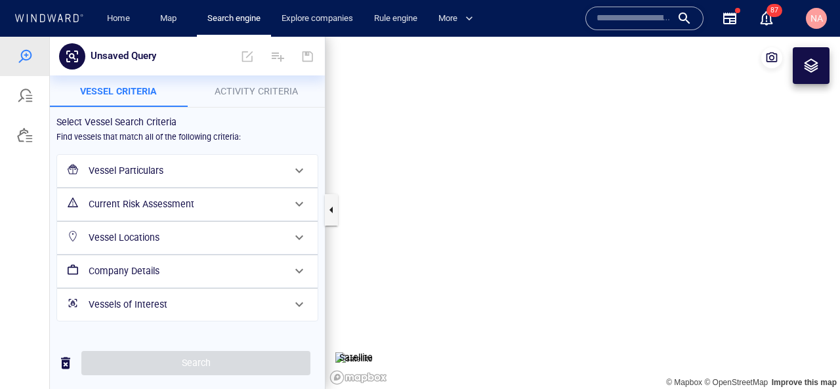
click at [267, 96] on span "Activity Criteria" at bounding box center [256, 91] width 83 height 10
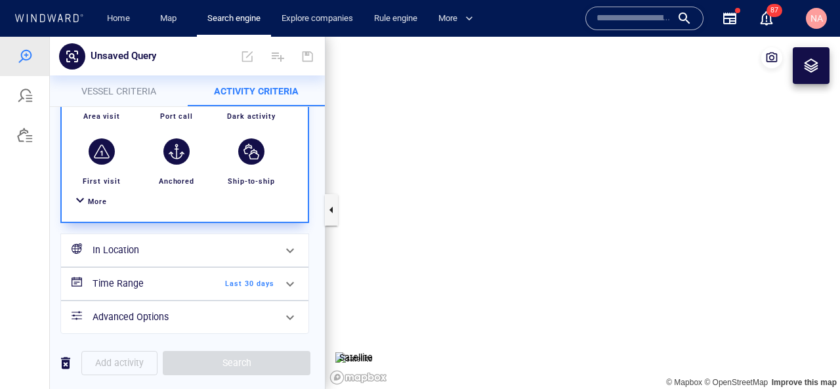
click at [96, 195] on div "More" at bounding box center [185, 202] width 230 height 24
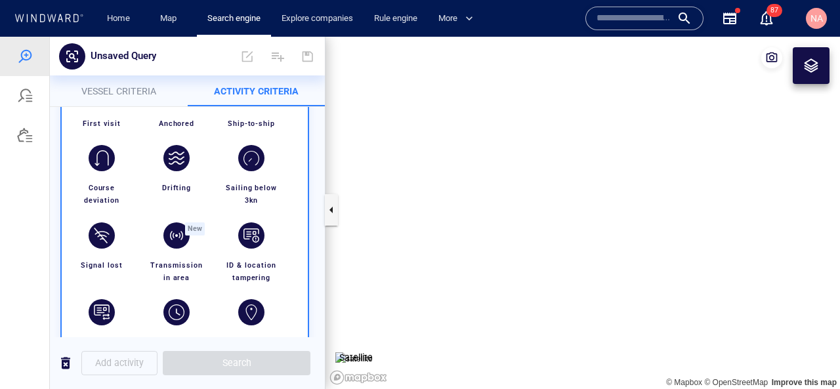
scroll to position [220, 0]
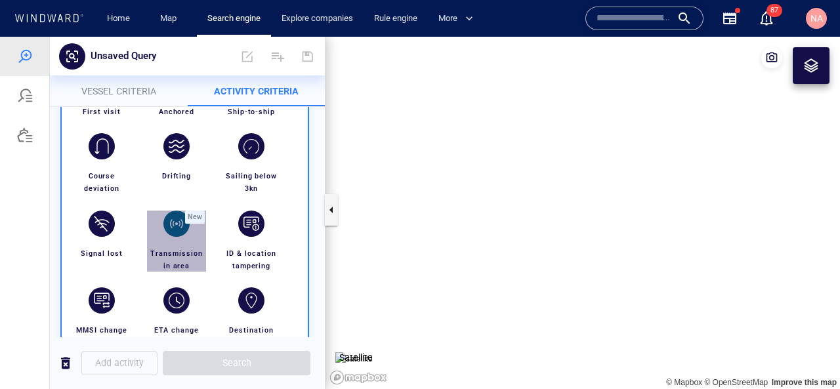
click at [178, 232] on div "button" at bounding box center [176, 224] width 26 height 26
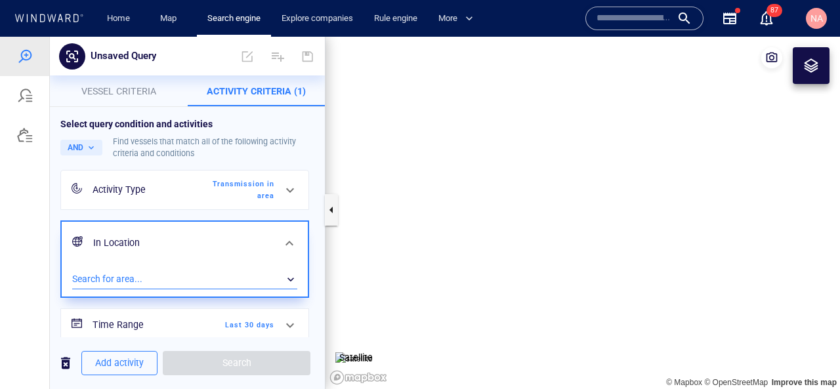
click at [147, 274] on div "​" at bounding box center [184, 280] width 225 height 20
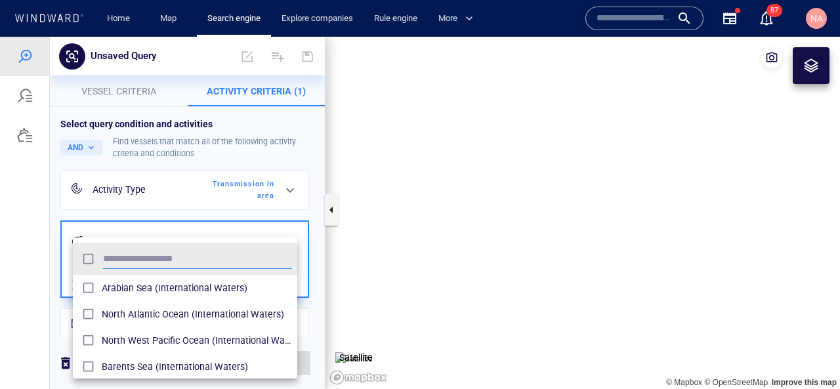
scroll to position [131, 224]
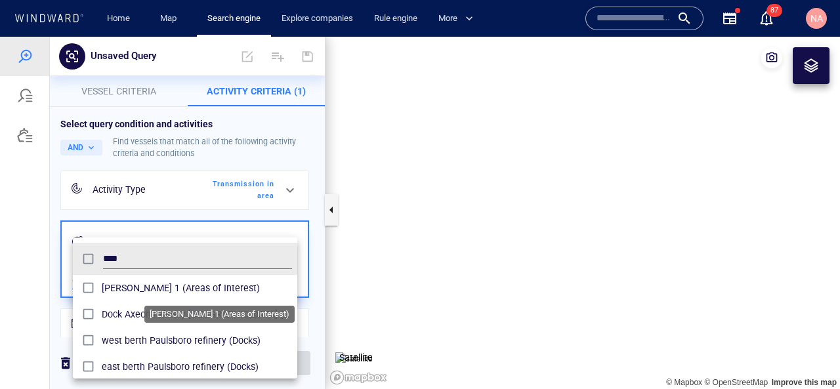
type input "****"
click at [140, 287] on span "Paul 1 (Areas of Interest)" at bounding box center [197, 288] width 190 height 16
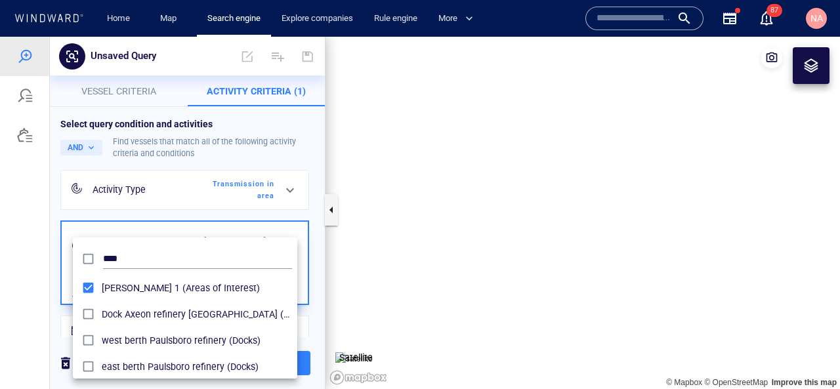
click at [39, 282] on div at bounding box center [420, 213] width 840 height 352
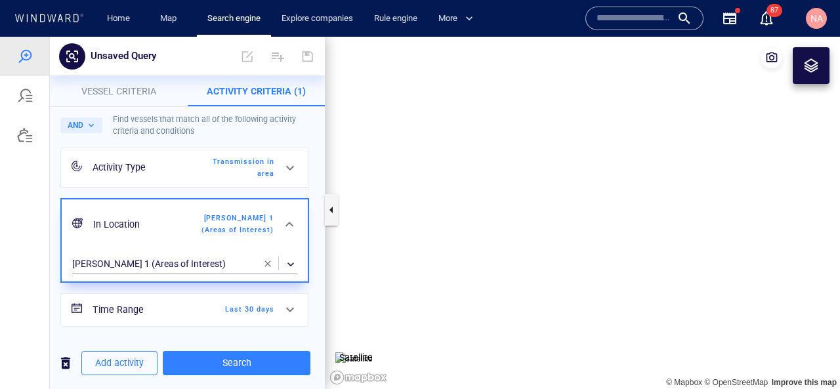
click at [253, 307] on span "Last 30 days" at bounding box center [236, 310] width 75 height 12
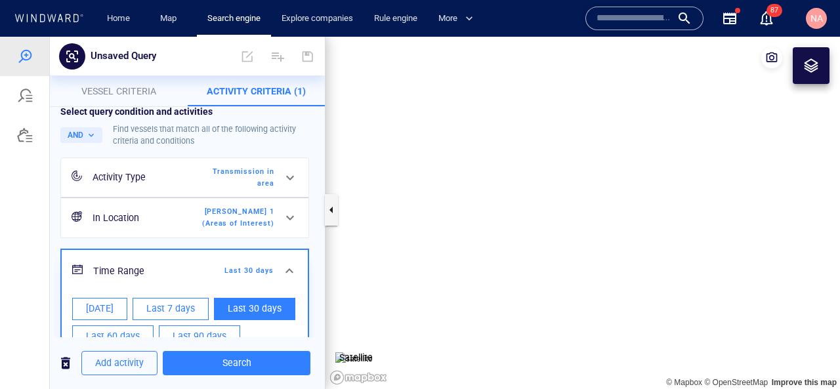
scroll to position [23, 0]
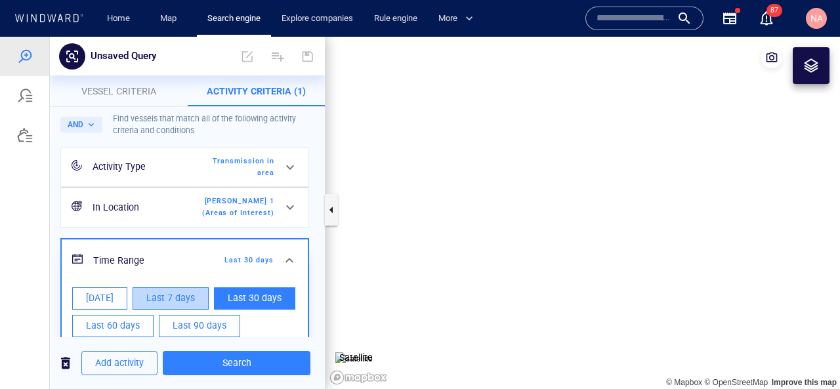
click at [169, 290] on span "Last 7 days" at bounding box center [170, 298] width 49 height 16
type input "**********"
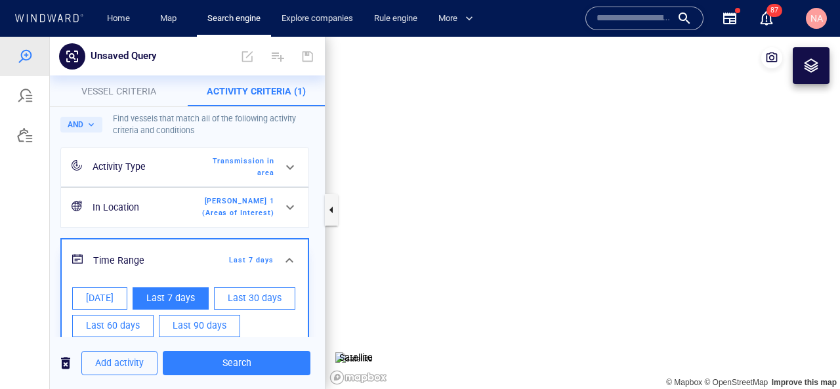
click at [35, 266] on div at bounding box center [25, 213] width 50 height 352
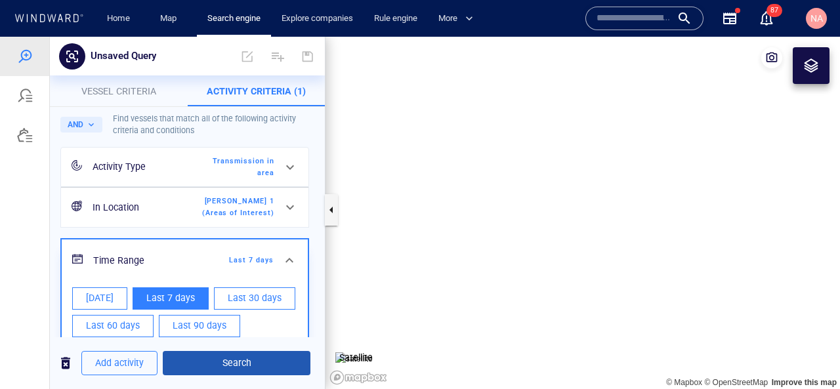
click at [269, 360] on span "Search" at bounding box center [236, 363] width 127 height 16
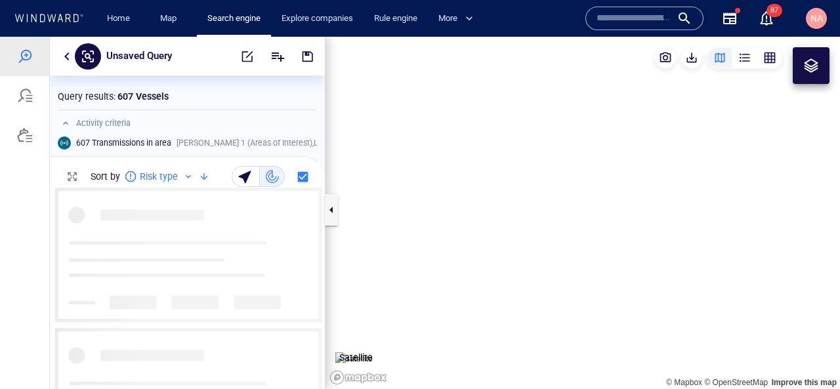
scroll to position [201, 275]
click at [120, 96] on p "607 Vessels" at bounding box center [142, 97] width 51 height 16
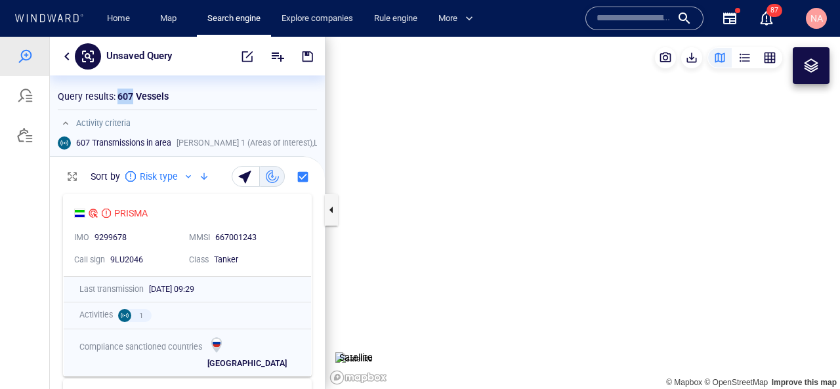
click at [120, 96] on p "607 Vessels" at bounding box center [142, 97] width 51 height 16
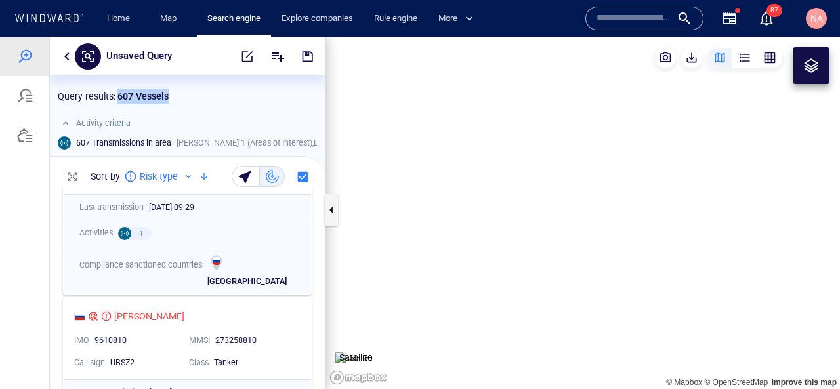
scroll to position [0, 0]
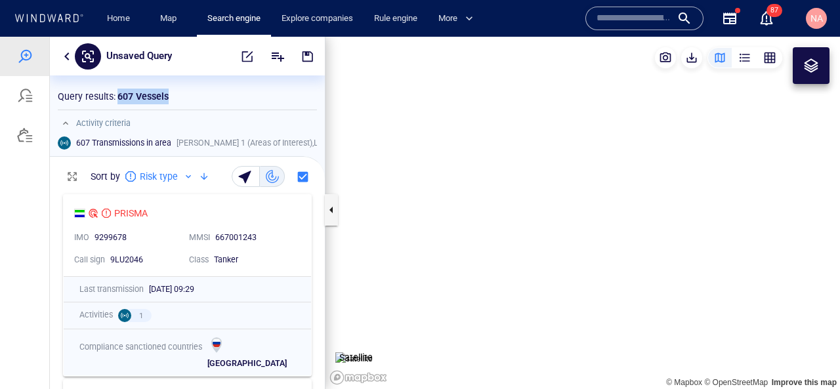
drag, startPoint x: 640, startPoint y: 163, endPoint x: 572, endPoint y: 230, distance: 94.6
click at [575, 229] on canvas "Map" at bounding box center [582, 213] width 514 height 352
drag, startPoint x: 699, startPoint y: 150, endPoint x: 640, endPoint y: 265, distance: 129.1
click at [642, 264] on canvas "Map" at bounding box center [582, 213] width 514 height 352
click at [270, 173] on div "button" at bounding box center [272, 176] width 13 height 13
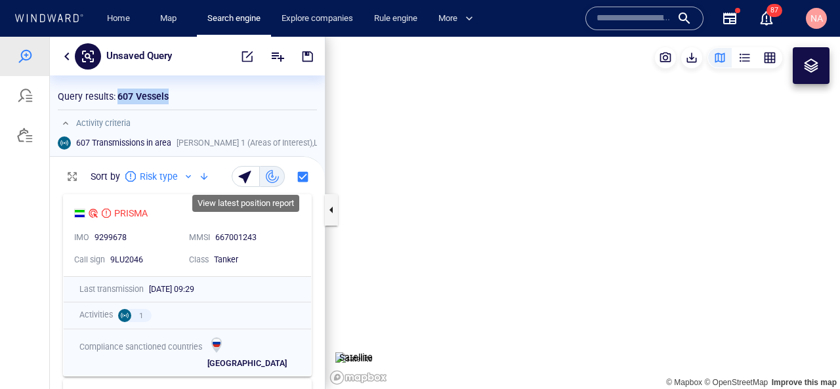
click at [245, 177] on div "button" at bounding box center [247, 176] width 18 height 18
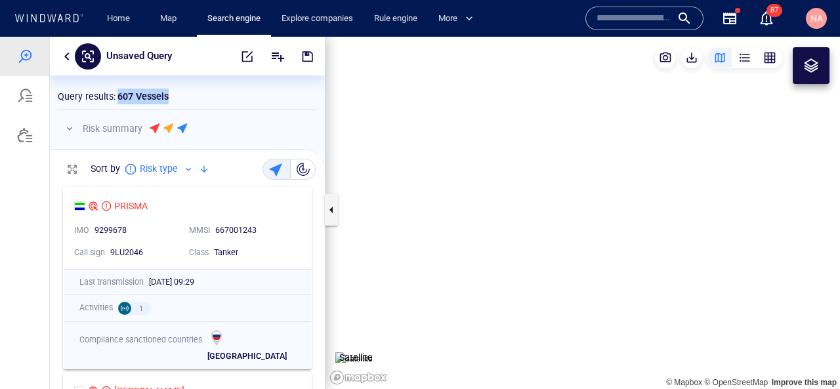
scroll to position [209, 275]
click at [81, 134] on div "Risk summary" at bounding box center [187, 129] width 259 height 16
click at [73, 132] on button "button" at bounding box center [70, 129] width 16 height 16
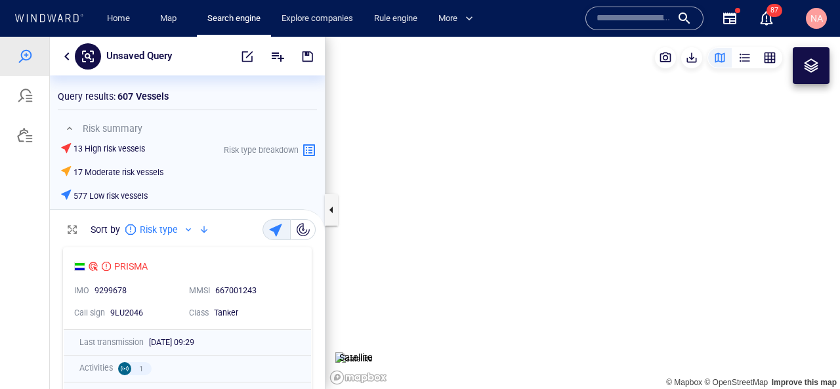
scroll to position [1, 1]
click at [82, 173] on h6 "17 Moderate risk vessels" at bounding box center [118, 173] width 90 height 12
drag, startPoint x: 82, startPoint y: 173, endPoint x: 77, endPoint y: 152, distance: 21.5
click at [77, 152] on div "13 High risk vessels 17 Moderate risk vessels 577 Low risk vessels" at bounding box center [113, 173] width 106 height 66
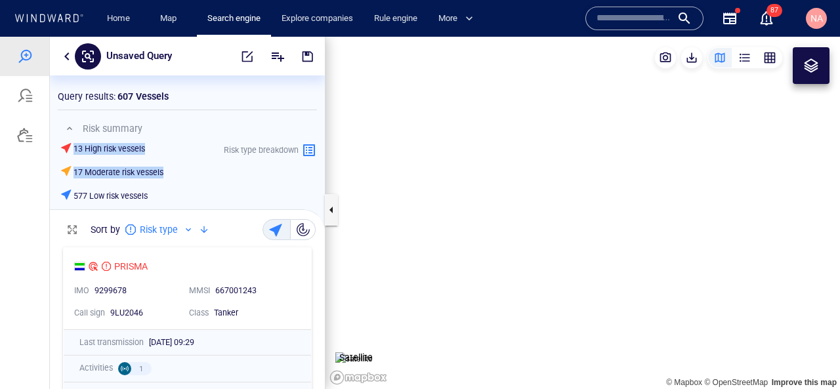
click at [77, 152] on h6 "13 High risk vessels" at bounding box center [109, 149] width 72 height 12
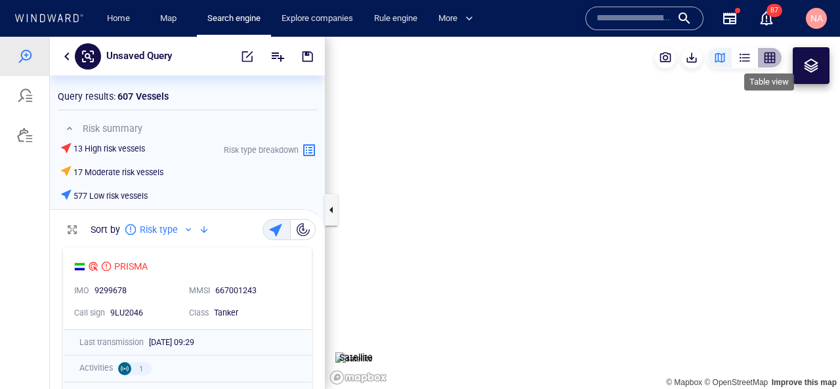
click at [766, 56] on div "button" at bounding box center [769, 57] width 13 height 13
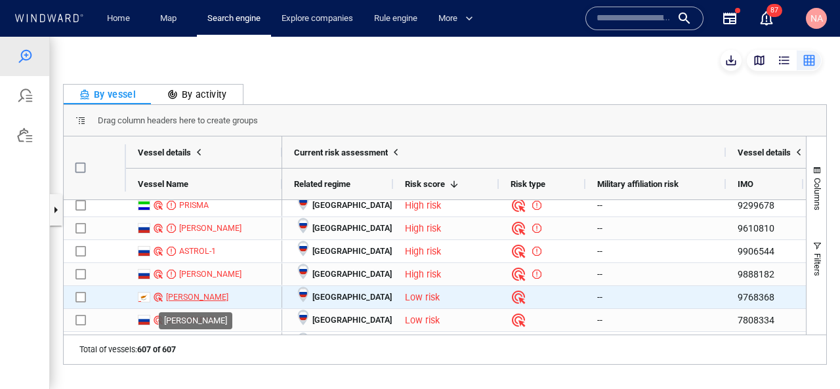
scroll to position [0, 0]
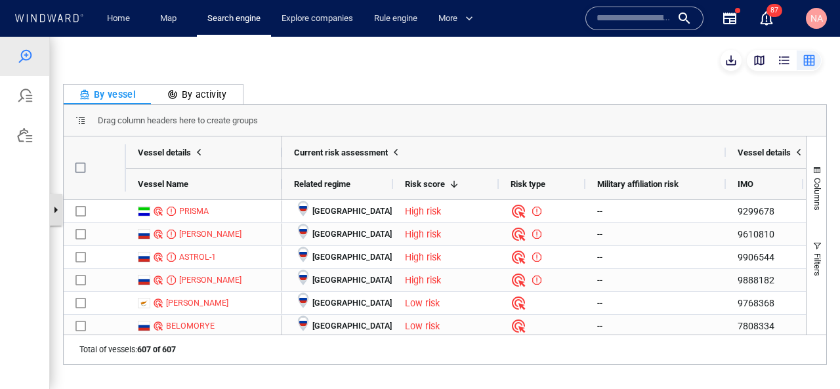
click at [60, 214] on button "button" at bounding box center [55, 209] width 13 height 31
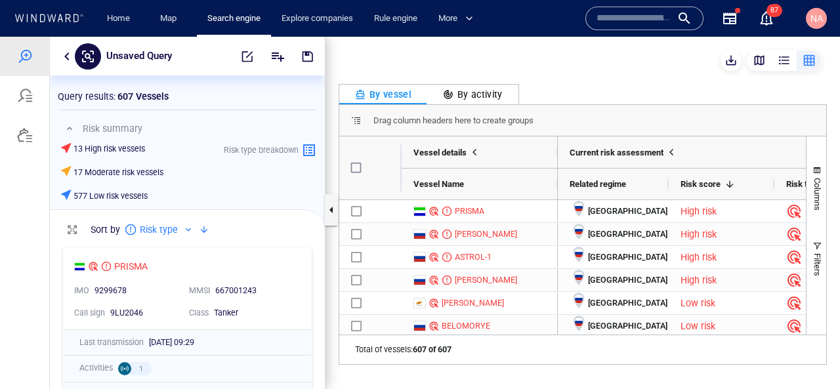
click at [67, 62] on button "button" at bounding box center [67, 57] width 16 height 16
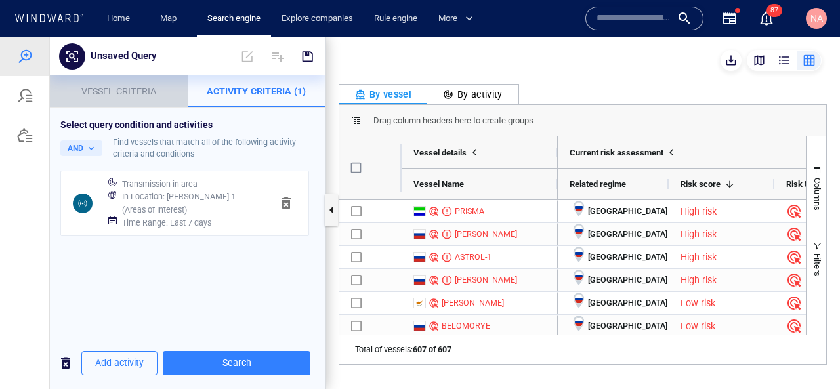
click at [133, 96] on p "Vessel criteria" at bounding box center [119, 91] width 122 height 16
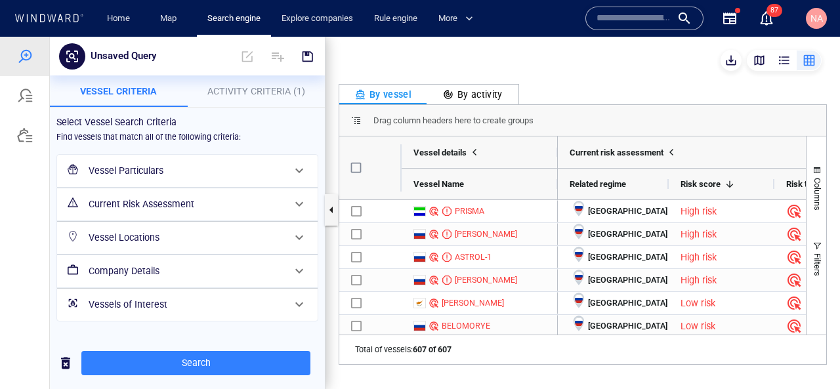
click at [222, 177] on h6 "Vessel Particulars" at bounding box center [186, 171] width 195 height 16
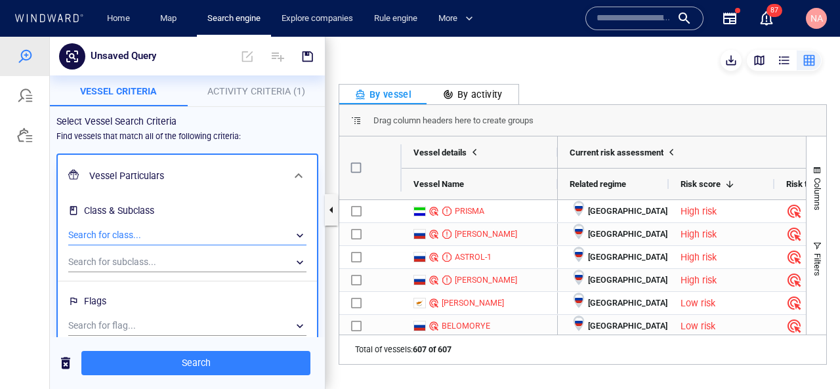
click at [165, 234] on div "​" at bounding box center [187, 236] width 238 height 20
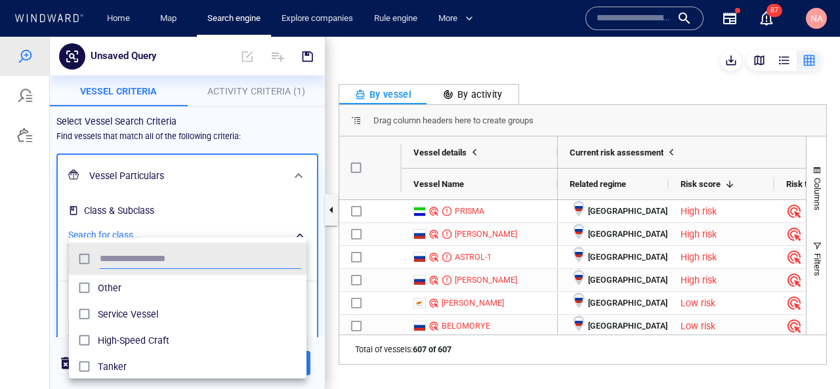
scroll to position [131, 238]
click at [165, 234] on div at bounding box center [420, 213] width 840 height 352
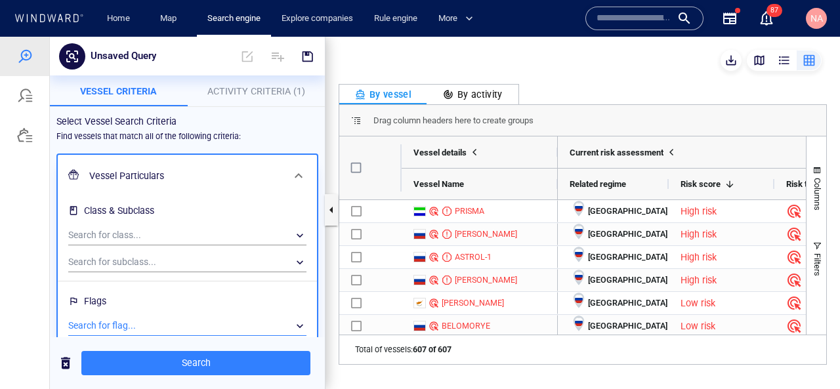
click at [109, 321] on div "​" at bounding box center [187, 326] width 238 height 20
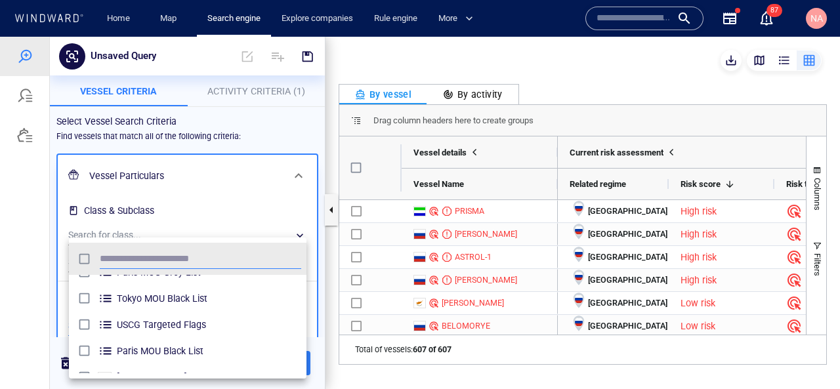
scroll to position [0, 0]
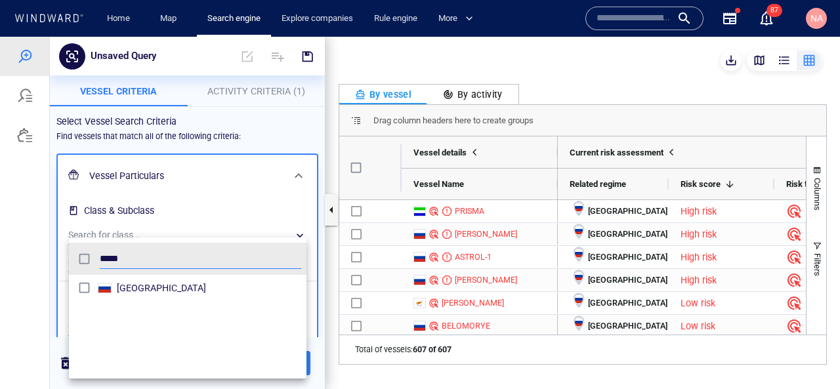
type input "*****"
click at [150, 293] on span "Russia" at bounding box center [209, 288] width 184 height 16
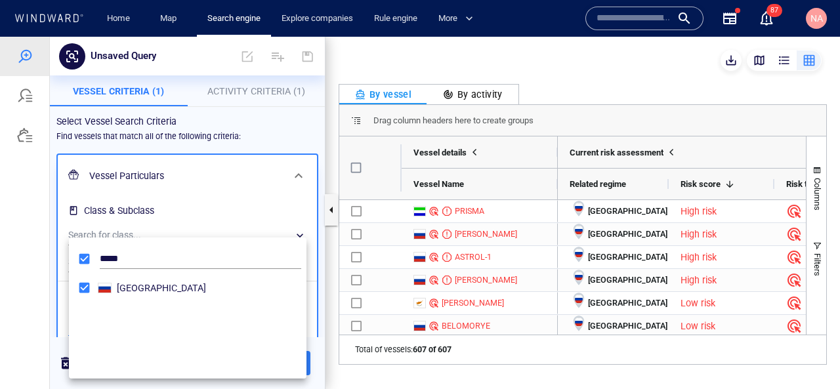
click at [53, 288] on div at bounding box center [420, 213] width 840 height 352
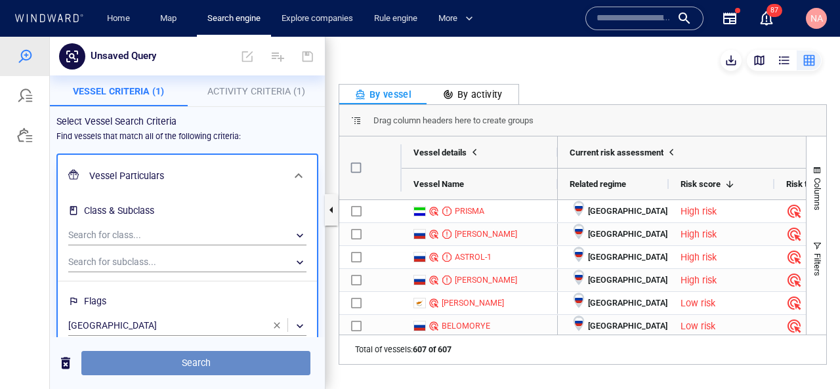
click at [162, 364] on span "Search" at bounding box center [196, 363] width 208 height 16
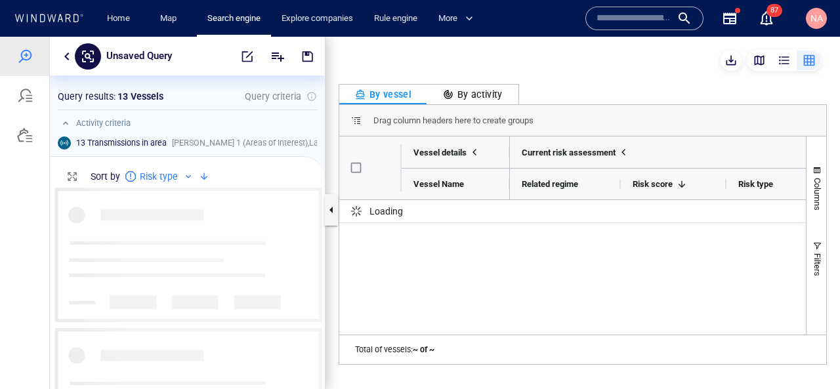
scroll to position [201, 275]
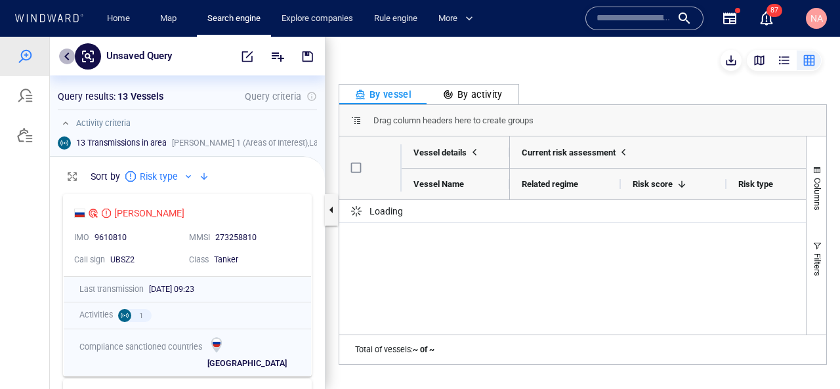
click at [64, 52] on button "button" at bounding box center [67, 57] width 16 height 16
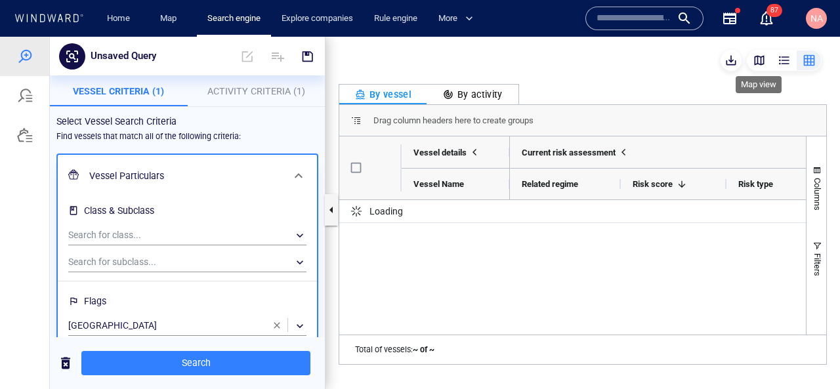
click at [756, 55] on div "button" at bounding box center [759, 60] width 13 height 13
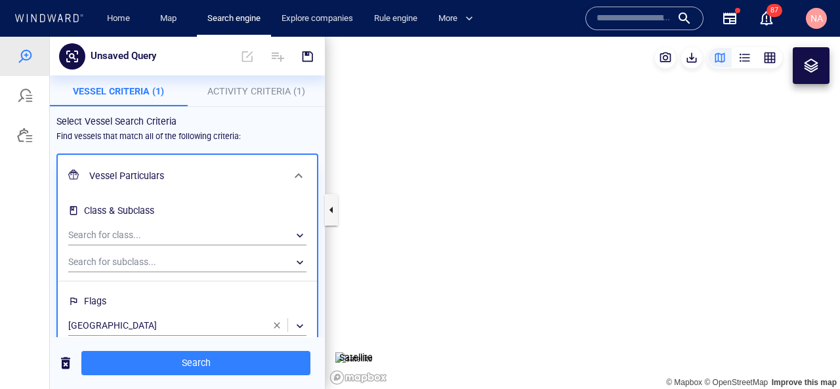
click at [58, 367] on span "button" at bounding box center [66, 363] width 16 height 16
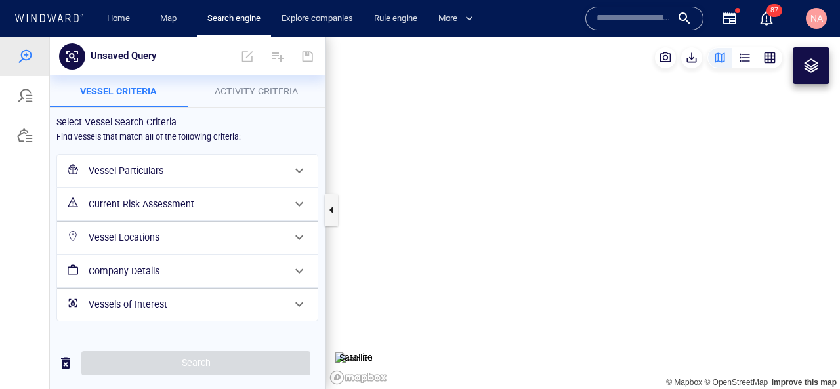
click at [161, 175] on h6 "Vessel Particulars" at bounding box center [186, 171] width 195 height 16
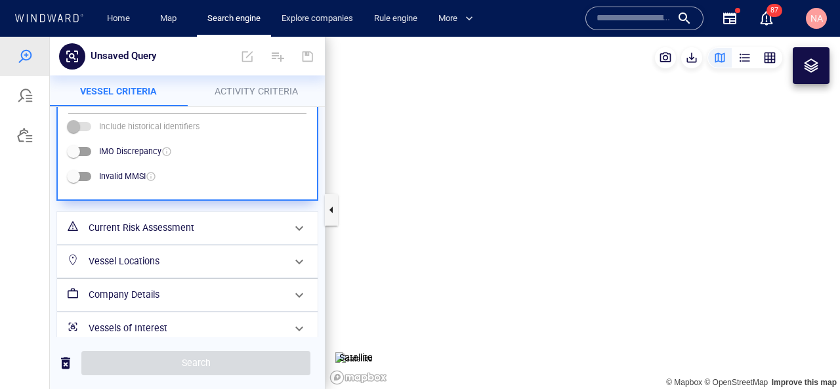
click at [154, 229] on h6 "Current Risk Assessment" at bounding box center [186, 228] width 195 height 16
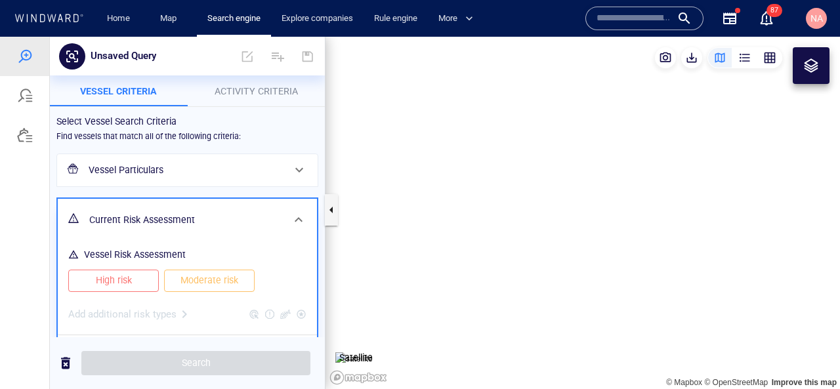
scroll to position [28, 0]
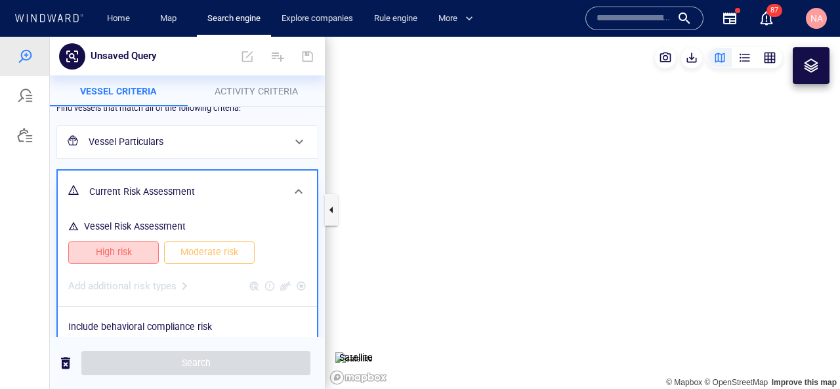
click at [142, 249] on span "High risk" at bounding box center [113, 252] width 63 height 16
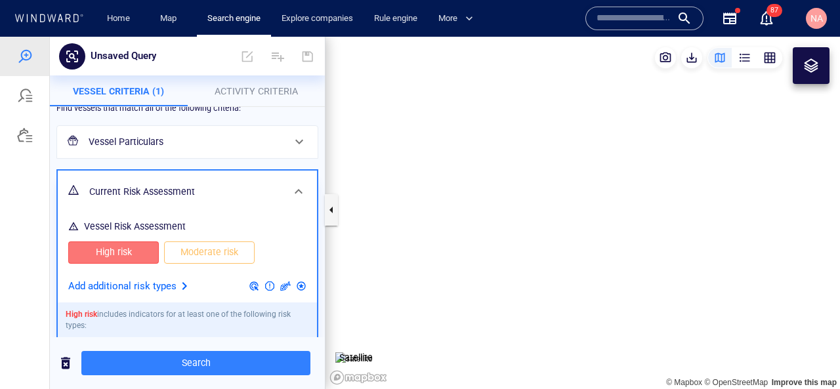
click at [182, 253] on span "Moderate risk" at bounding box center [209, 252] width 63 height 16
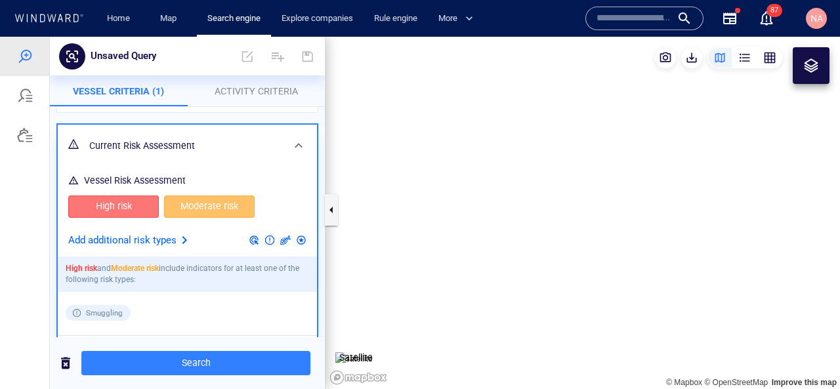
scroll to position [83, 0]
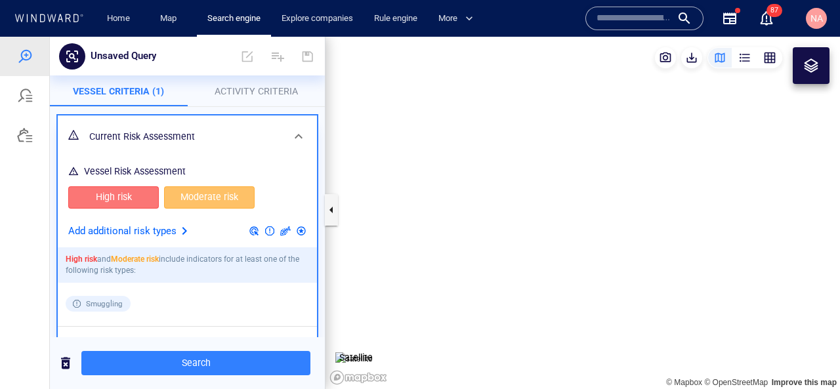
click at [182, 234] on div at bounding box center [184, 231] width 16 height 16
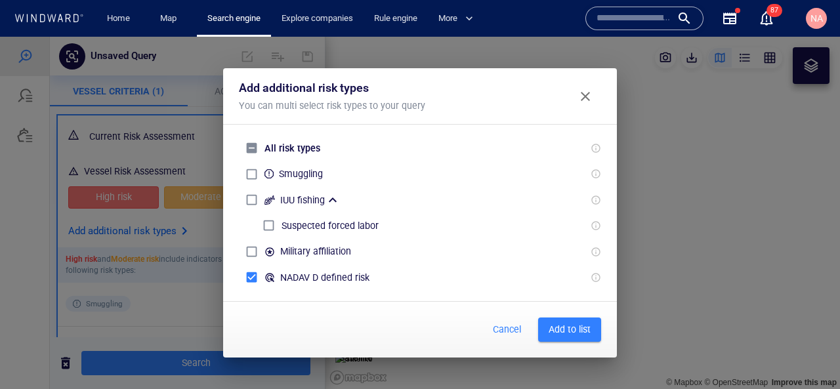
click at [577, 331] on span "Add to list" at bounding box center [569, 329] width 42 height 16
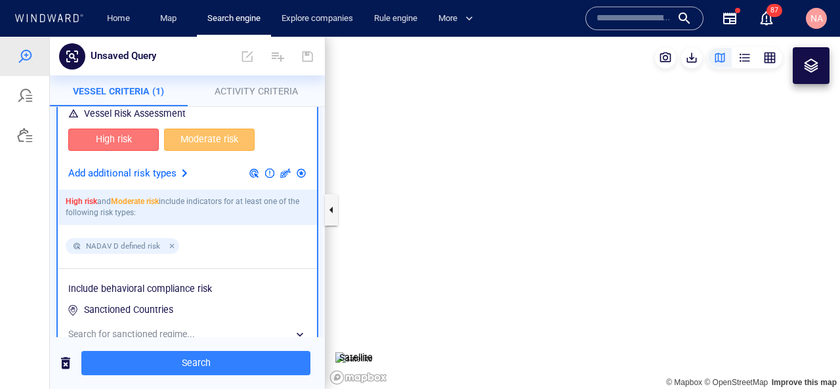
scroll to position [162, 0]
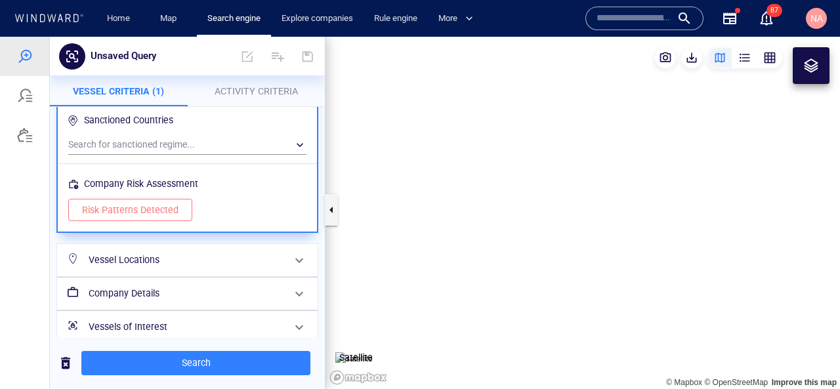
click at [240, 266] on h6 "Vessel Locations" at bounding box center [186, 260] width 195 height 16
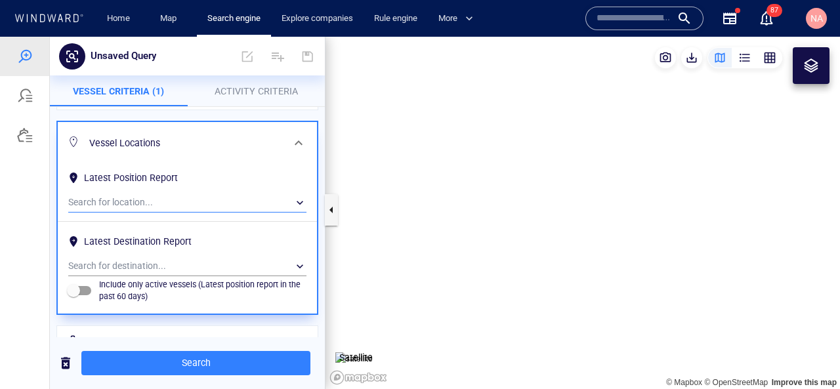
scroll to position [96, 0]
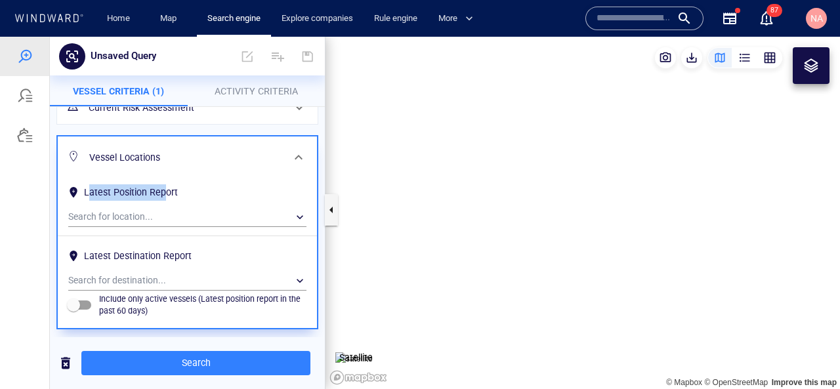
drag, startPoint x: 91, startPoint y: 194, endPoint x: 163, endPoint y: 192, distance: 72.8
click at [164, 193] on div "Latest Position Report" at bounding box center [130, 193] width 99 height 22
drag, startPoint x: 90, startPoint y: 253, endPoint x: 177, endPoint y: 250, distance: 87.3
click at [177, 250] on div "Latest Destination Report" at bounding box center [137, 256] width 113 height 22
click at [105, 300] on p "Include only active vessels (Latest position report in the past 60 days)" at bounding box center [202, 305] width 207 height 24
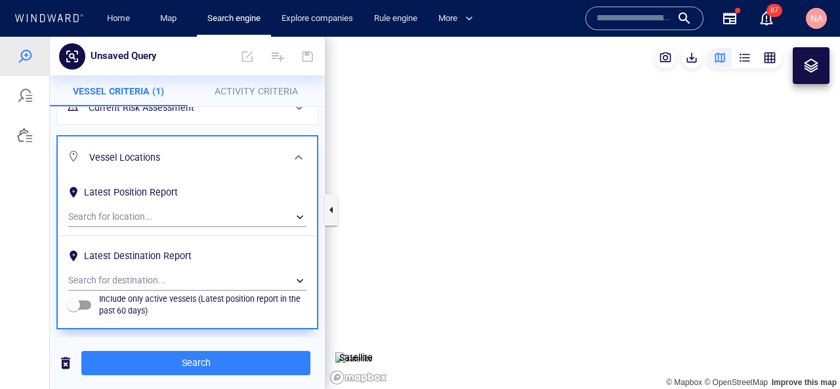
click at [106, 300] on p "Include only active vessels (Latest position report in the past 60 days)" at bounding box center [202, 305] width 207 height 24
click at [121, 299] on p "Include only active vessels (Latest position report in the past 60 days)" at bounding box center [202, 305] width 207 height 24
click at [121, 300] on p "Include only active vessels (Latest position report in the past 60 days)" at bounding box center [202, 305] width 207 height 24
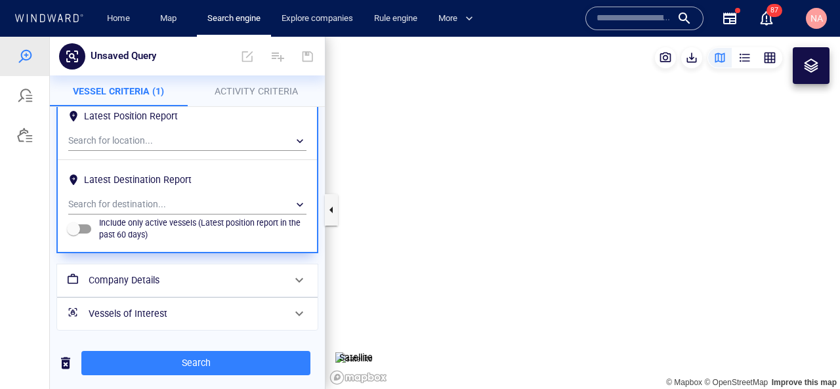
click at [129, 285] on h6 "Company Details" at bounding box center [186, 280] width 195 height 16
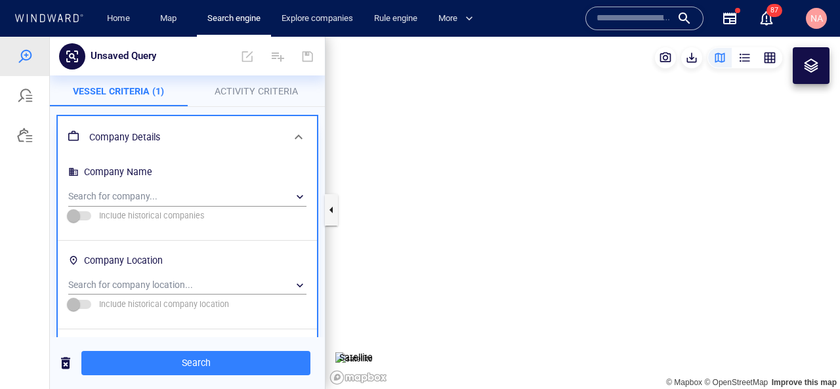
scroll to position [146, 0]
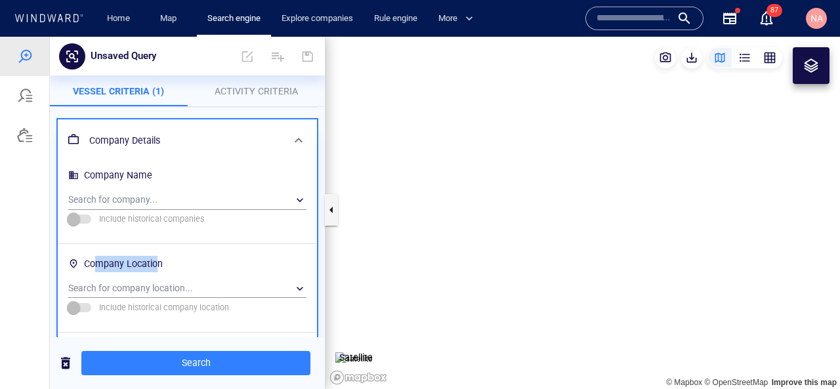
drag, startPoint x: 98, startPoint y: 259, endPoint x: 159, endPoint y: 258, distance: 60.4
click at [158, 258] on div "Company Location" at bounding box center [123, 264] width 84 height 22
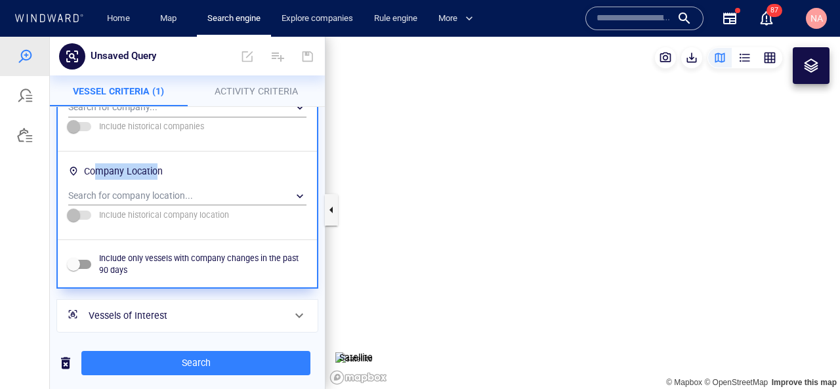
scroll to position [241, 0]
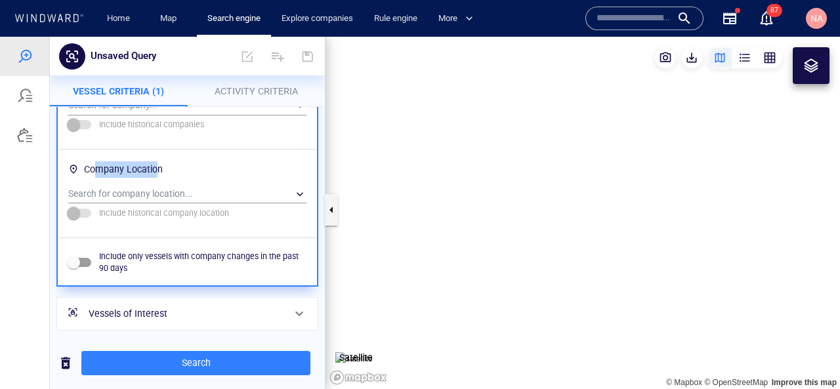
click at [156, 318] on h6 "Vessels of Interest" at bounding box center [186, 314] width 195 height 16
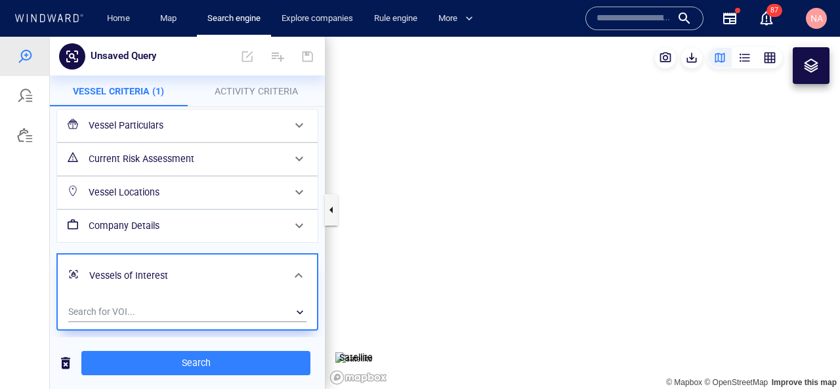
scroll to position [45, 0]
click at [156, 318] on div "​" at bounding box center [187, 312] width 238 height 20
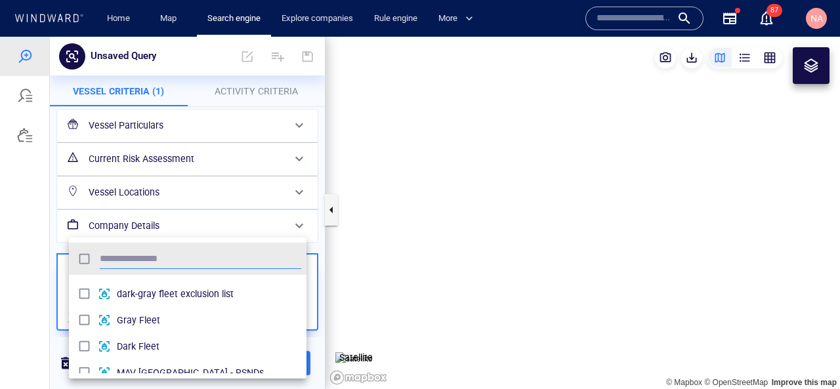
scroll to position [30, 0]
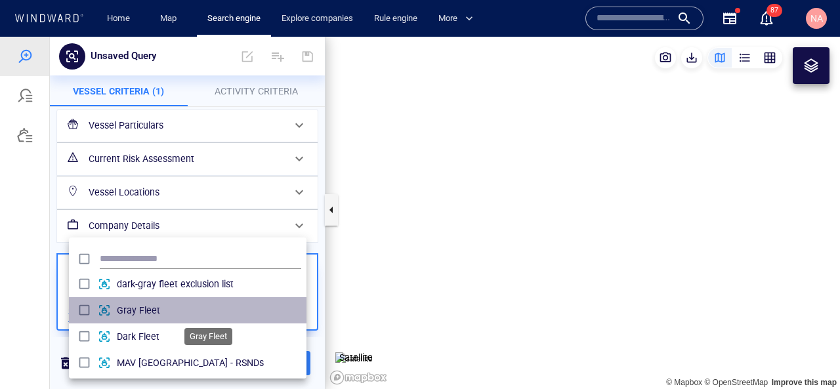
click at [129, 315] on span "Gray Fleet" at bounding box center [209, 310] width 184 height 16
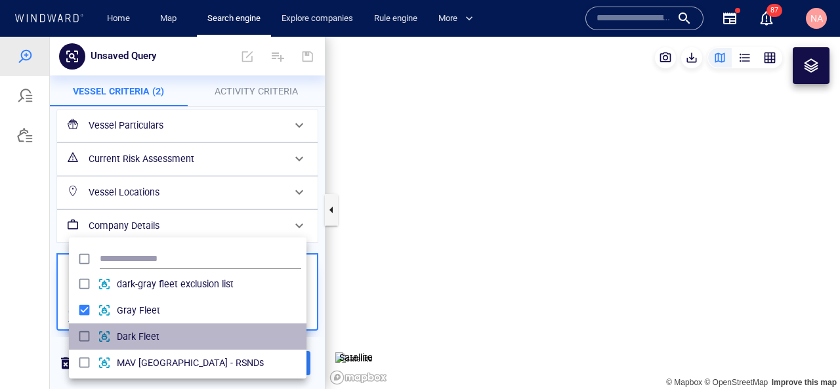
click at [104, 333] on div "grid" at bounding box center [107, 336] width 19 height 13
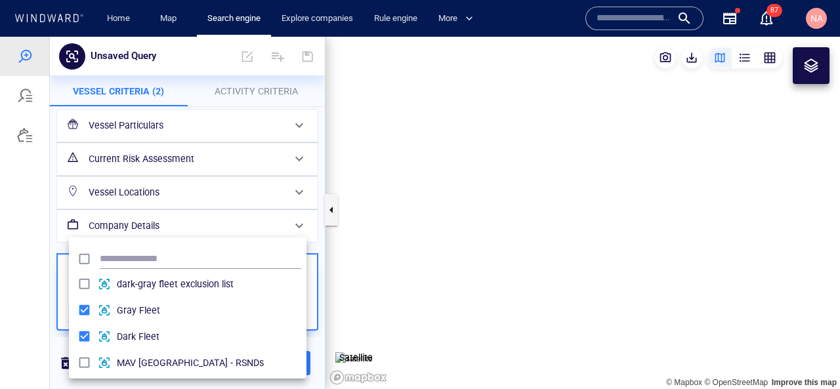
click at [33, 310] on div at bounding box center [420, 213] width 840 height 352
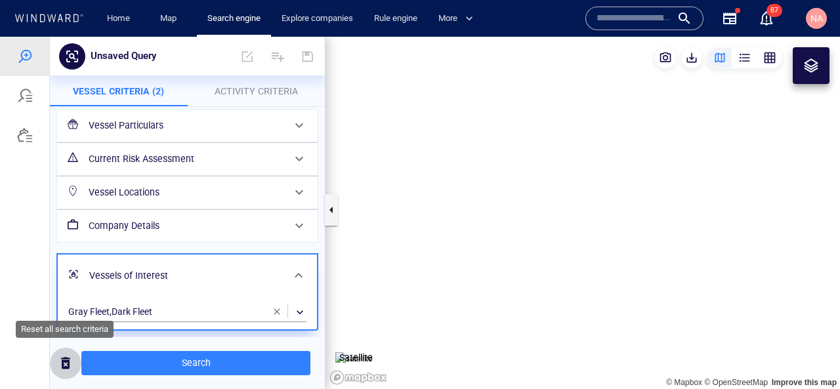
click at [63, 368] on span "button" at bounding box center [66, 363] width 16 height 16
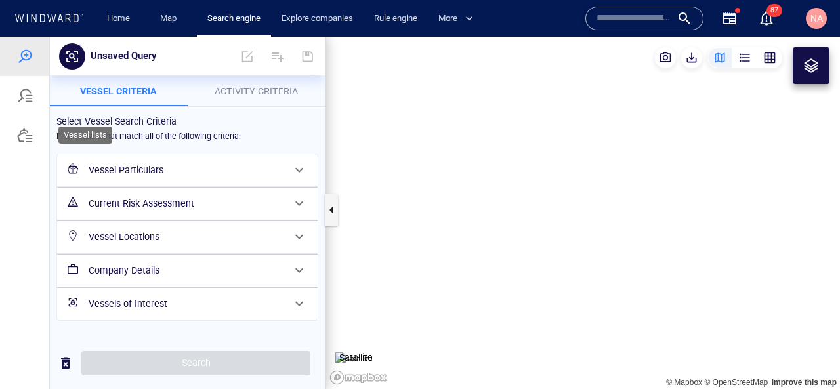
click at [31, 139] on div at bounding box center [25, 135] width 16 height 16
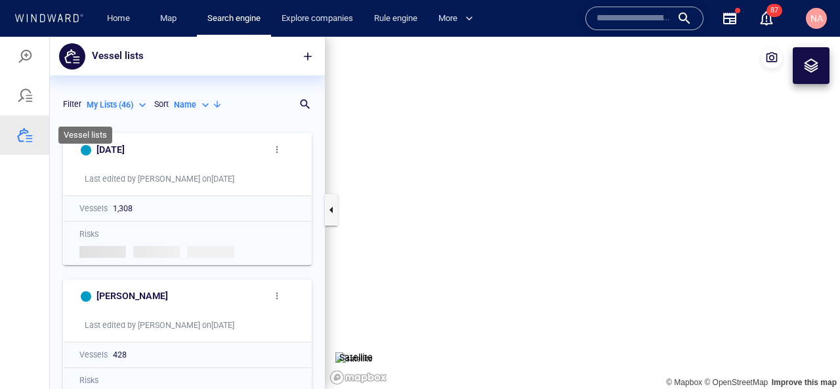
scroll to position [262, 275]
click at [128, 105] on p "My Lists ( 46 )" at bounding box center [110, 105] width 47 height 12
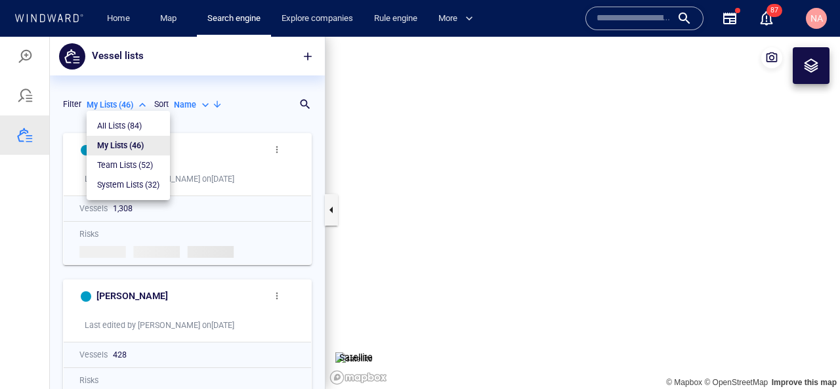
click at [127, 192] on li "System Lists ( 32 )" at bounding box center [128, 185] width 83 height 20
type input "**********"
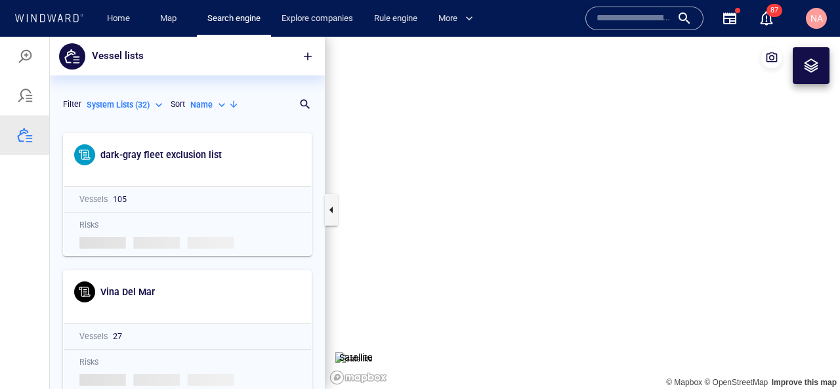
click at [224, 105] on div "Name" at bounding box center [209, 105] width 38 height 12
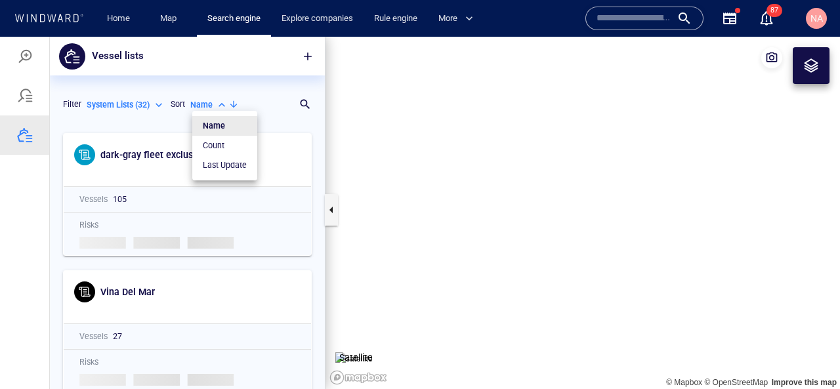
click at [229, 169] on p "Last Update" at bounding box center [225, 165] width 44 height 12
type input "*********"
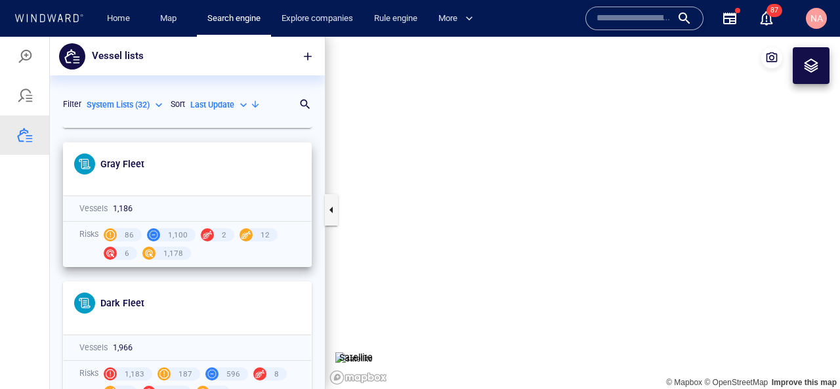
scroll to position [236, 0]
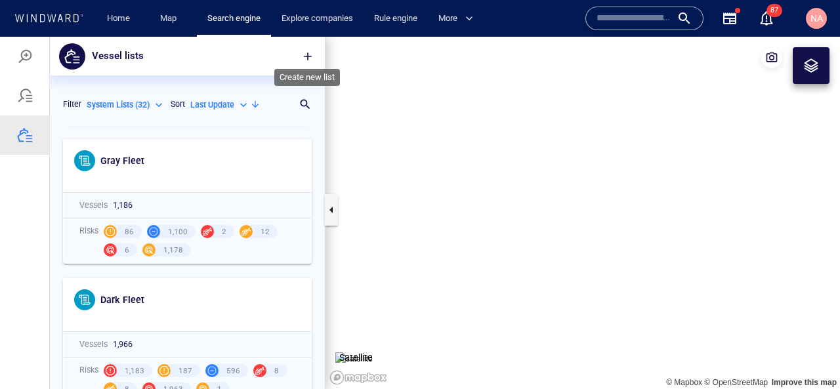
click at [308, 52] on span "button" at bounding box center [307, 56] width 13 height 13
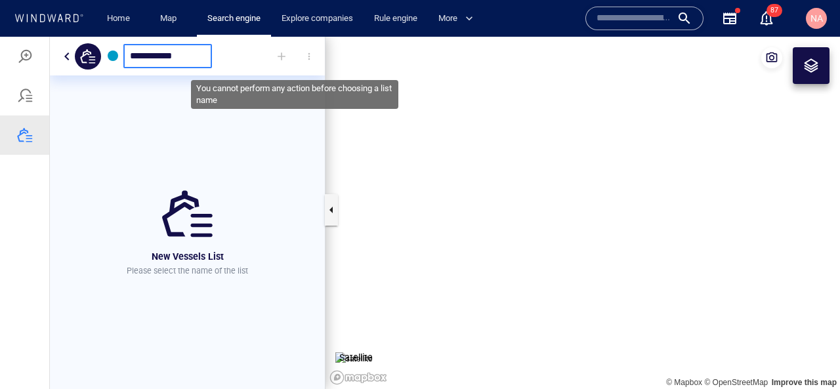
type input "**********"
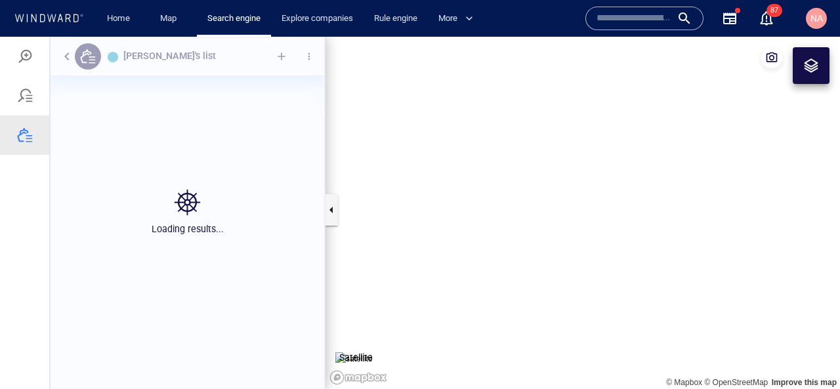
scroll to position [262, 275]
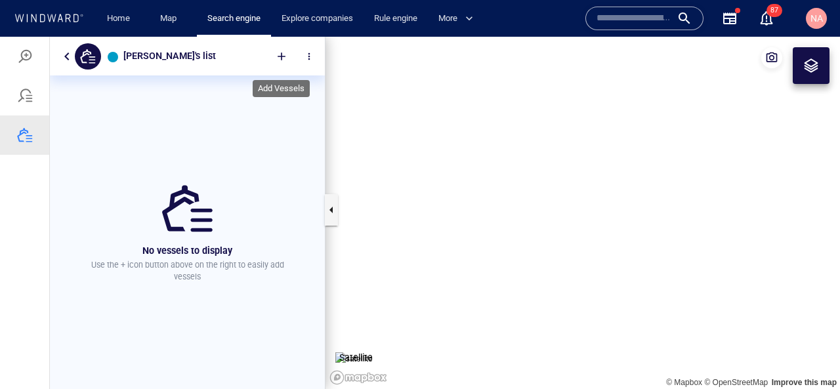
click at [283, 52] on div at bounding box center [281, 56] width 29 height 29
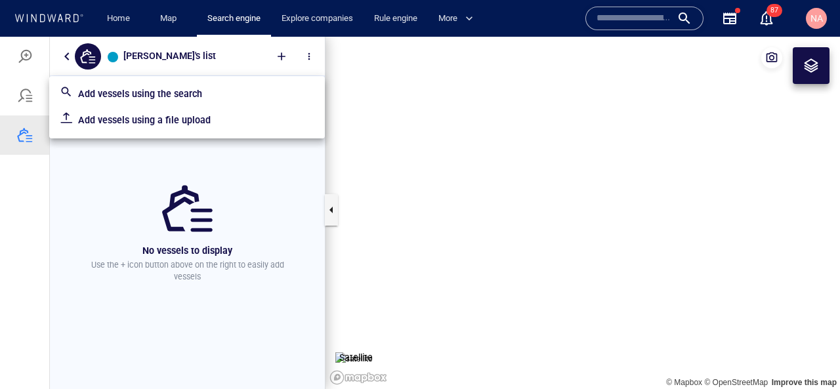
click at [186, 93] on p "Add vessels using the search" at bounding box center [196, 94] width 236 height 16
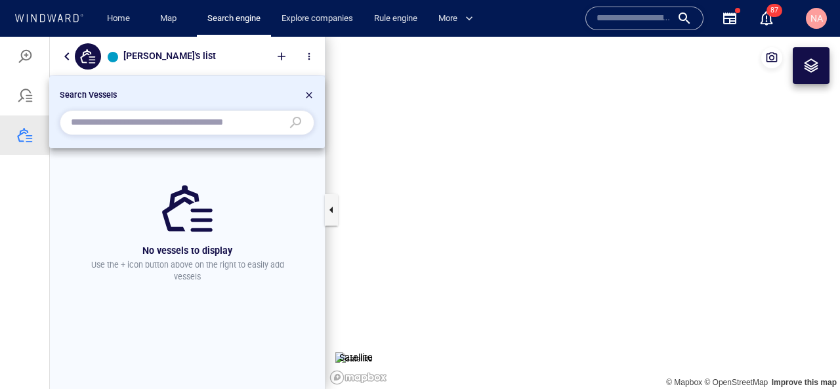
click at [180, 131] on input "text" at bounding box center [176, 123] width 211 height 20
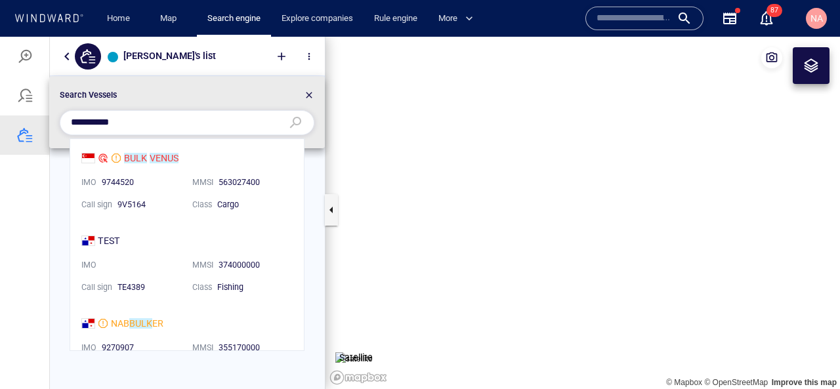
scroll to position [262, 234]
type input "**********"
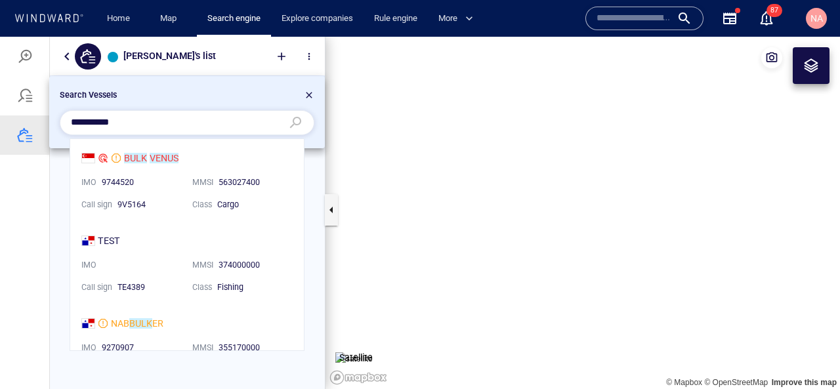
click at [156, 159] on li "BULK VENUS IMO 9744520 MMSI 563027400 Call sign 9V5164 Class Cargo" at bounding box center [187, 180] width 234 height 83
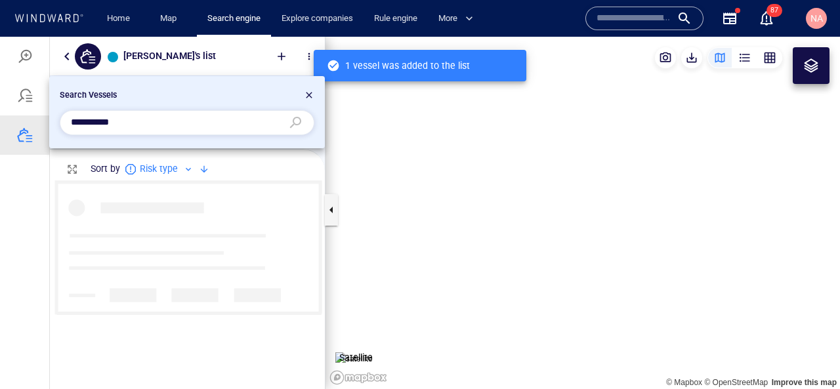
scroll to position [209, 275]
click at [315, 98] on div "Search Vessels" at bounding box center [187, 97] width 260 height 21
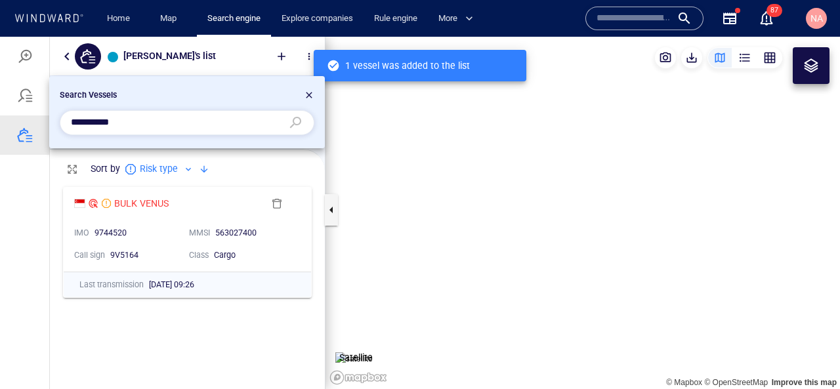
click at [310, 91] on div at bounding box center [309, 97] width 10 height 16
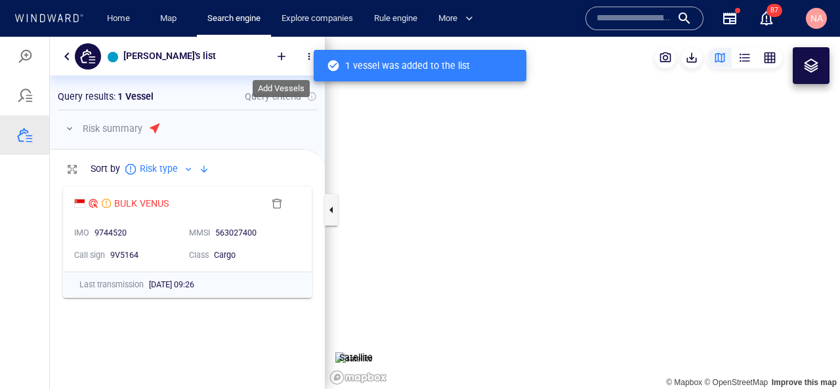
click at [277, 56] on div at bounding box center [281, 56] width 29 height 29
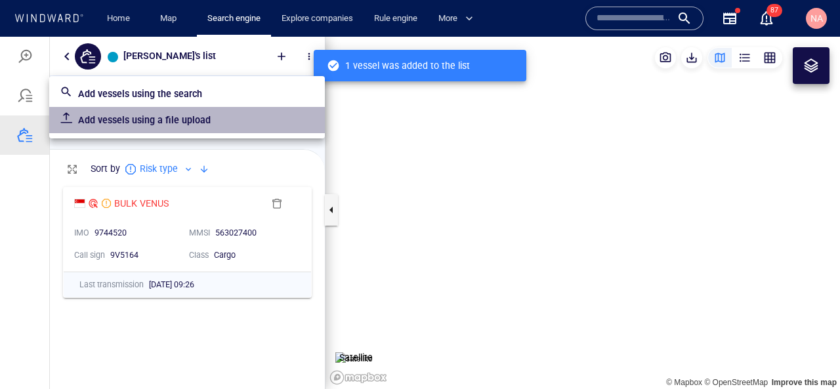
click at [175, 126] on p "Add vessels using a file upload" at bounding box center [196, 120] width 236 height 16
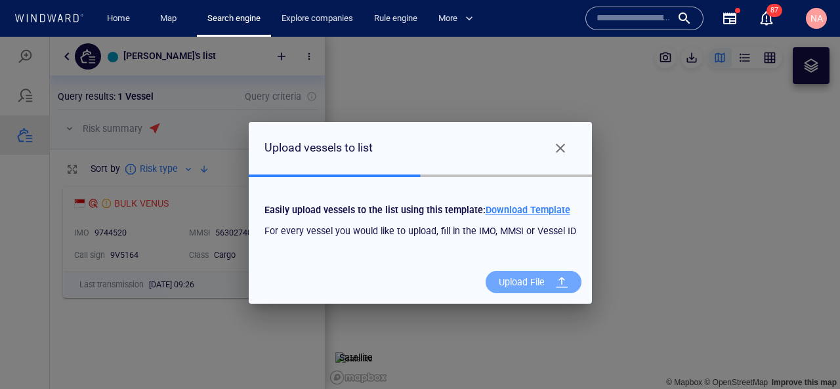
click at [563, 280] on div at bounding box center [562, 282] width 24 height 24
click at [0, 37] on input "Upload File" at bounding box center [0, 37] width 0 height 0
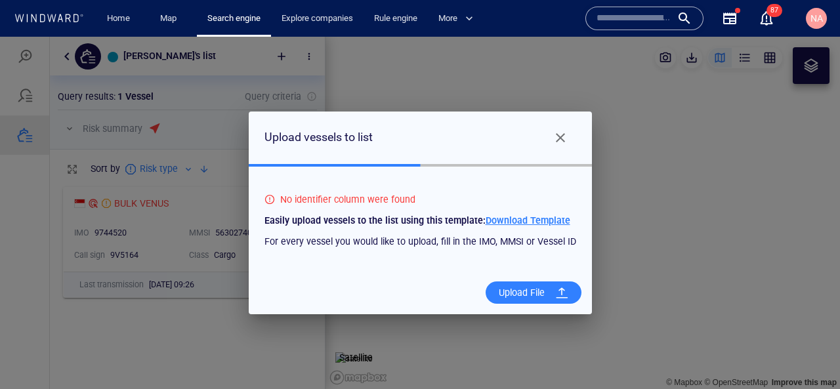
click at [547, 298] on div "Upload File" at bounding box center [521, 292] width 56 height 27
click at [0, 37] on input "Upload File" at bounding box center [0, 37] width 0 height 0
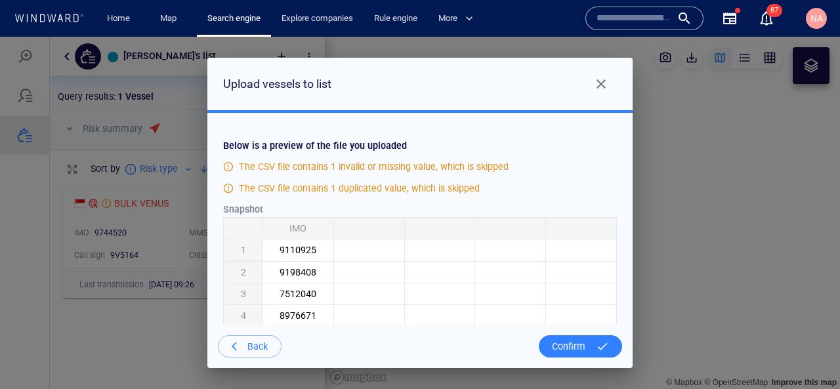
drag, startPoint x: 280, startPoint y: 226, endPoint x: 336, endPoint y: 223, distance: 55.8
click at [336, 223] on tr "IMO" at bounding box center [420, 229] width 393 height 22
click at [575, 350] on div "Confirm" at bounding box center [569, 346] width 44 height 27
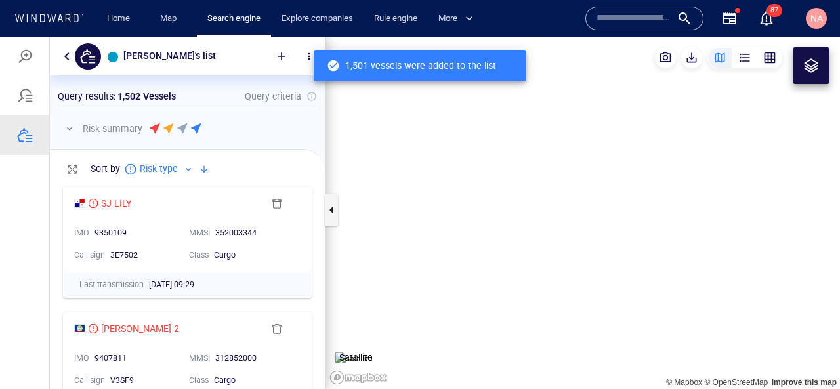
click at [73, 130] on button "button" at bounding box center [70, 129] width 16 height 16
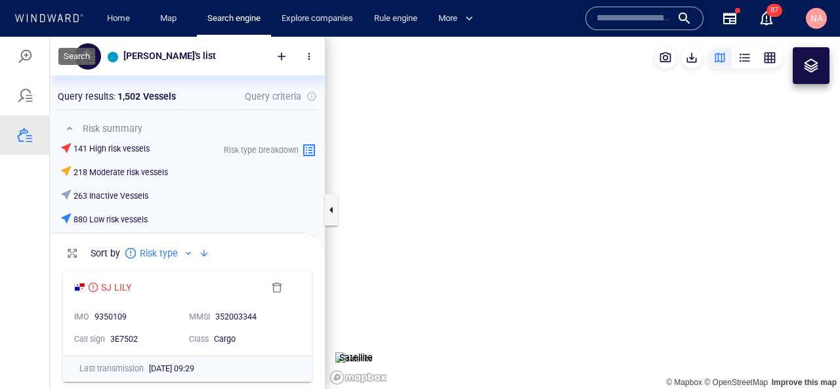
click at [22, 56] on div at bounding box center [25, 57] width 16 height 16
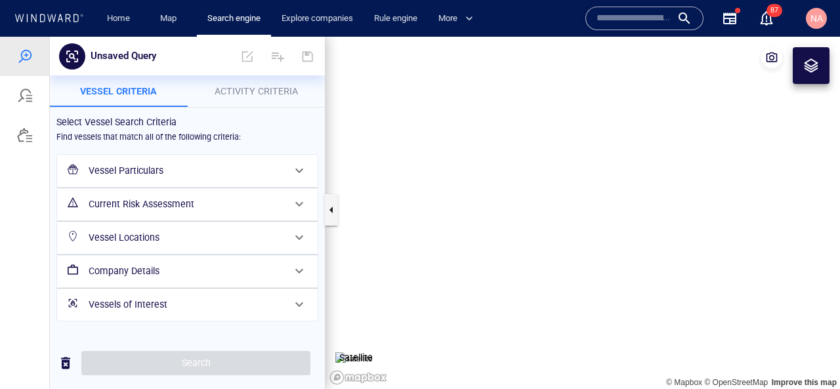
click at [152, 305] on h6 "Vessels of Interest" at bounding box center [186, 305] width 195 height 16
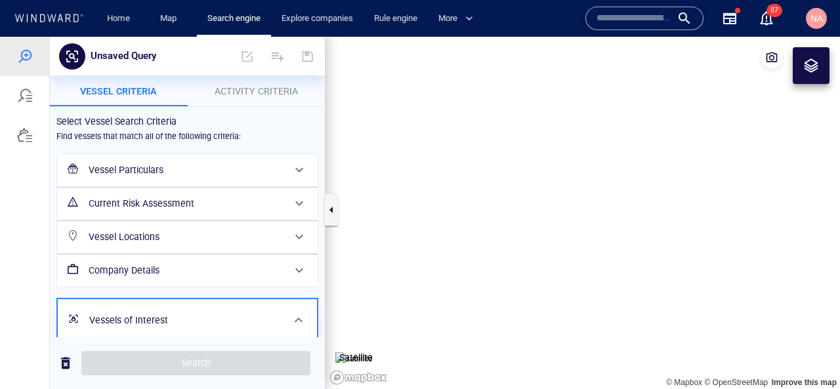
scroll to position [45, 0]
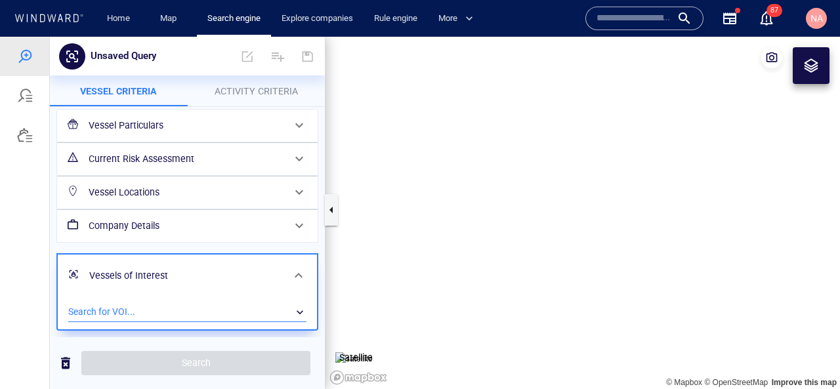
click at [180, 309] on div "​" at bounding box center [187, 312] width 238 height 20
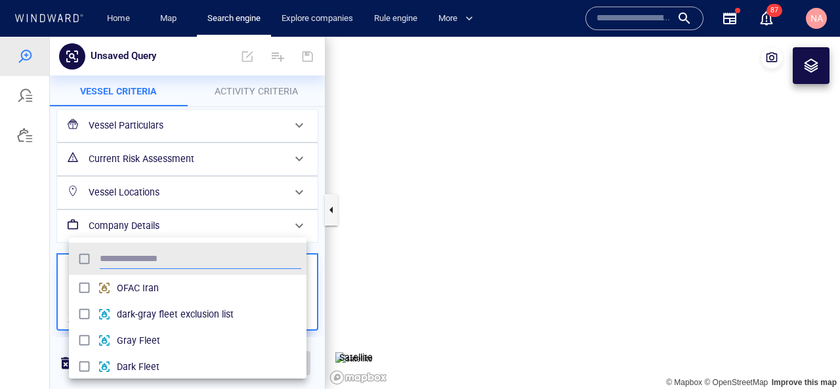
scroll to position [131, 238]
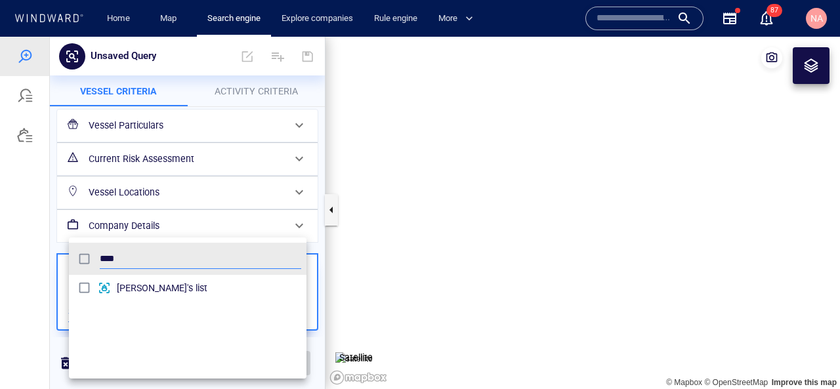
type input "****"
click at [171, 284] on span "Paul's list" at bounding box center [209, 288] width 184 height 16
click at [205, 86] on div at bounding box center [420, 213] width 840 height 352
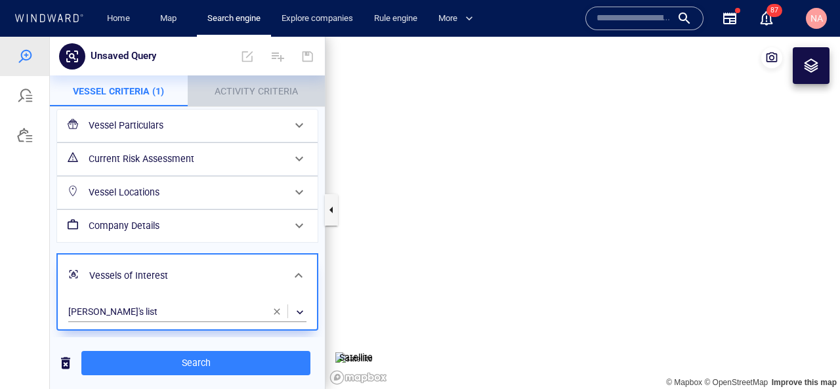
click at [255, 86] on span "Activity Criteria" at bounding box center [256, 91] width 83 height 10
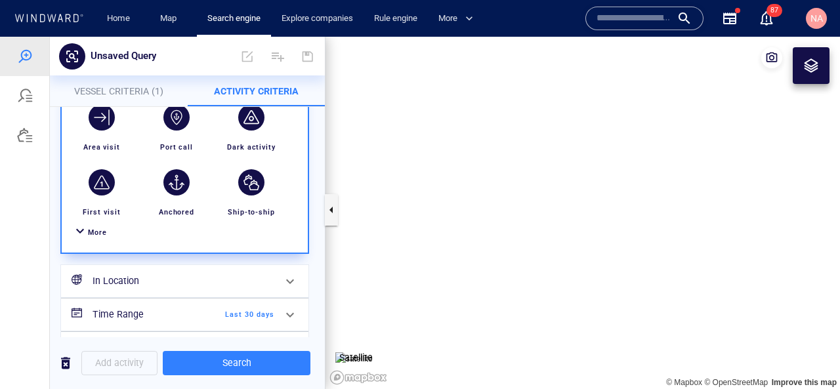
click at [108, 237] on div "More" at bounding box center [185, 232] width 230 height 24
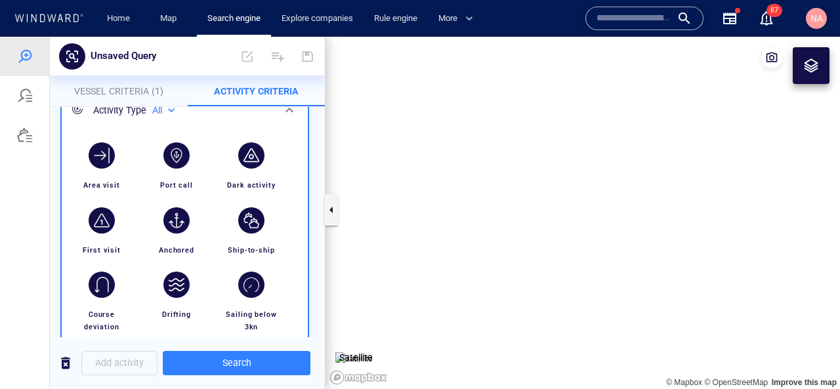
click at [262, 171] on div "button" at bounding box center [251, 155] width 37 height 37
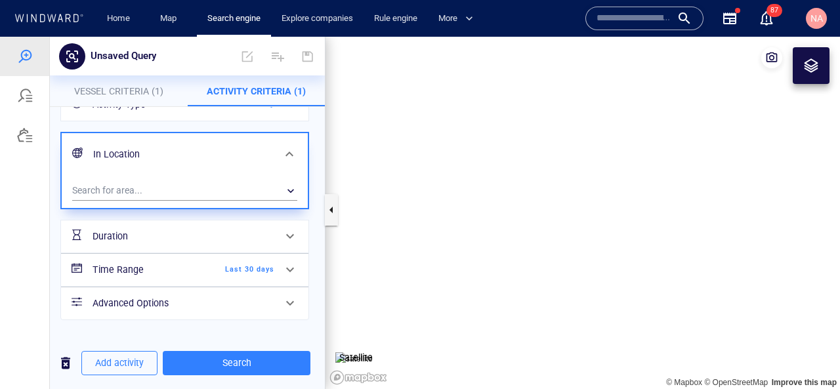
scroll to position [9, 0]
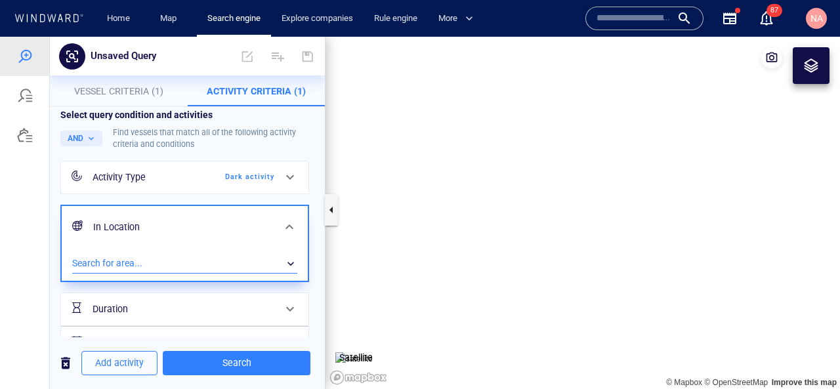
click at [182, 266] on div "​" at bounding box center [184, 264] width 225 height 20
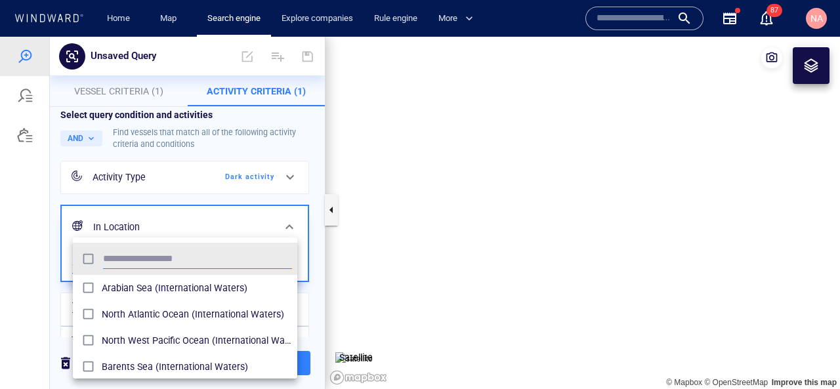
scroll to position [131, 224]
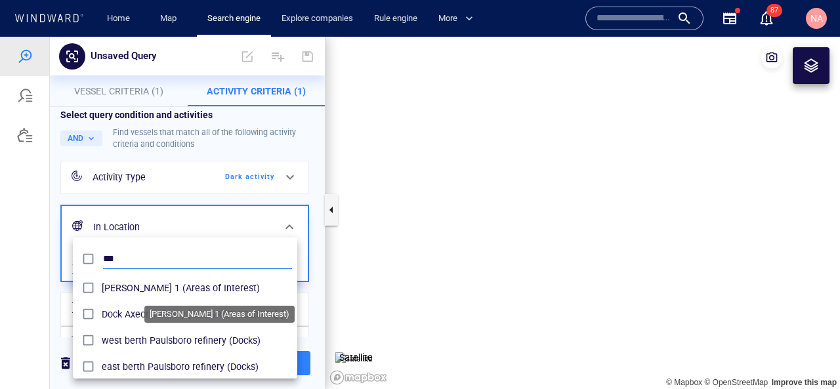
type input "***"
click at [169, 273] on li "***" at bounding box center [185, 259] width 224 height 32
click at [161, 287] on span "Paul 1 (Areas of Interest)" at bounding box center [197, 288] width 190 height 16
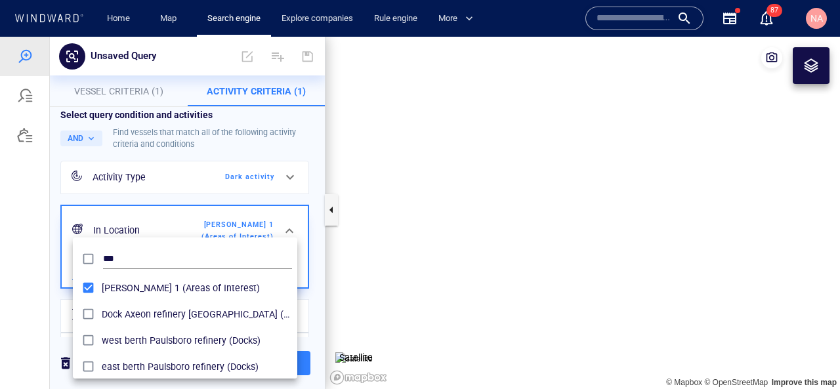
click at [62, 313] on div at bounding box center [420, 213] width 840 height 352
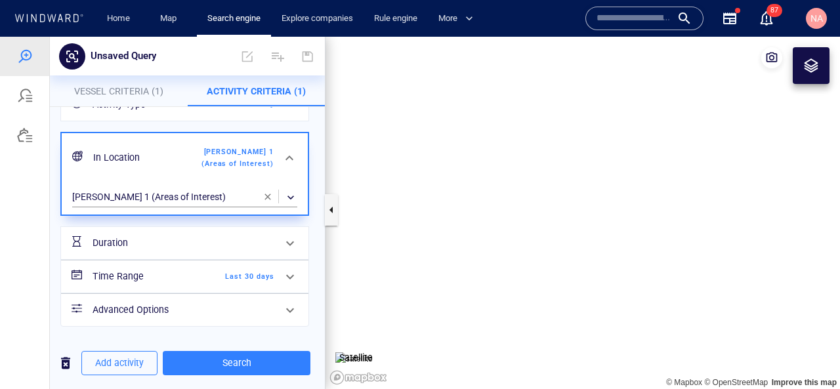
click at [266, 272] on span "Last 30 days" at bounding box center [236, 277] width 75 height 12
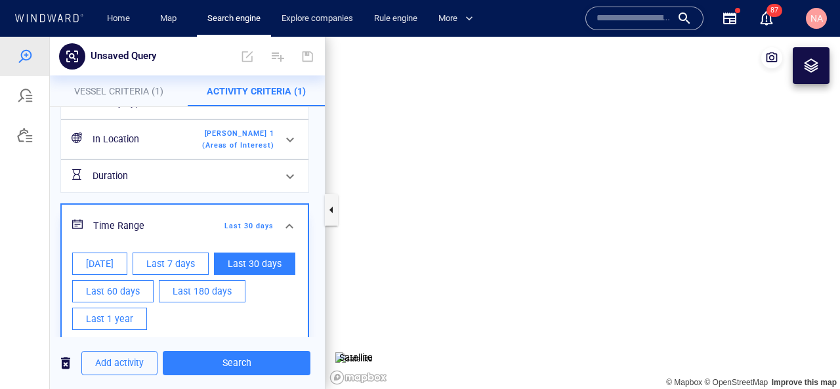
scroll to position [84, 0]
click at [132, 288] on span "Last 60 days" at bounding box center [113, 291] width 54 height 16
type input "**********"
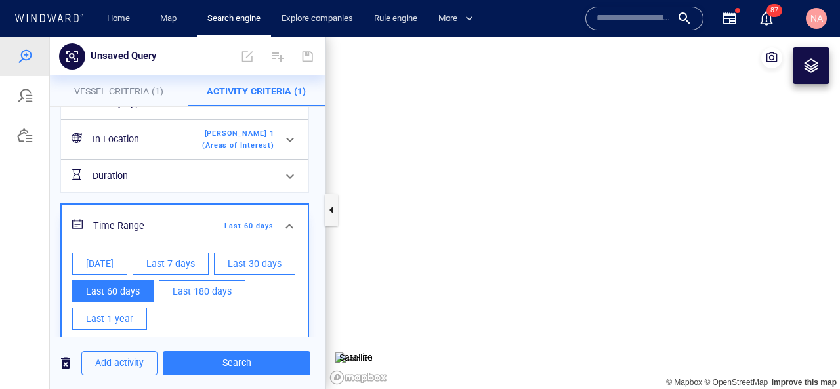
click at [45, 246] on div at bounding box center [25, 213] width 50 height 352
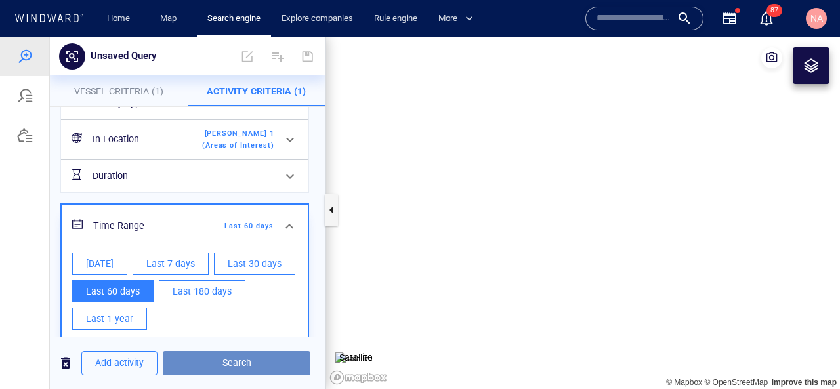
click at [257, 358] on span "Search" at bounding box center [236, 363] width 127 height 16
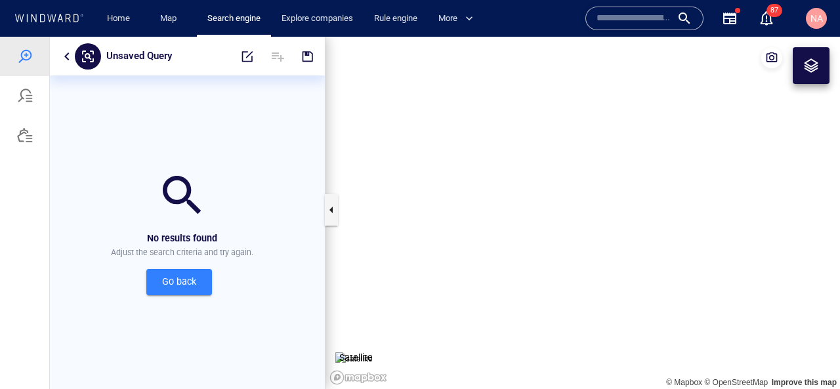
click at [56, 53] on div "Unsaved Query" at bounding box center [187, 56] width 275 height 39
click at [62, 53] on button "button" at bounding box center [67, 57] width 16 height 16
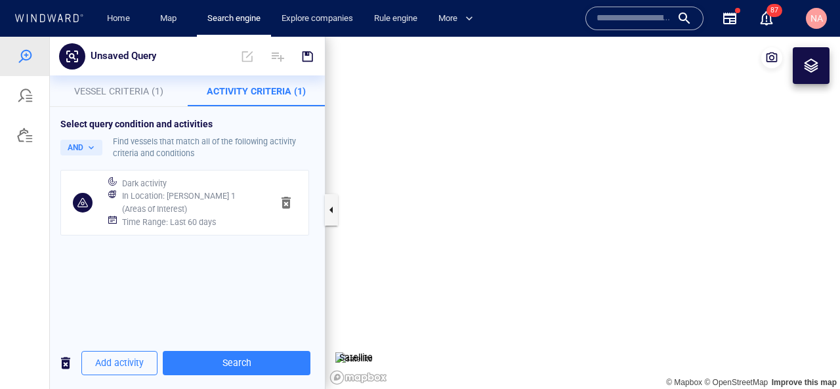
click at [222, 213] on div "Time Range : Last 60 days" at bounding box center [191, 222] width 144 height 18
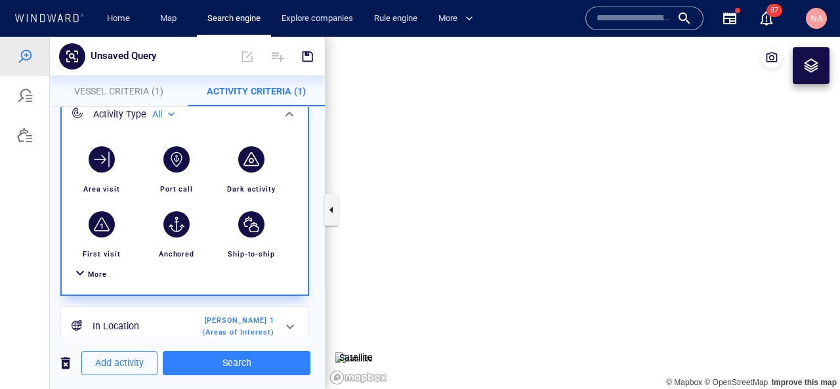
click at [102, 278] on div "More" at bounding box center [97, 274] width 19 height 12
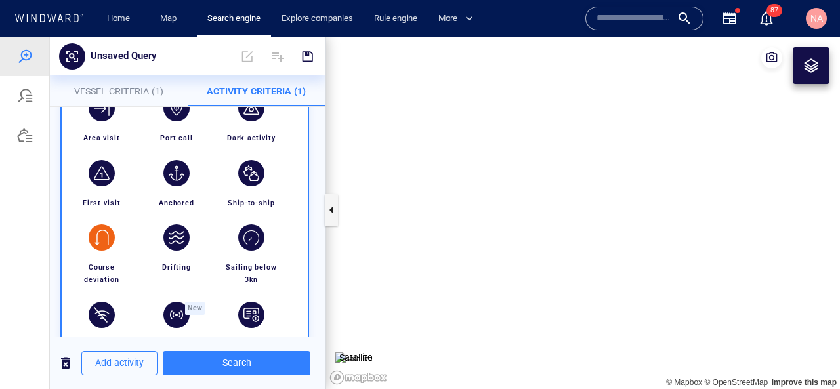
scroll to position [131, 0]
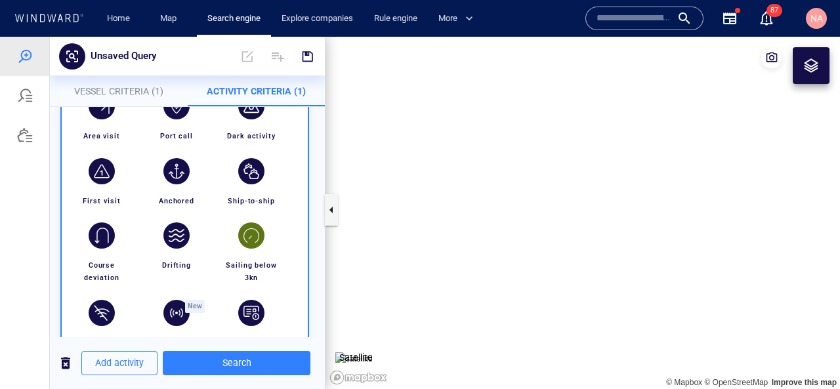
click at [247, 241] on div "button" at bounding box center [251, 235] width 26 height 26
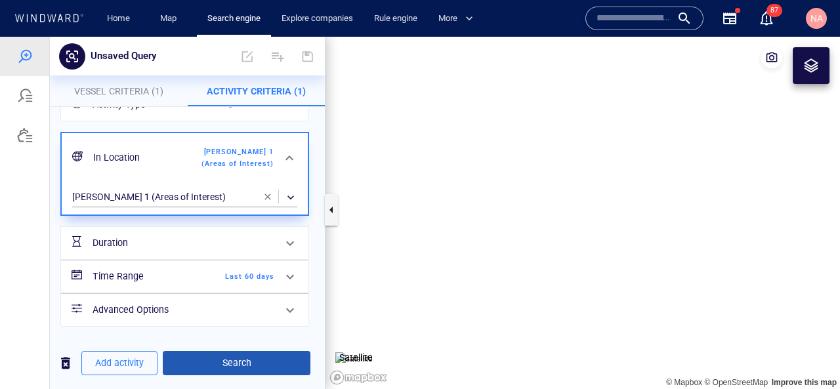
click at [256, 355] on span "Search" at bounding box center [236, 363] width 127 height 16
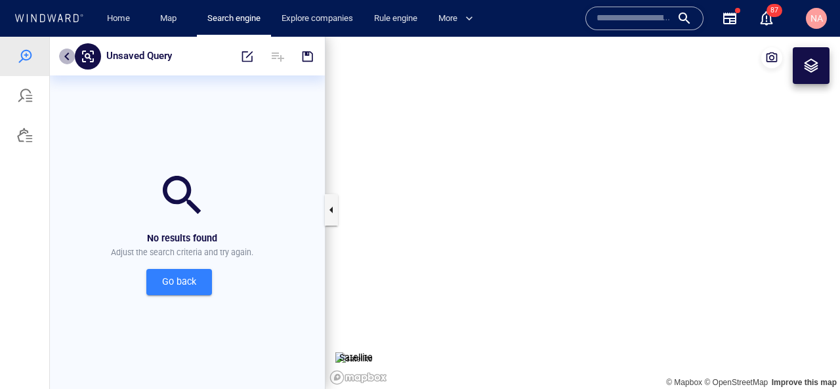
click at [68, 56] on button "button" at bounding box center [67, 57] width 16 height 16
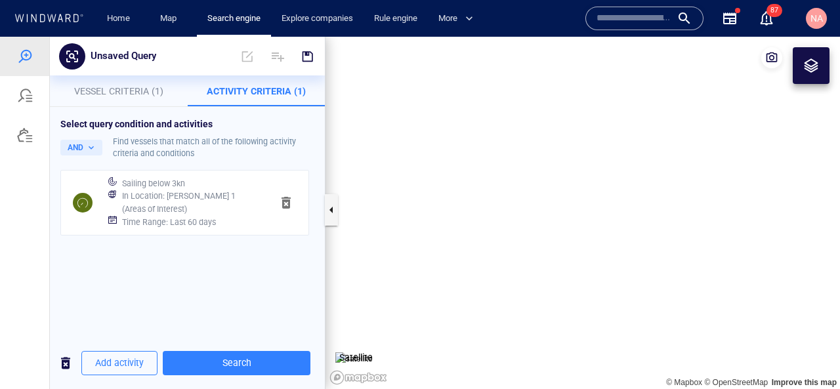
click at [234, 213] on div "Time Range : Last 60 days" at bounding box center [191, 222] width 144 height 18
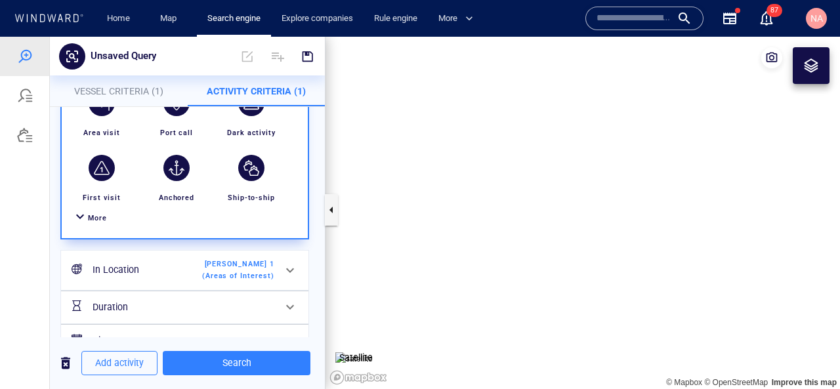
click at [89, 215] on span "More" at bounding box center [97, 218] width 19 height 9
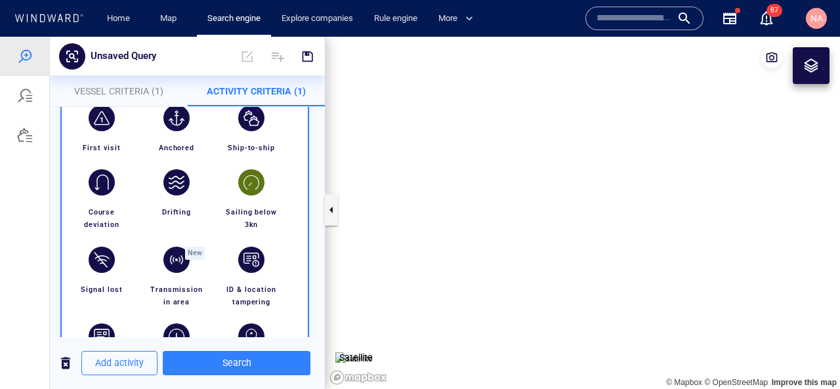
scroll to position [190, 0]
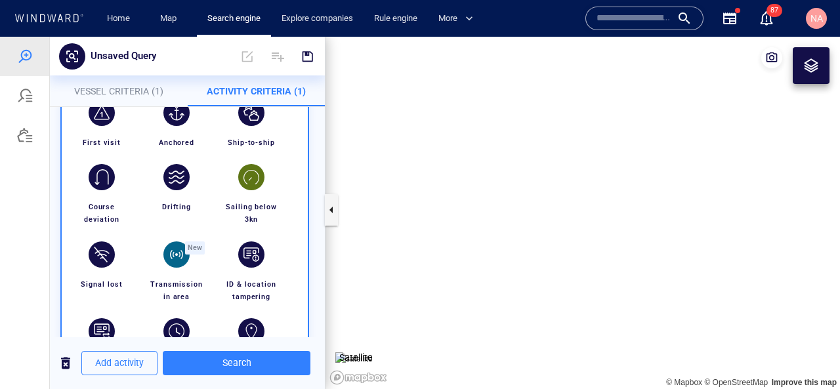
click at [186, 254] on div "button" at bounding box center [176, 254] width 26 height 26
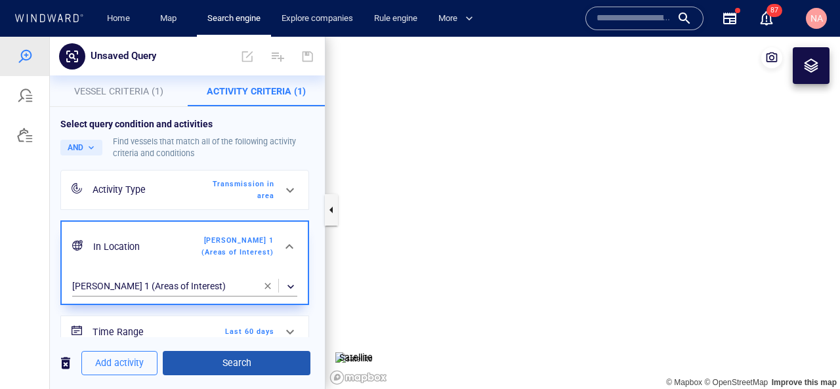
click at [223, 368] on span "Search" at bounding box center [236, 363] width 127 height 16
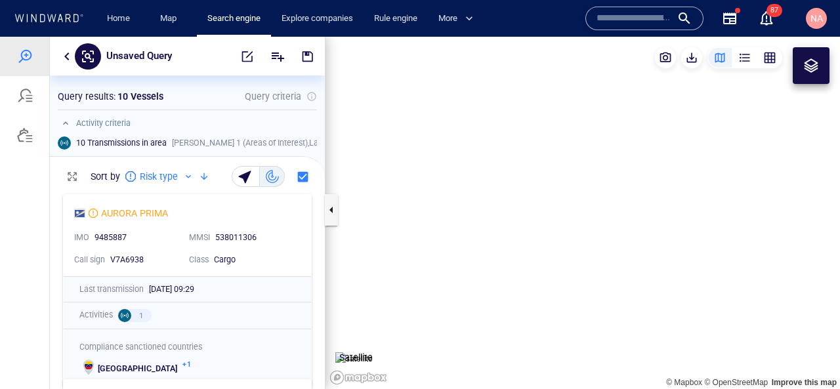
click at [68, 57] on button "button" at bounding box center [67, 57] width 16 height 16
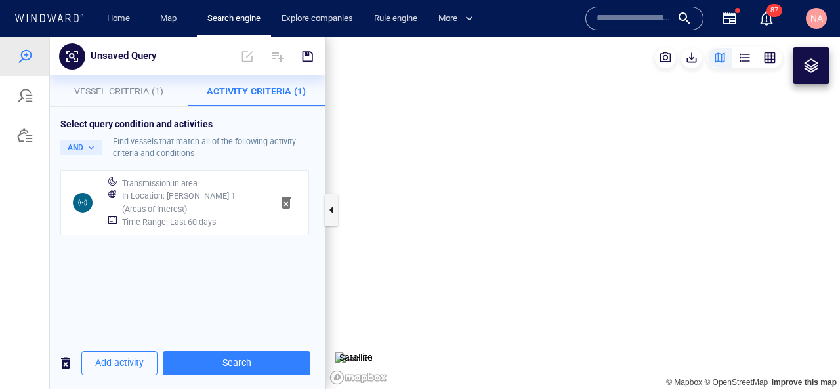
click at [139, 90] on span "Vessel Criteria (1)" at bounding box center [118, 91] width 89 height 10
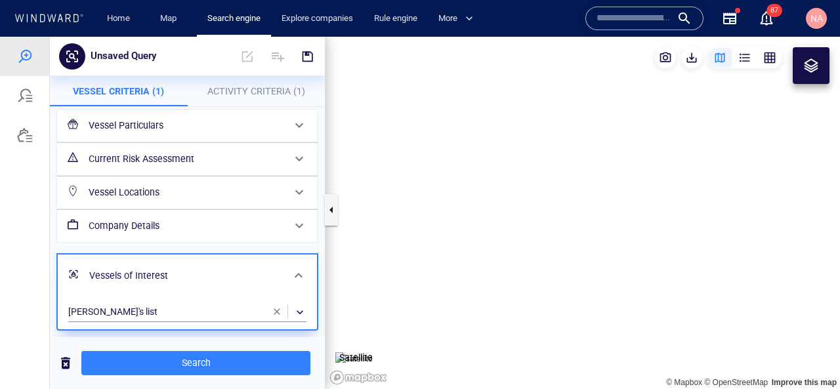
click at [259, 90] on span "Activity Criteria (1)" at bounding box center [256, 91] width 98 height 10
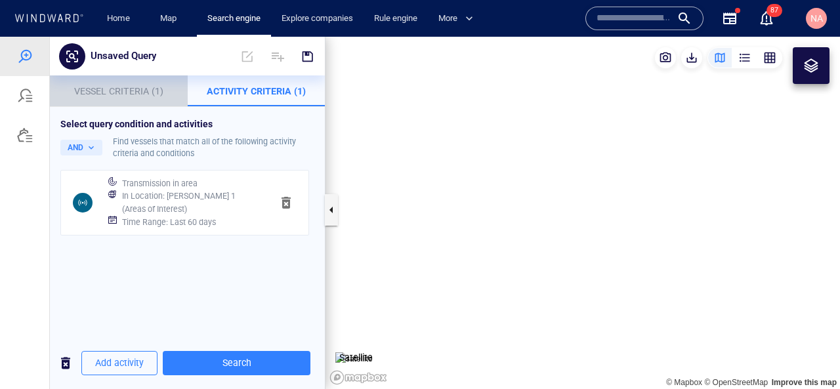
click at [105, 92] on span "Vessel Criteria (1)" at bounding box center [118, 91] width 89 height 10
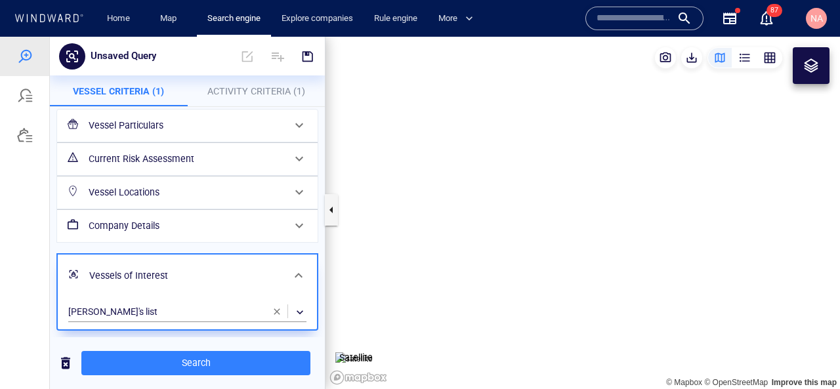
click at [251, 106] on button "Activity Criteria (1)" at bounding box center [257, 90] width 138 height 31
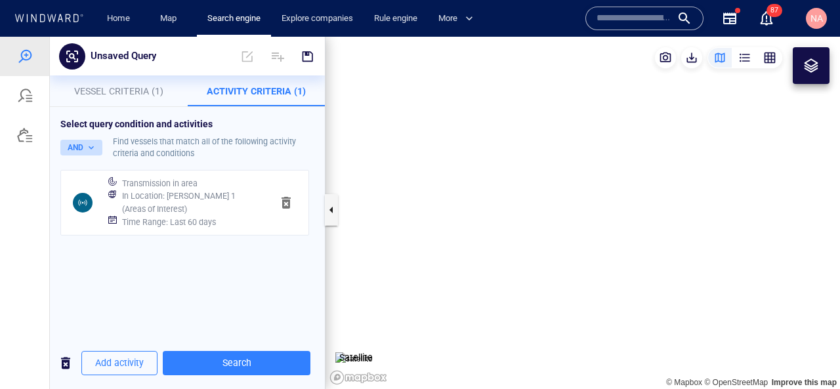
click at [71, 150] on button "AND" at bounding box center [81, 148] width 42 height 16
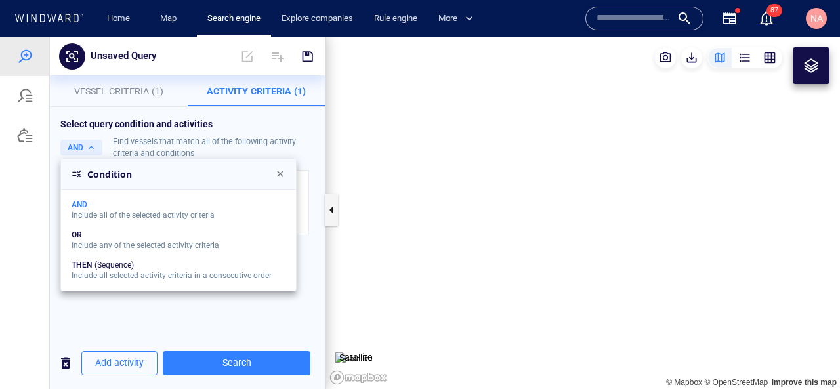
click at [133, 125] on div at bounding box center [420, 213] width 840 height 352
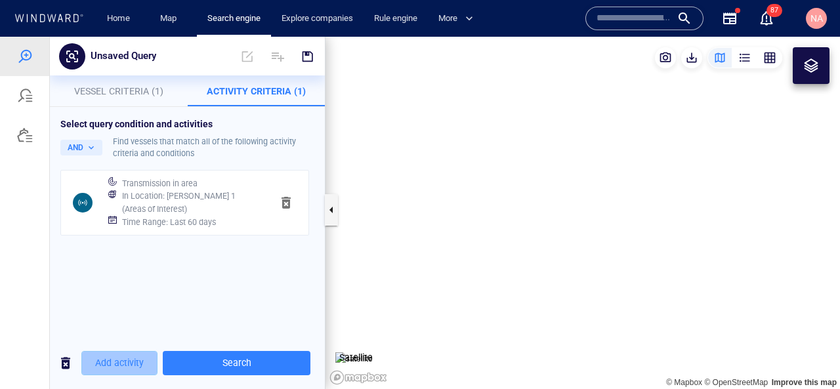
click at [114, 361] on span "Add activity" at bounding box center [119, 363] width 49 height 16
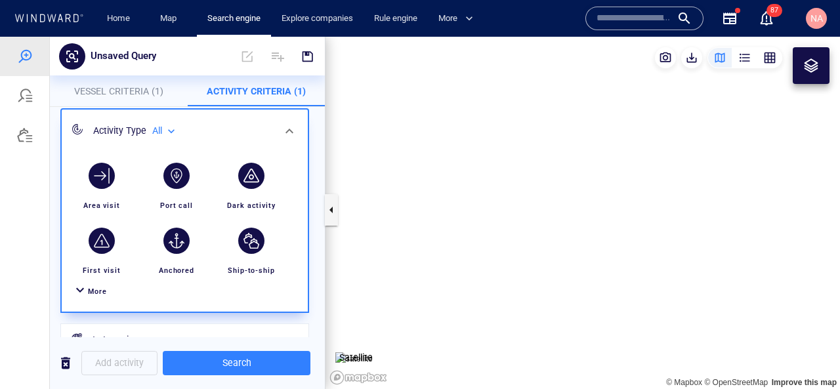
scroll to position [210, 0]
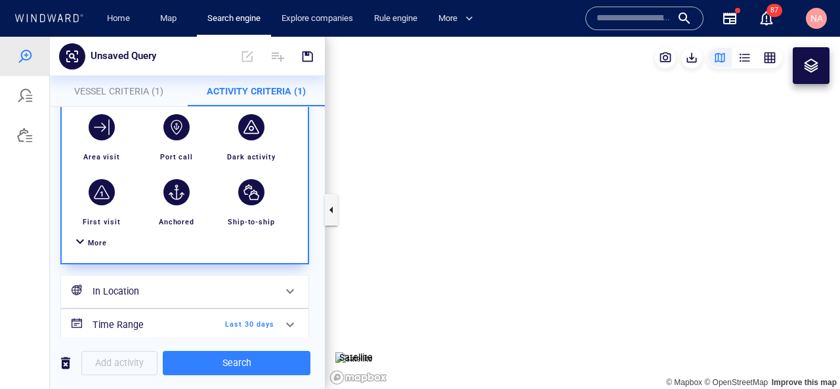
click at [175, 129] on div "button" at bounding box center [176, 127] width 26 height 26
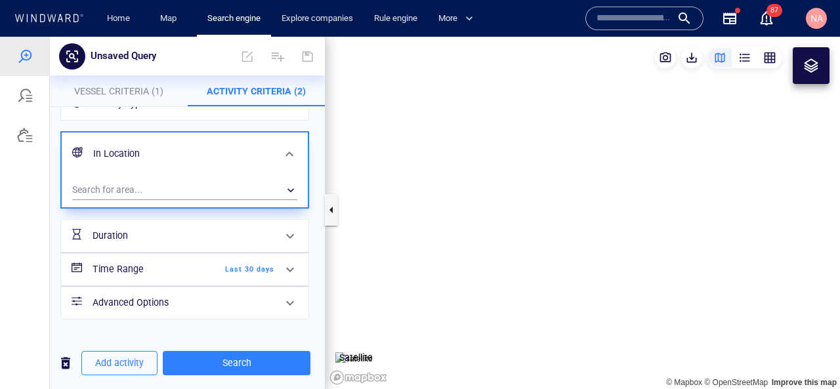
scroll to position [133, 0]
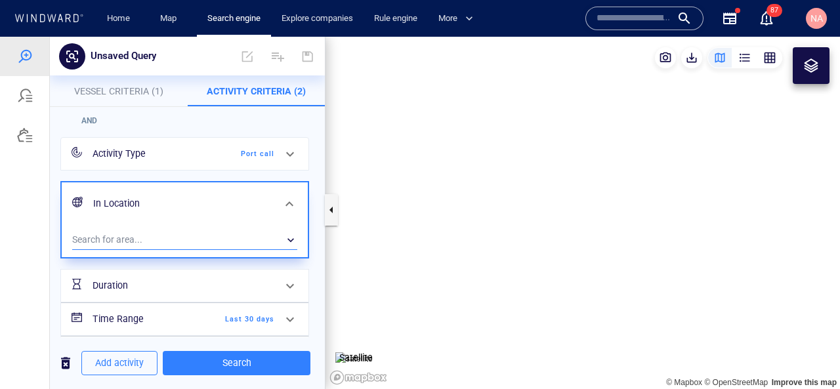
click at [199, 233] on div "​" at bounding box center [184, 240] width 225 height 20
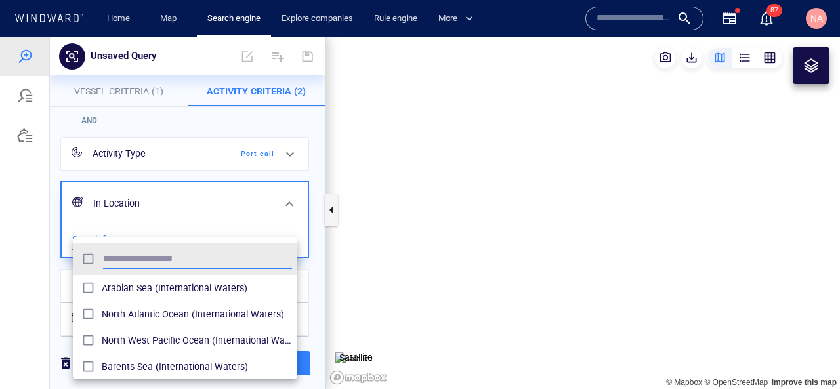
scroll to position [131, 224]
type input "********"
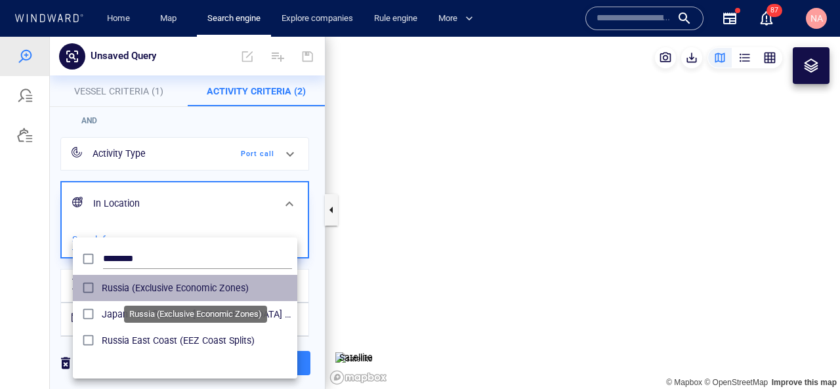
click at [194, 284] on span "Russia (Exclusive Economic Zones)" at bounding box center [197, 288] width 190 height 16
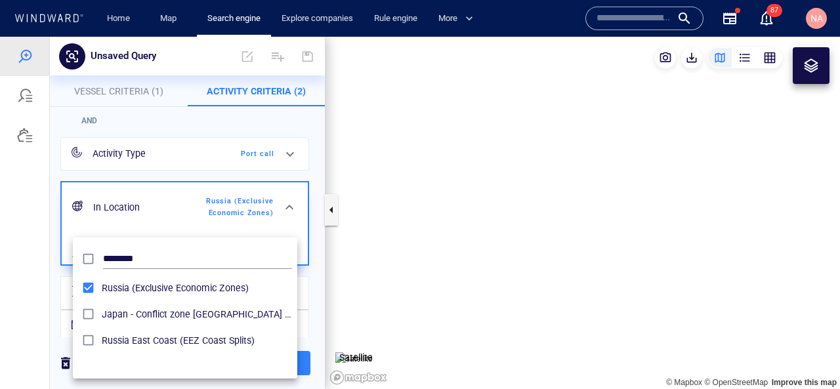
click at [39, 293] on div at bounding box center [420, 213] width 840 height 352
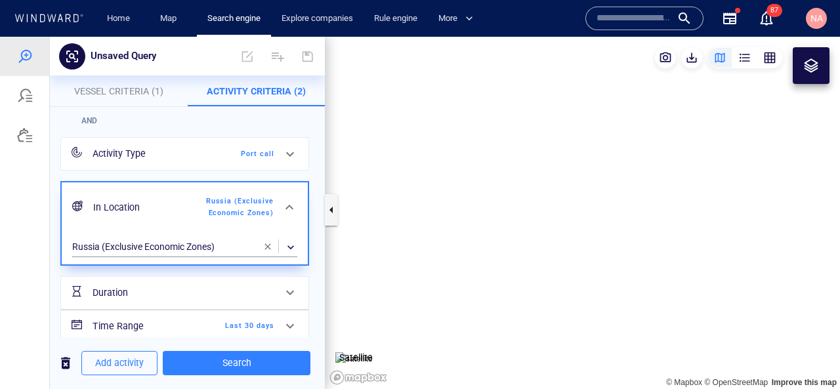
click at [236, 323] on span "Last 30 days" at bounding box center [236, 326] width 75 height 12
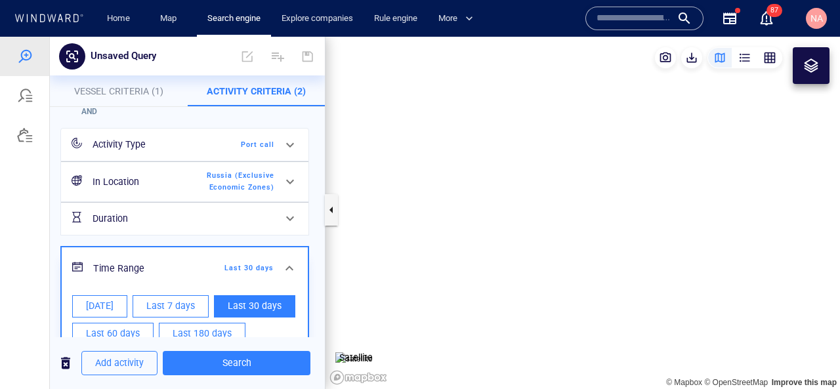
scroll to position [144, 0]
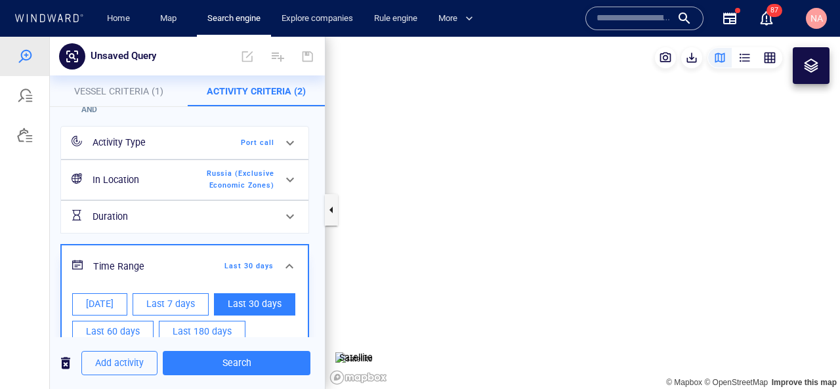
click at [233, 327] on button "Last 180 days" at bounding box center [202, 332] width 87 height 22
type input "**********"
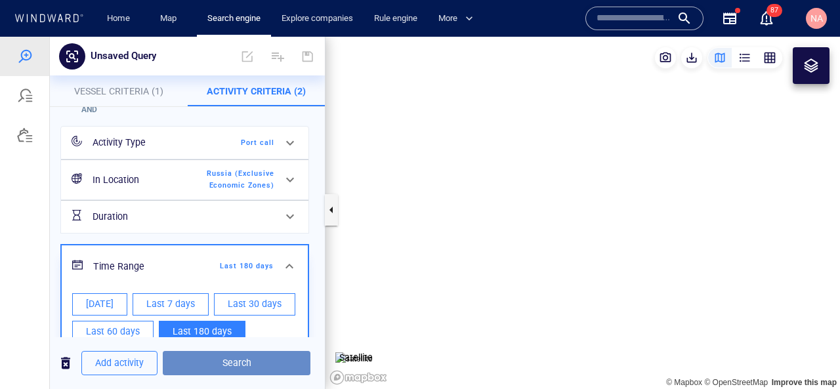
click at [221, 357] on span "Search" at bounding box center [236, 363] width 127 height 16
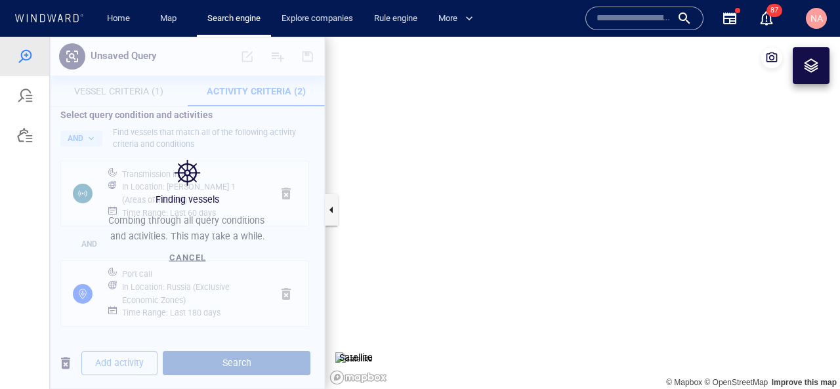
scroll to position [9, 0]
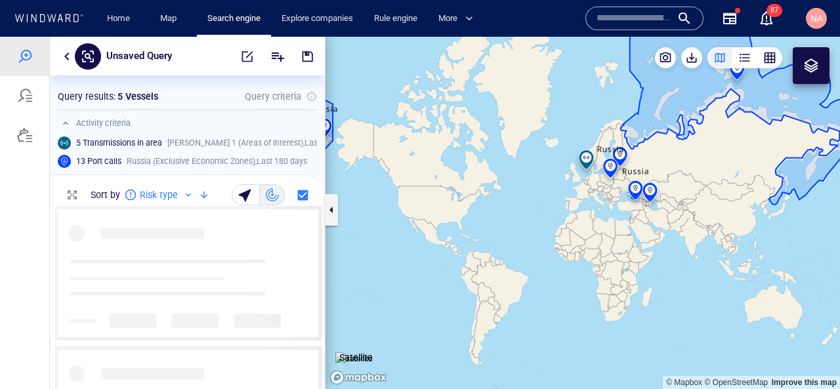
scroll to position [183, 275]
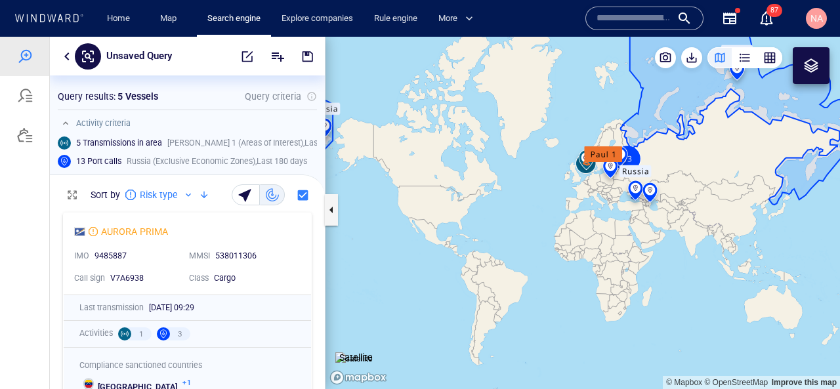
click at [121, 92] on p "5 Vessels" at bounding box center [137, 97] width 41 height 16
drag, startPoint x: 105, startPoint y: 152, endPoint x: 106, endPoint y: 163, distance: 11.8
click at [106, 163] on div "13 Port calls [GEOGRAPHIC_DATA] (Exclusive Economic Zones) , Last 180 days" at bounding box center [204, 161] width 308 height 29
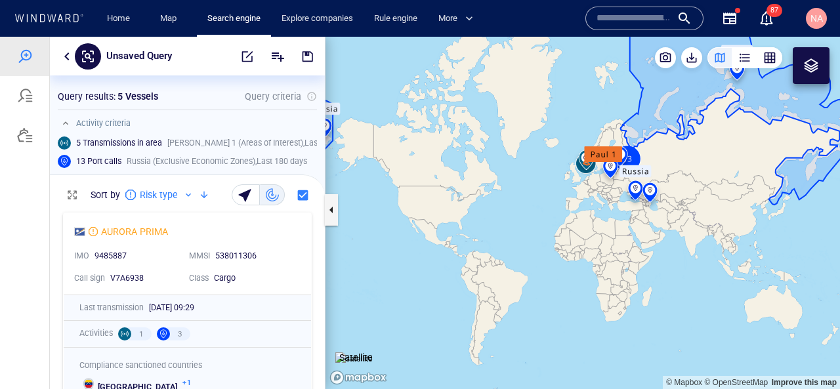
click at [61, 46] on div "Unsaved Query" at bounding box center [187, 56] width 275 height 39
click at [64, 49] on button "button" at bounding box center [67, 57] width 16 height 16
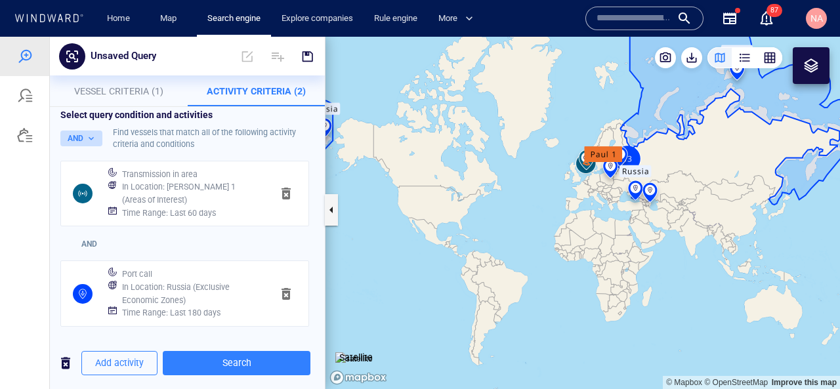
click at [86, 137] on button "AND" at bounding box center [81, 139] width 42 height 16
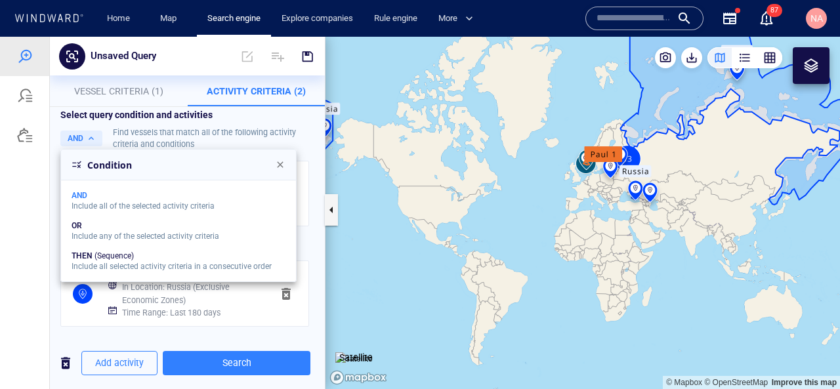
click at [221, 78] on div at bounding box center [420, 213] width 840 height 352
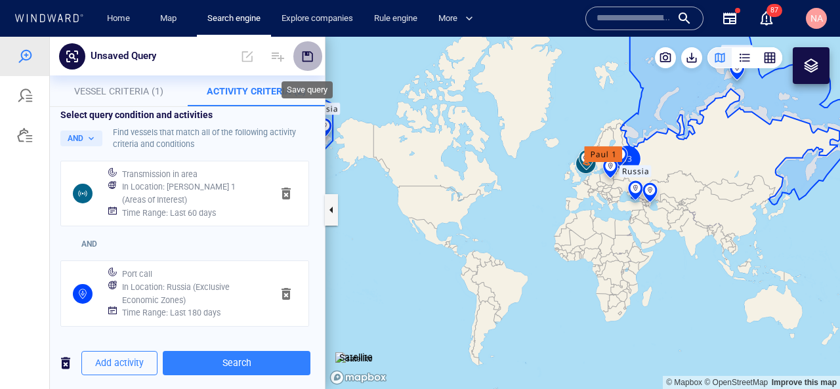
click at [313, 62] on span "button" at bounding box center [307, 56] width 13 height 13
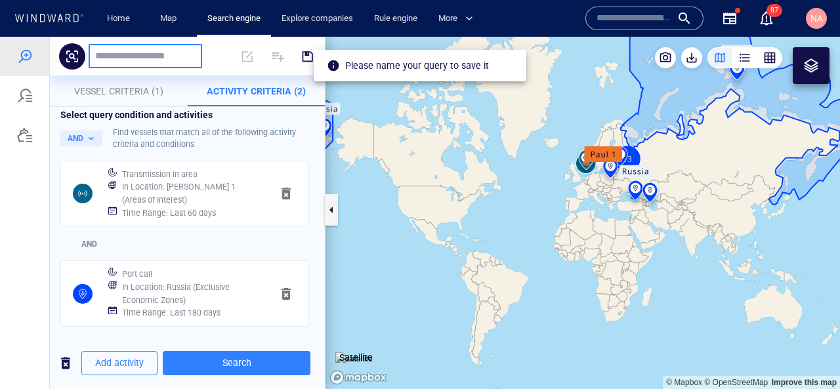
click at [110, 57] on input "text" at bounding box center [145, 56] width 100 height 11
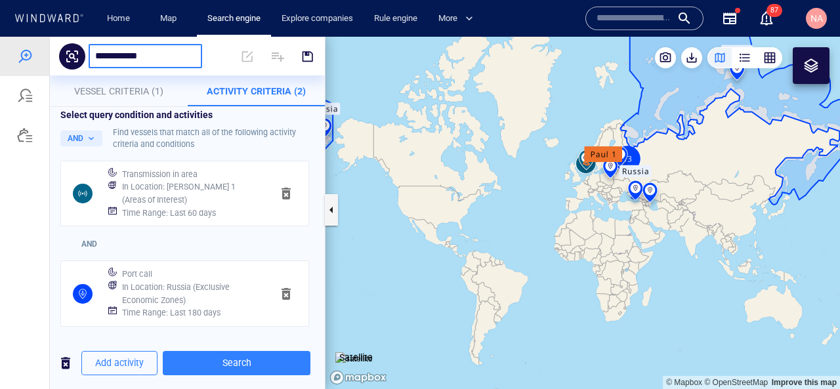
type input "**********"
click at [315, 62] on button "button" at bounding box center [307, 56] width 29 height 31
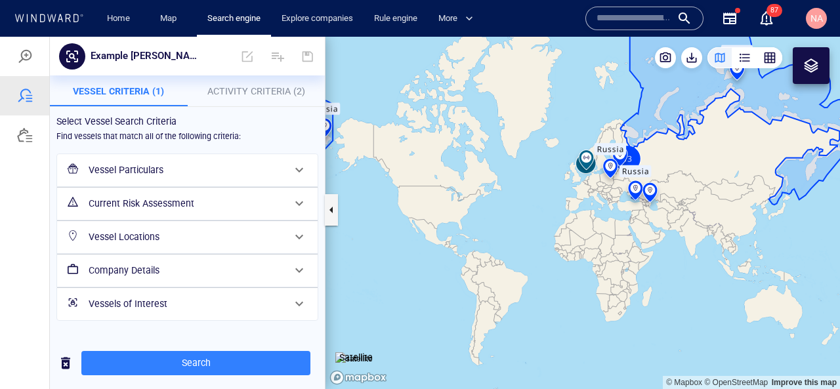
click at [34, 104] on div at bounding box center [24, 95] width 49 height 39
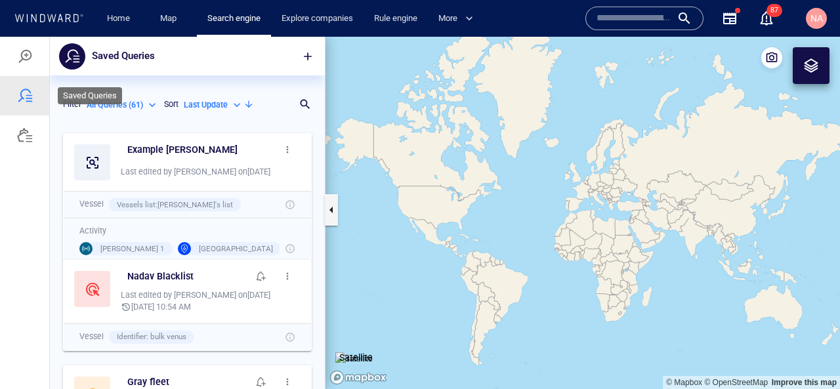
scroll to position [262, 275]
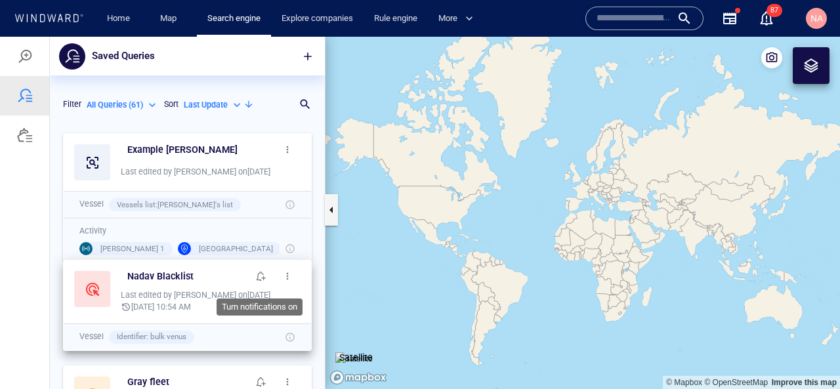
click at [268, 279] on button "button" at bounding box center [261, 276] width 26 height 26
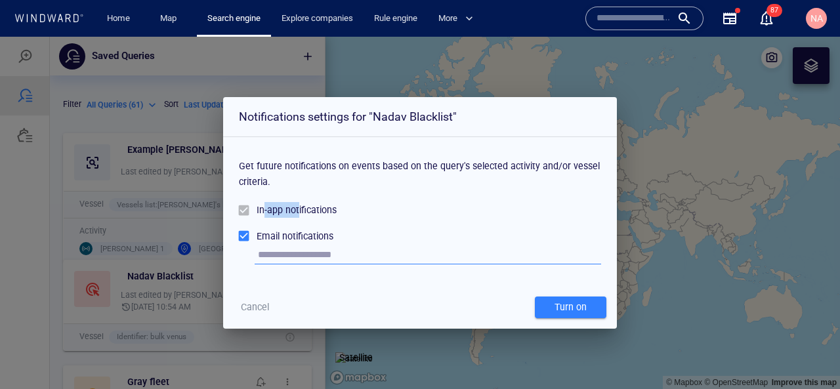
drag, startPoint x: 264, startPoint y: 211, endPoint x: 301, endPoint y: 211, distance: 37.4
click at [300, 211] on div "In-app notifications" at bounding box center [297, 210] width 80 height 16
click at [333, 256] on input "text" at bounding box center [429, 255] width 343 height 20
click at [501, 200] on div "In-app notifications" at bounding box center [420, 210] width 362 height 26
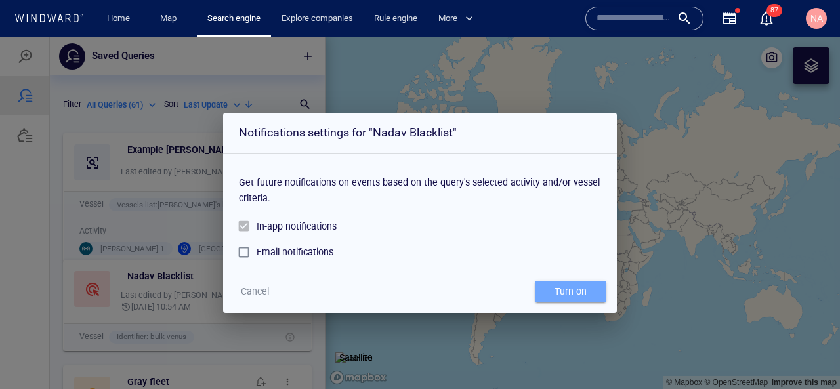
click at [558, 288] on div "Turn on" at bounding box center [570, 292] width 37 height 22
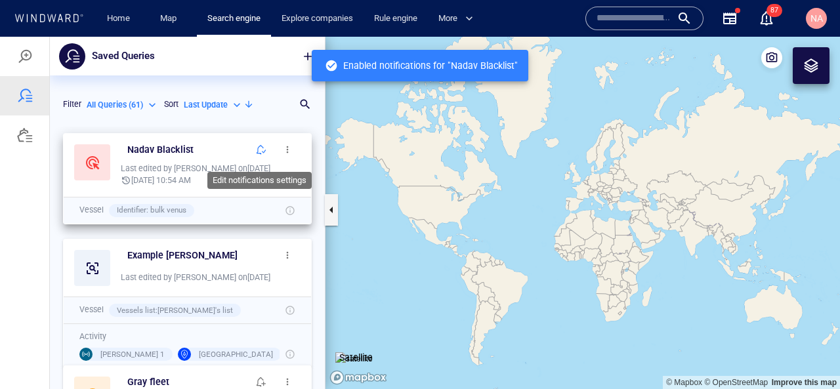
click at [260, 152] on span "button" at bounding box center [261, 149] width 10 height 10
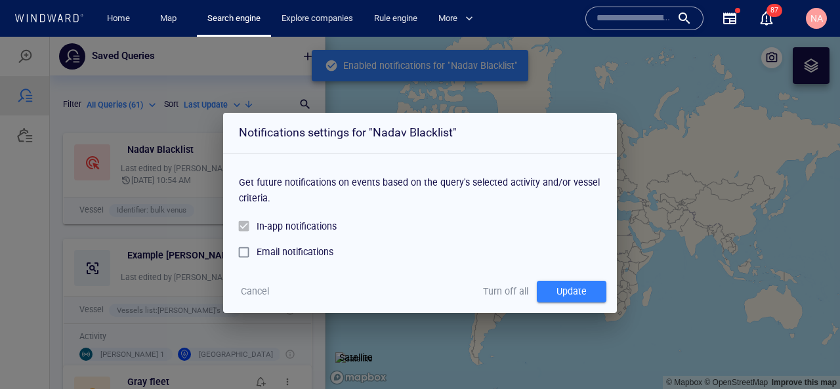
click at [506, 293] on span "Turn off all" at bounding box center [505, 291] width 45 height 16
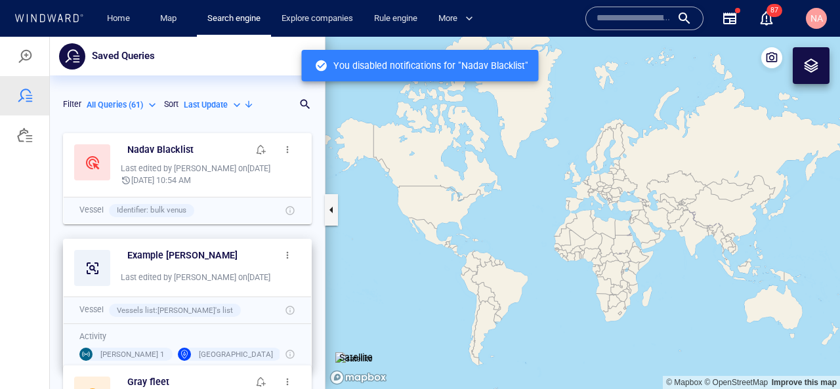
click at [292, 250] on span "button" at bounding box center [287, 255] width 10 height 10
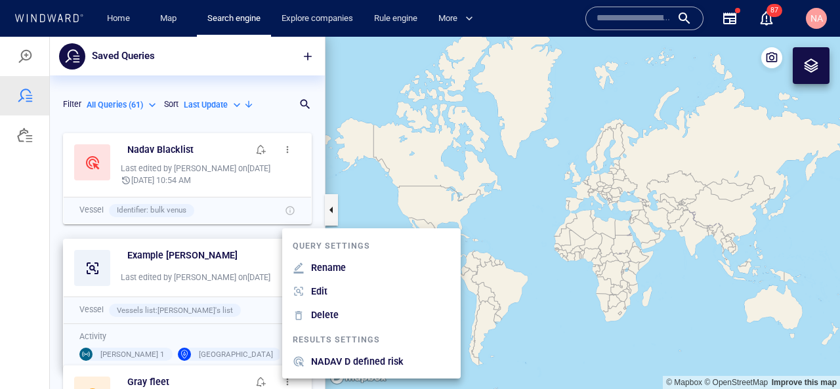
click at [335, 360] on p "NADAV D defined risk" at bounding box center [357, 362] width 93 height 16
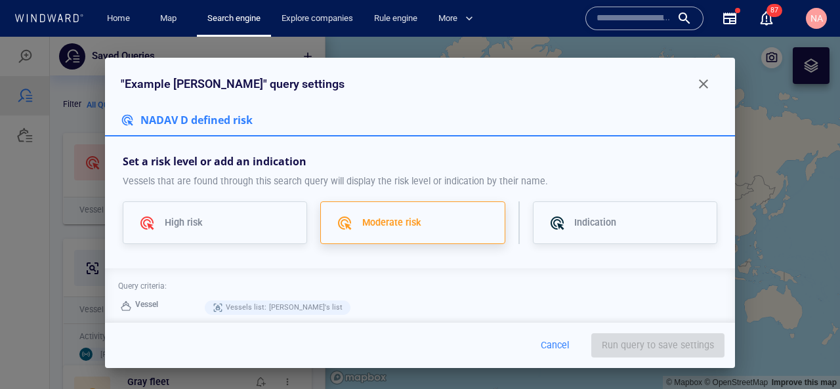
click at [430, 227] on div "Moderate risk" at bounding box center [425, 223] width 127 height 16
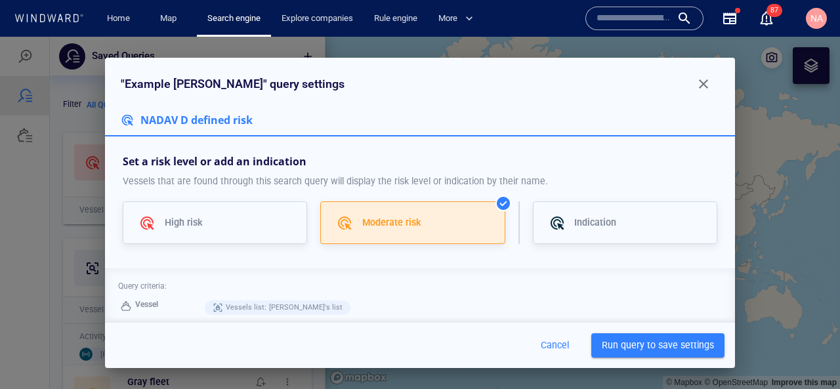
click at [632, 342] on span "Run query to save settings" at bounding box center [658, 345] width 112 height 16
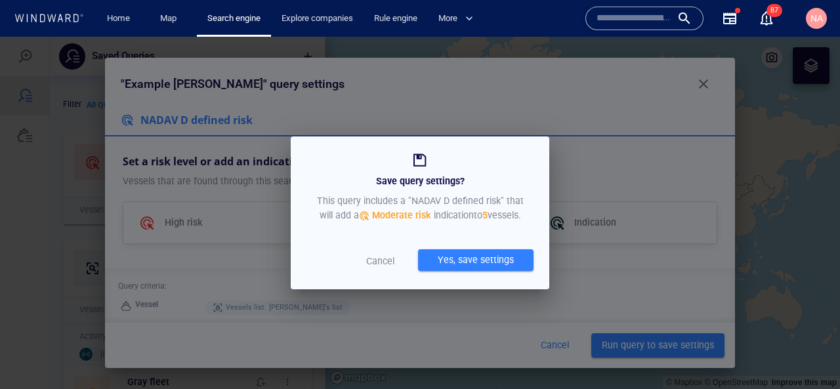
click at [491, 218] on p "This query includes a "NADAV D defined risk" that will add a Moderate risk Indi…" at bounding box center [420, 208] width 207 height 29
click at [490, 266] on div "Yes, save settings" at bounding box center [475, 260] width 81 height 22
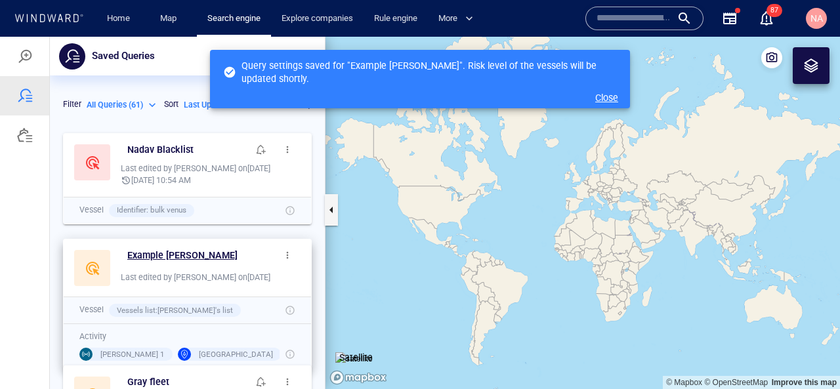
click at [138, 256] on h6 "Example [PERSON_NAME]" at bounding box center [182, 255] width 110 height 16
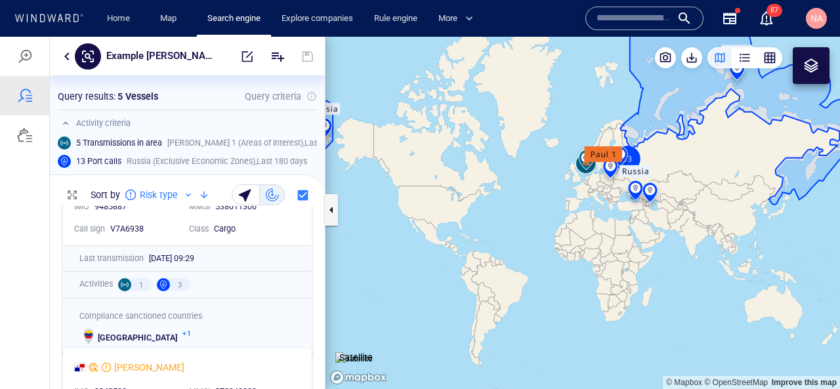
scroll to position [0, 0]
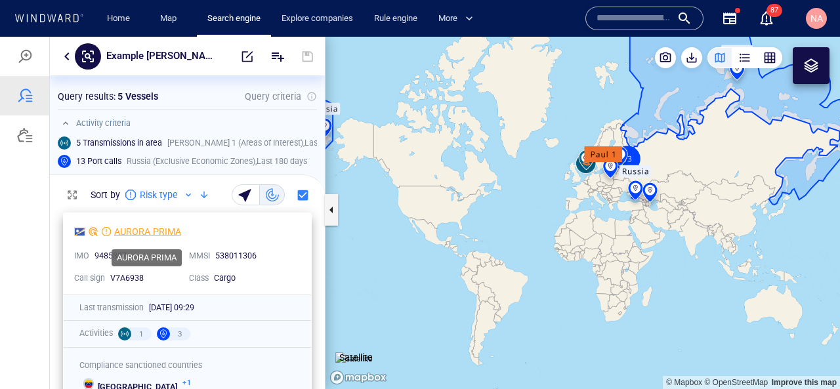
click at [125, 234] on div "AURORA PRIMA" at bounding box center [147, 232] width 67 height 16
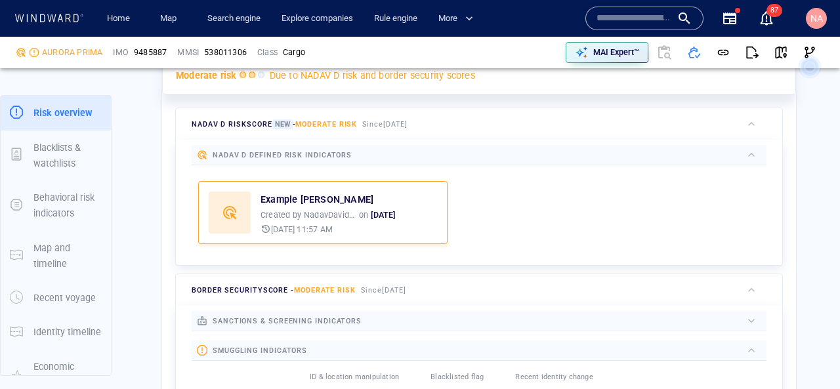
scroll to position [364, 0]
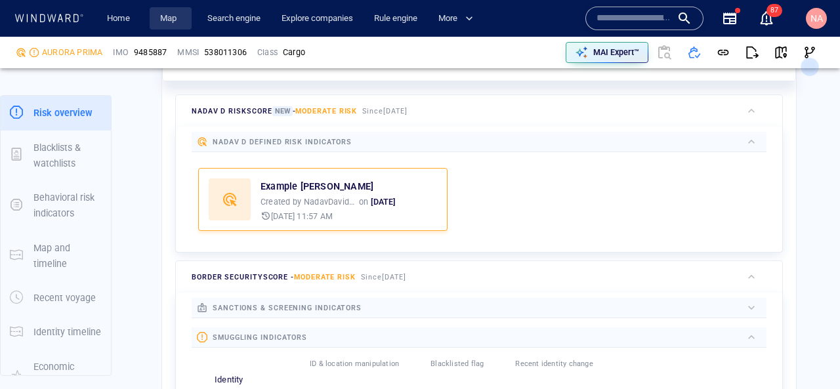
click at [171, 18] on link "Map" at bounding box center [170, 18] width 31 height 23
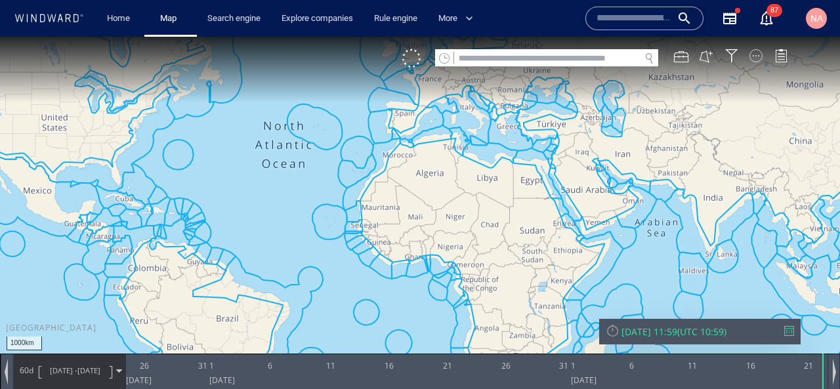
click at [760, 58] on div at bounding box center [755, 55] width 13 height 13
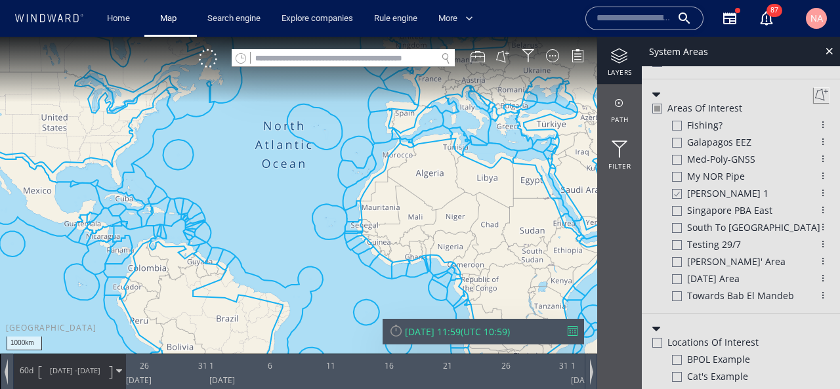
scroll to position [782, 0]
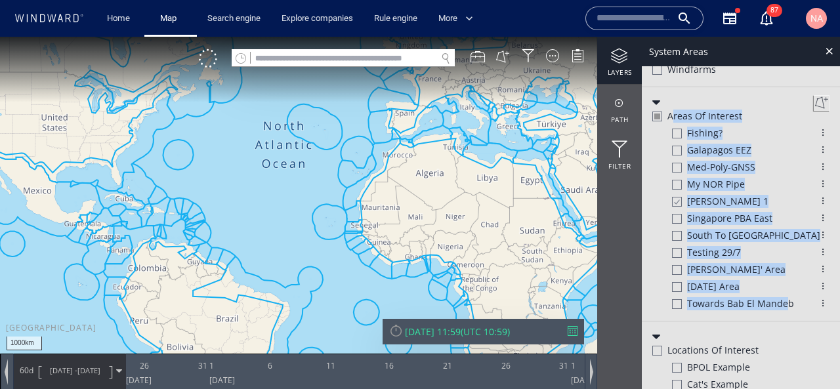
drag, startPoint x: 672, startPoint y: 109, endPoint x: 785, endPoint y: 304, distance: 224.8
click at [785, 304] on div "Areas of Interest Fishing? Galapagos EEZ Med-poly-GNSS my NOR pipe [PERSON_NAME…" at bounding box center [740, 204] width 177 height 218
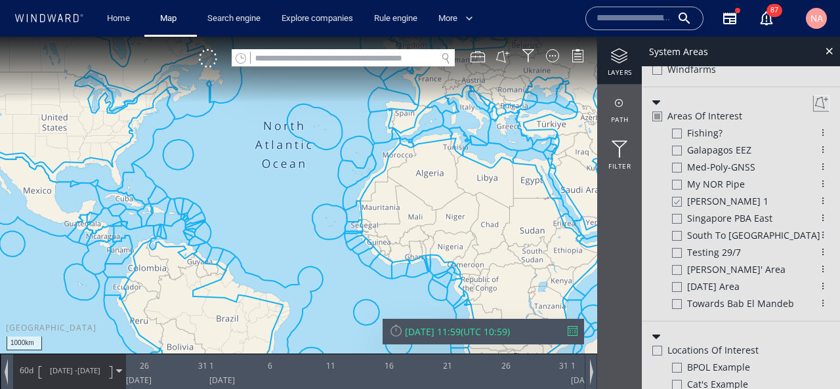
click at [715, 99] on div "Areas of Interest Fishing? Galapagos EEZ Med-poly-GNSS my NOR pipe [PERSON_NAME…" at bounding box center [740, 204] width 177 height 218
click at [239, 28] on link "Search engine" at bounding box center [234, 18] width 64 height 23
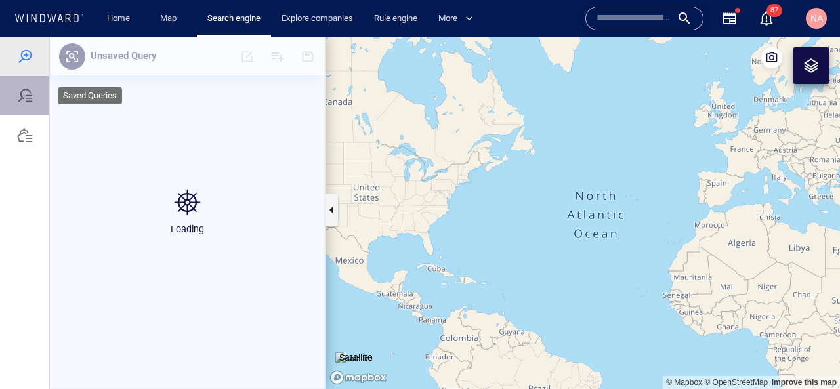
click at [24, 98] on div at bounding box center [25, 96] width 16 height 16
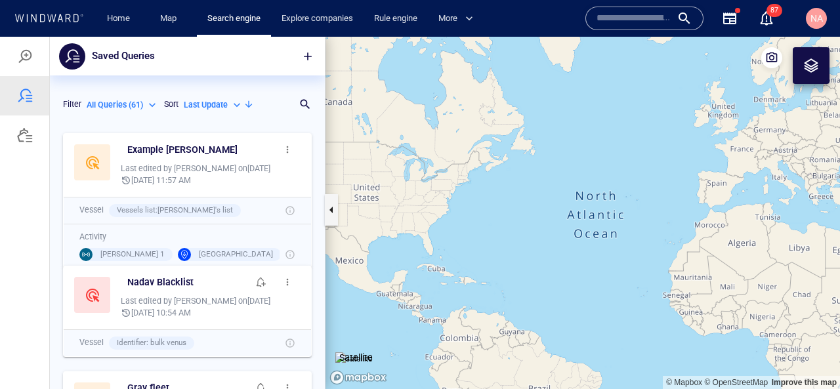
scroll to position [262, 275]
